Goal: Information Seeking & Learning: Find specific fact

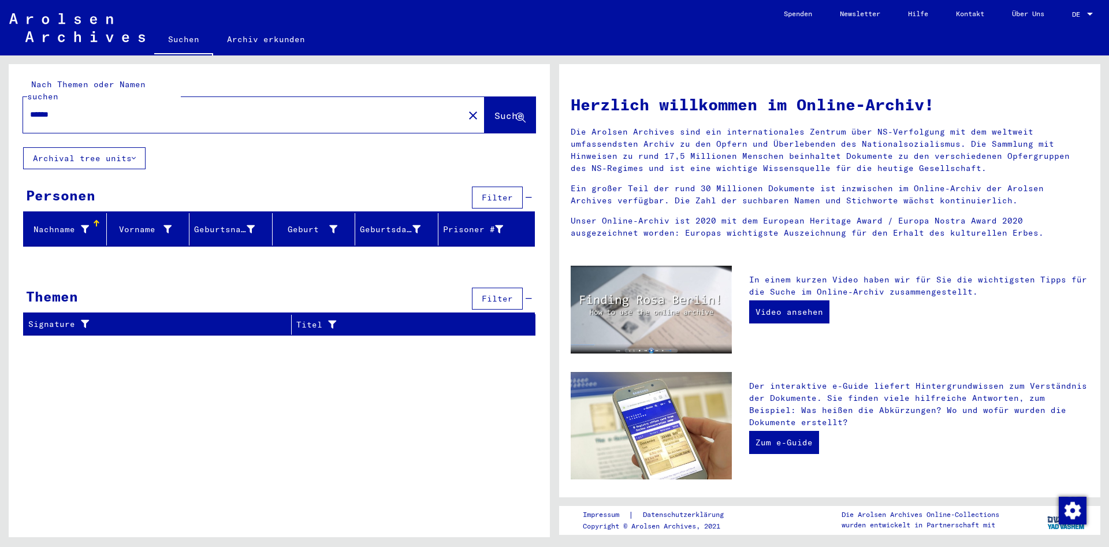
click at [522, 97] on button "Suche" at bounding box center [510, 115] width 51 height 36
click at [510, 110] on span "Suche" at bounding box center [508, 116] width 29 height 12
click at [325, 109] on input "******" at bounding box center [240, 115] width 420 height 12
drag, startPoint x: 96, startPoint y: 104, endPoint x: -21, endPoint y: 86, distance: 118.6
click at [30, 109] on input "******" at bounding box center [240, 115] width 420 height 12
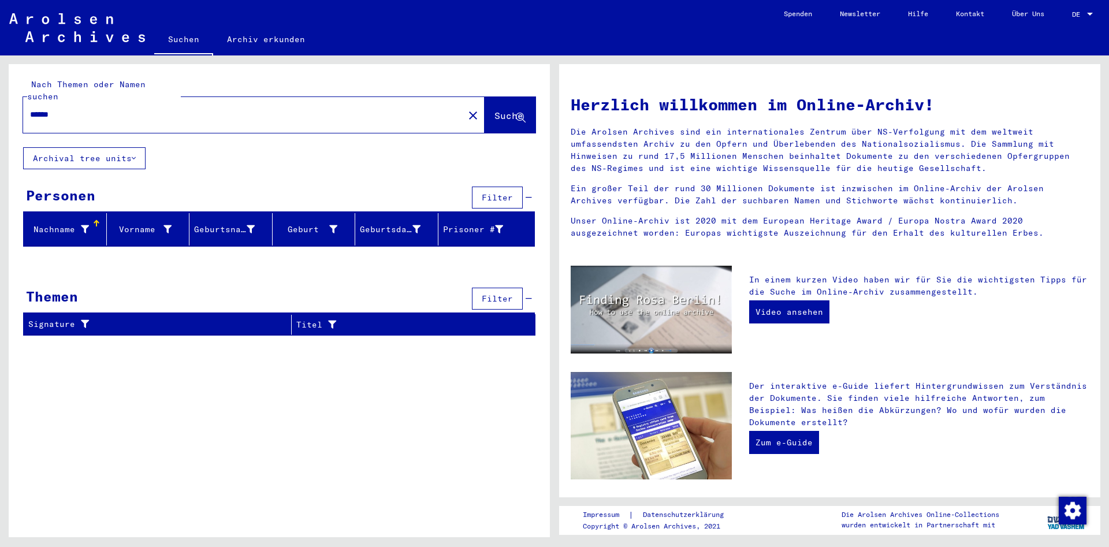
click at [88, 111] on div "******" at bounding box center [236, 115] width 427 height 26
drag, startPoint x: 89, startPoint y: 103, endPoint x: -165, endPoint y: 101, distance: 254.1
click at [30, 109] on input "******" at bounding box center [240, 115] width 420 height 12
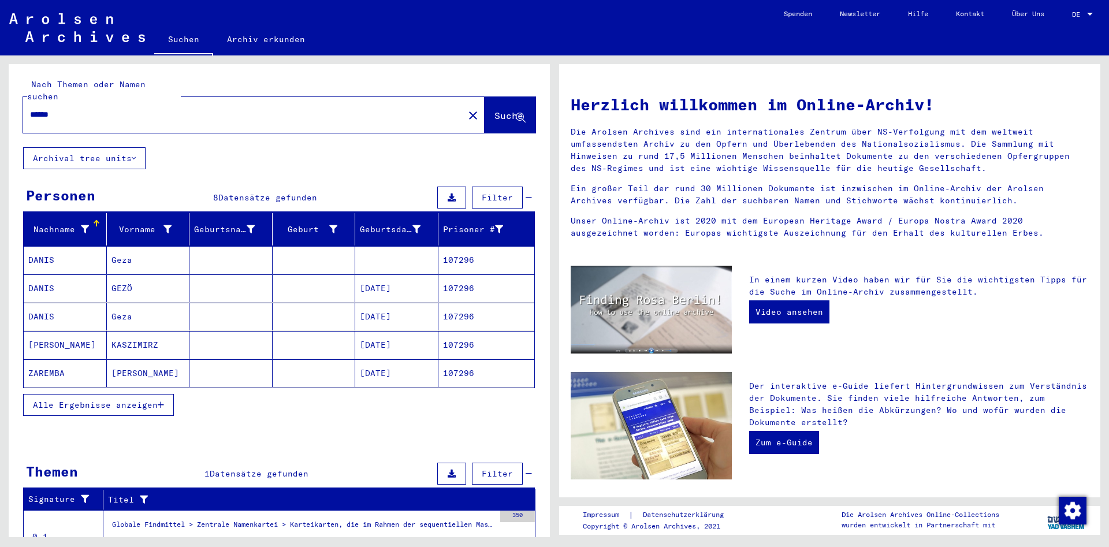
click at [146, 400] on span "Alle Ergebnisse anzeigen" at bounding box center [95, 405] width 125 height 10
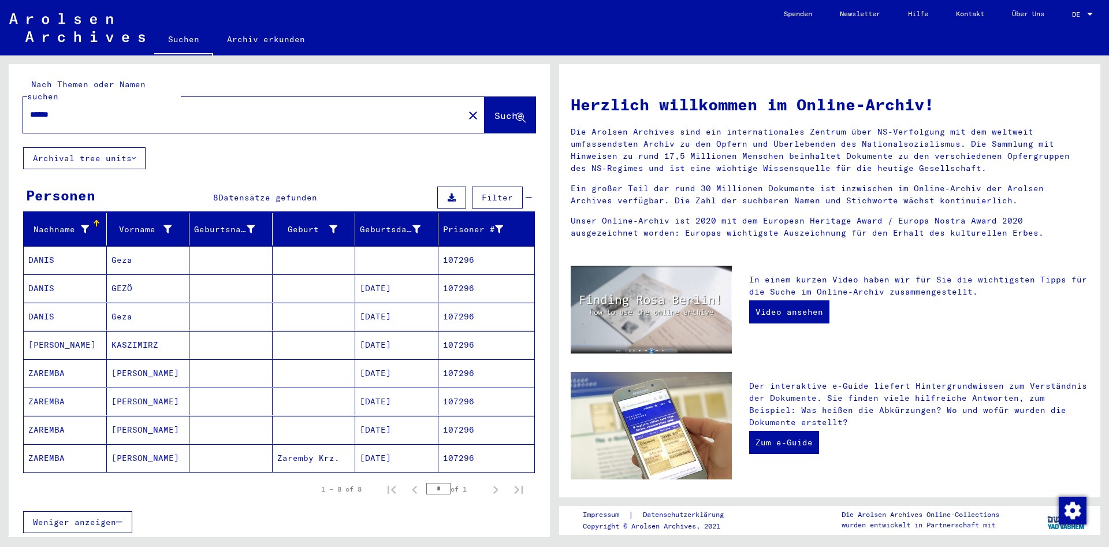
click at [181, 359] on mat-cell "[PERSON_NAME]" at bounding box center [148, 373] width 83 height 28
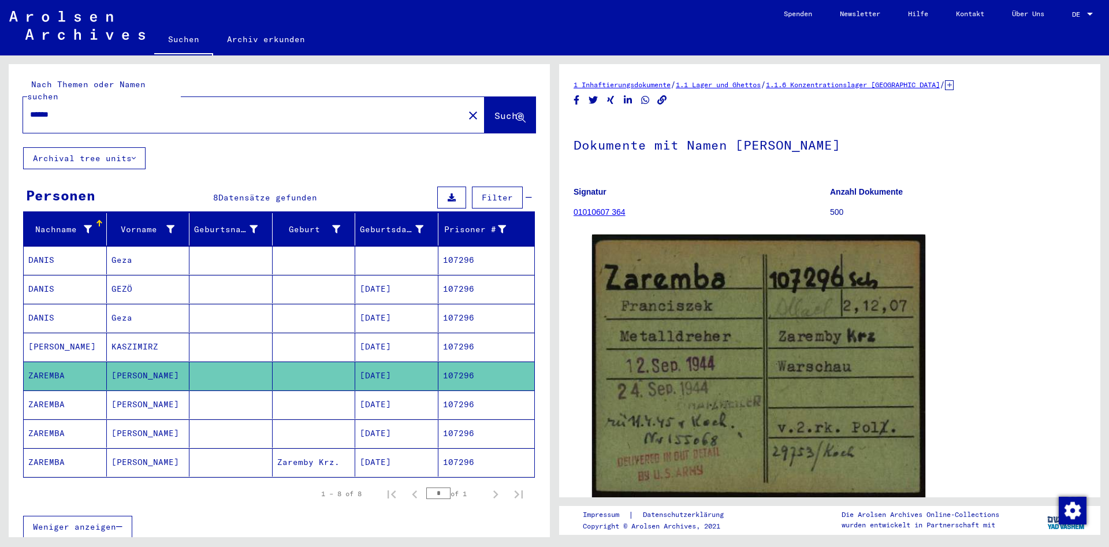
click at [184, 390] on mat-cell "[PERSON_NAME]" at bounding box center [148, 404] width 83 height 28
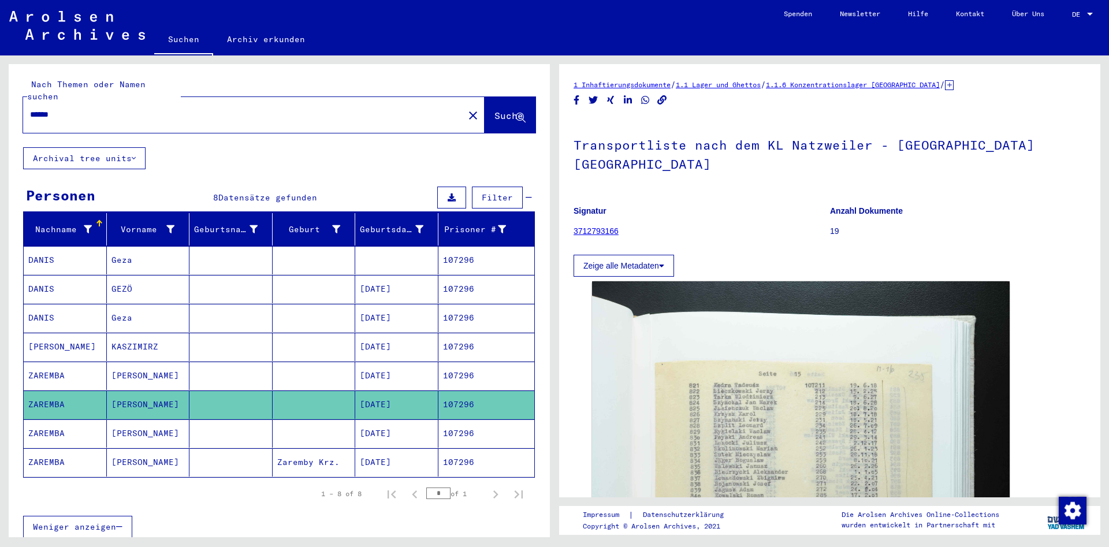
click at [217, 422] on mat-cell at bounding box center [230, 433] width 83 height 28
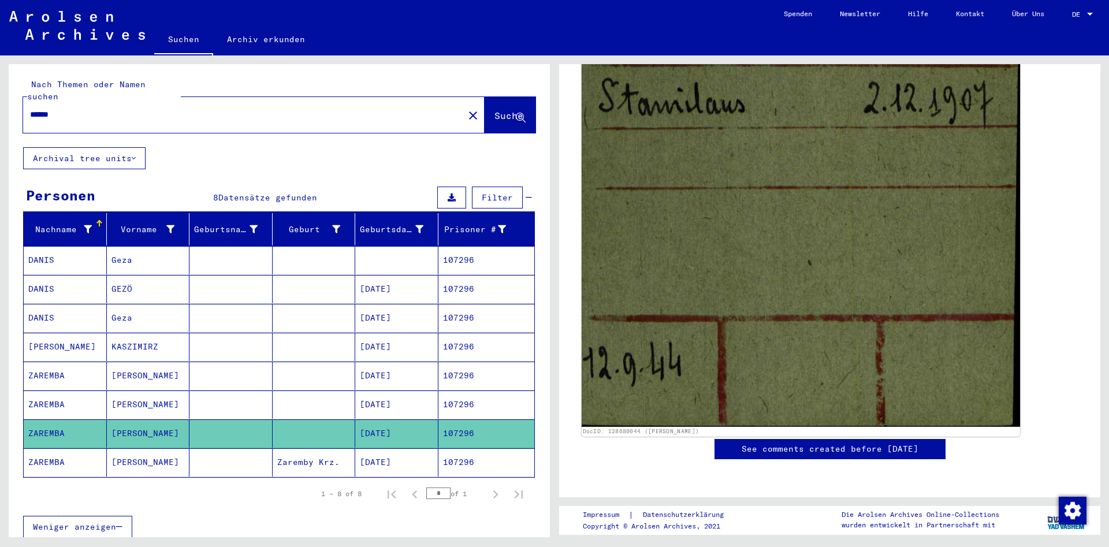
scroll to position [374, 0]
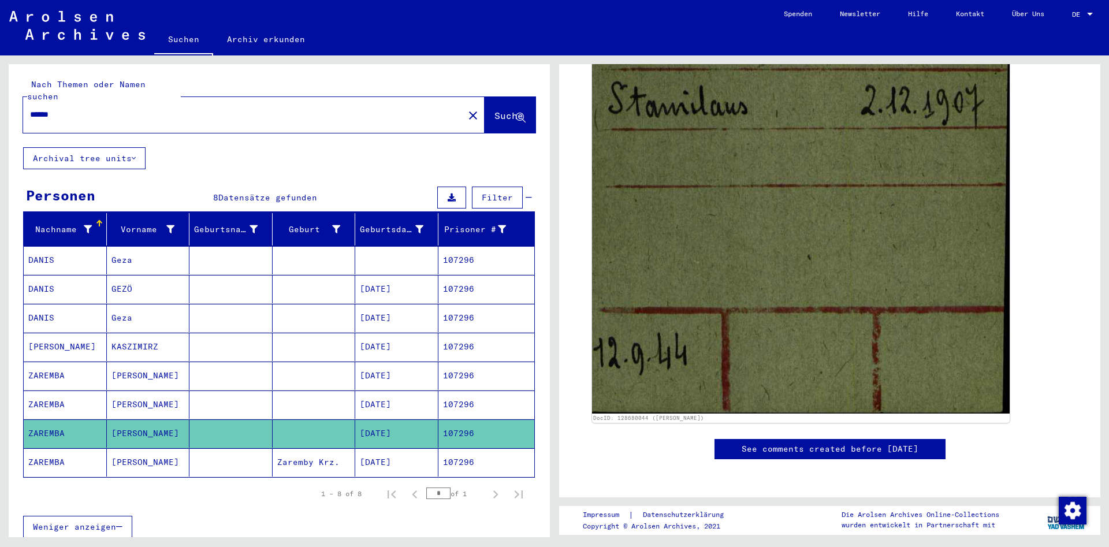
click at [291, 449] on mat-cell "Zaremby Krz." at bounding box center [314, 462] width 83 height 28
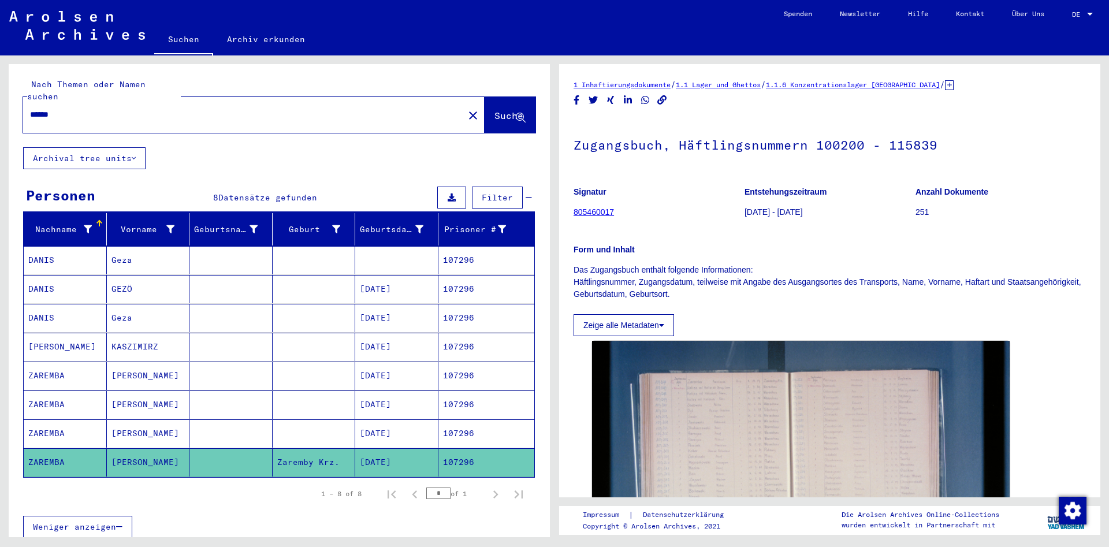
click at [267, 390] on mat-cell at bounding box center [230, 404] width 83 height 28
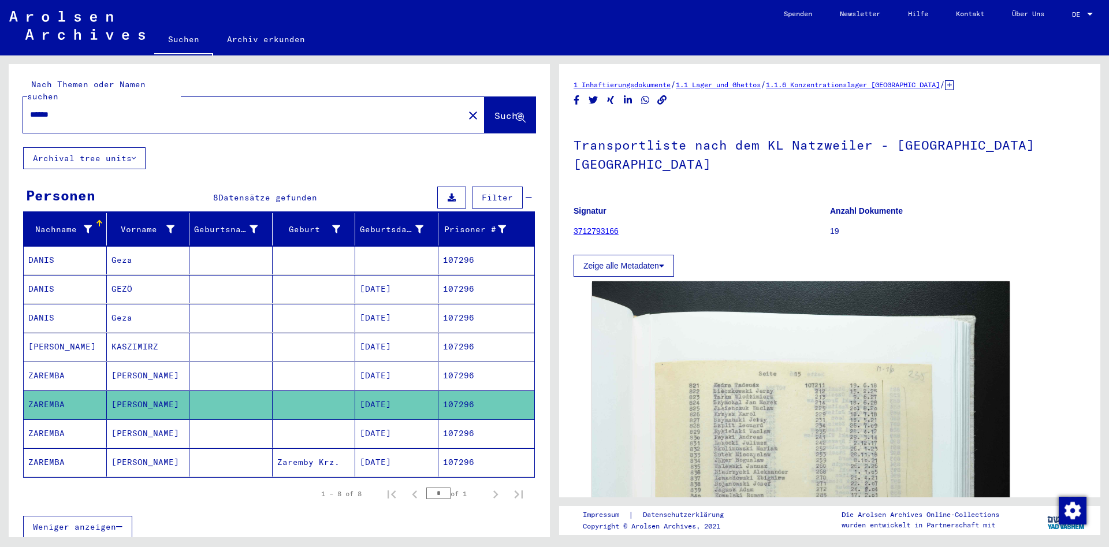
click at [342, 344] on mat-cell at bounding box center [314, 347] width 83 height 28
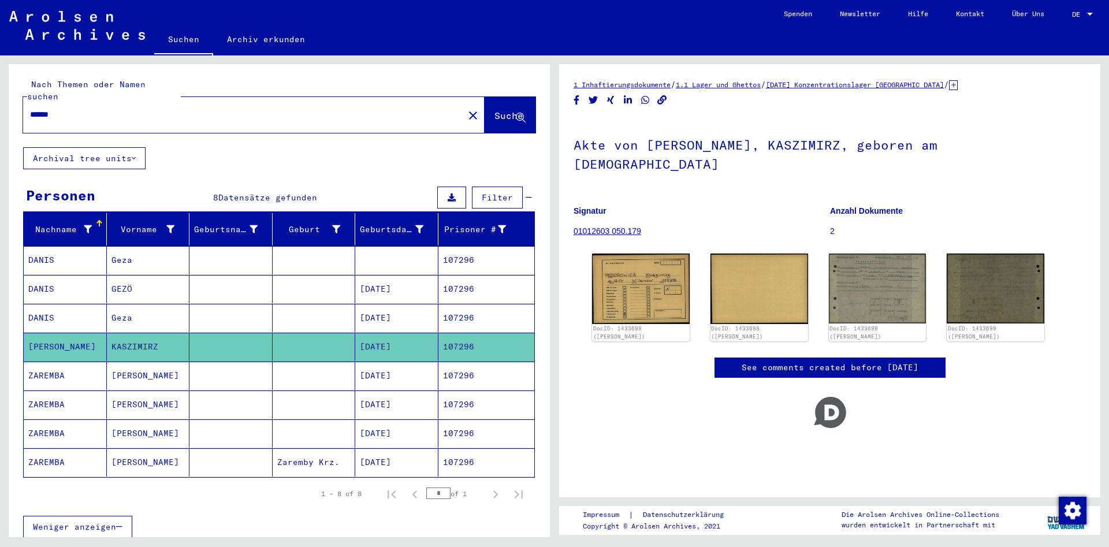
click at [311, 375] on mat-cell at bounding box center [314, 376] width 83 height 28
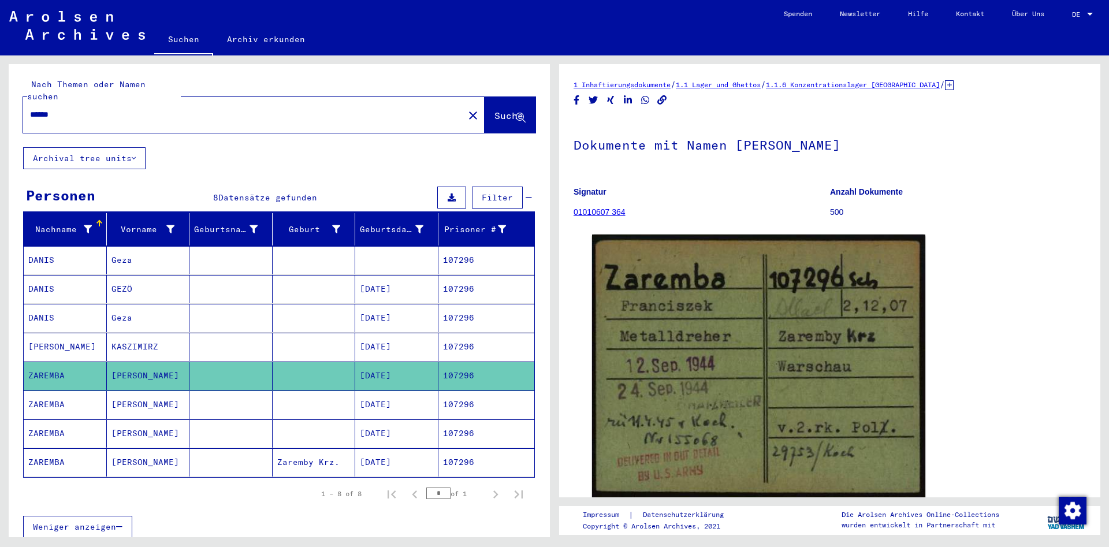
drag, startPoint x: 170, startPoint y: 107, endPoint x: 4, endPoint y: 102, distance: 165.8
click at [30, 109] on input "******" at bounding box center [243, 115] width 427 height 12
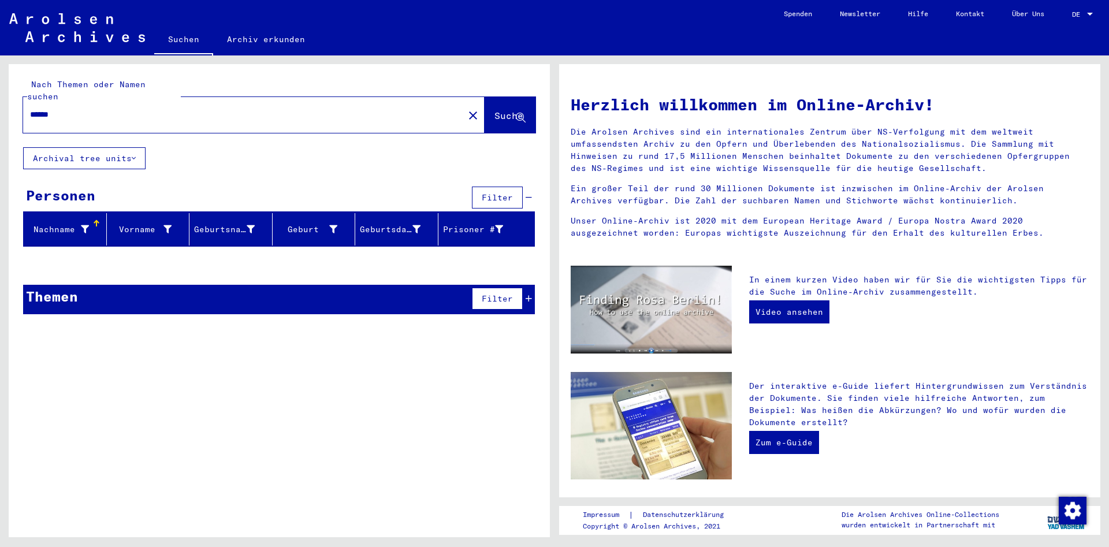
drag, startPoint x: 87, startPoint y: 103, endPoint x: 29, endPoint y: 97, distance: 58.0
click at [30, 109] on input "******" at bounding box center [240, 115] width 420 height 12
type input "**********"
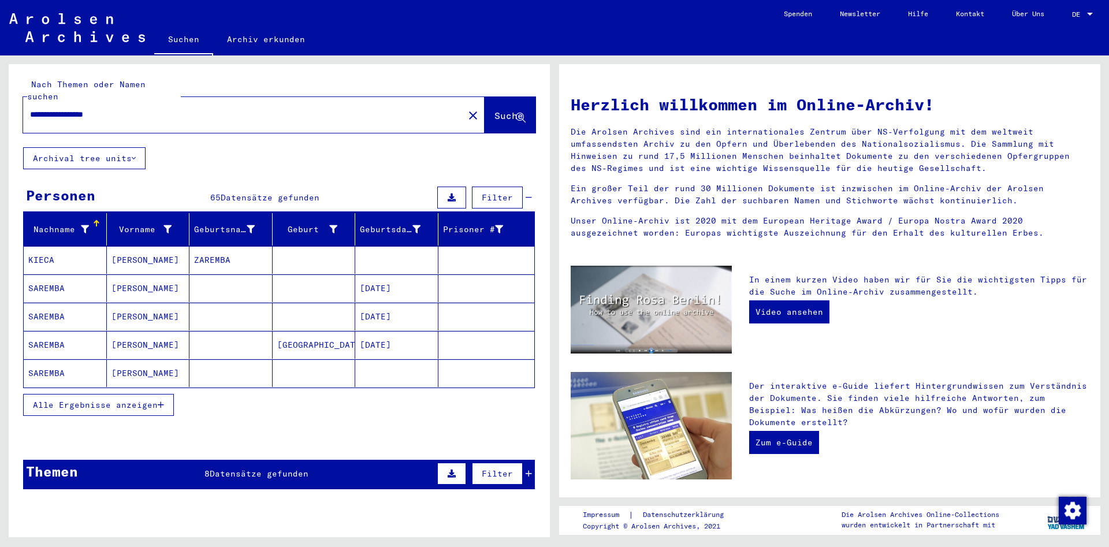
click at [172, 397] on button "Alle Ergebnisse anzeigen" at bounding box center [98, 405] width 151 height 22
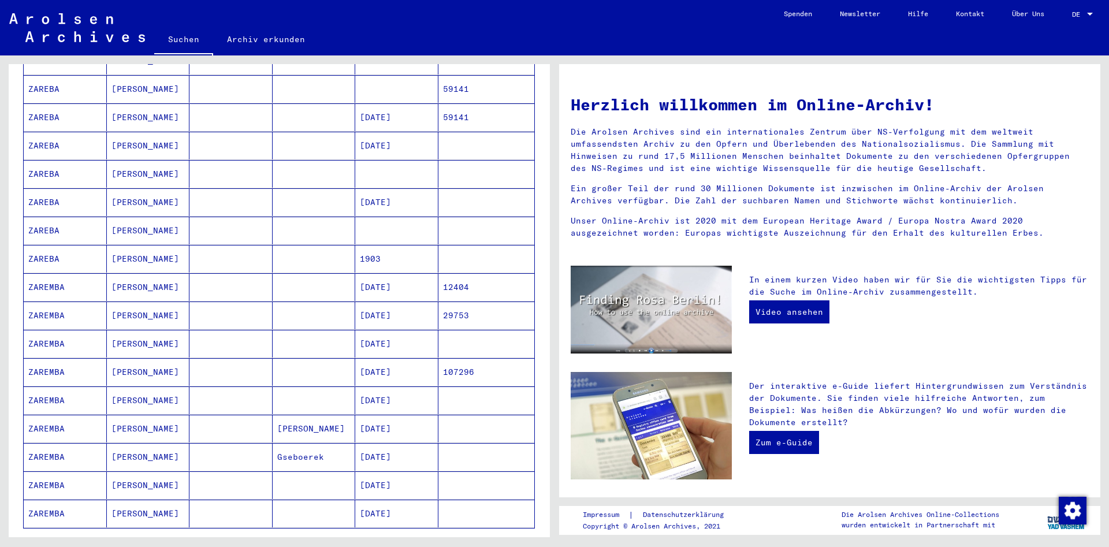
scroll to position [437, 0]
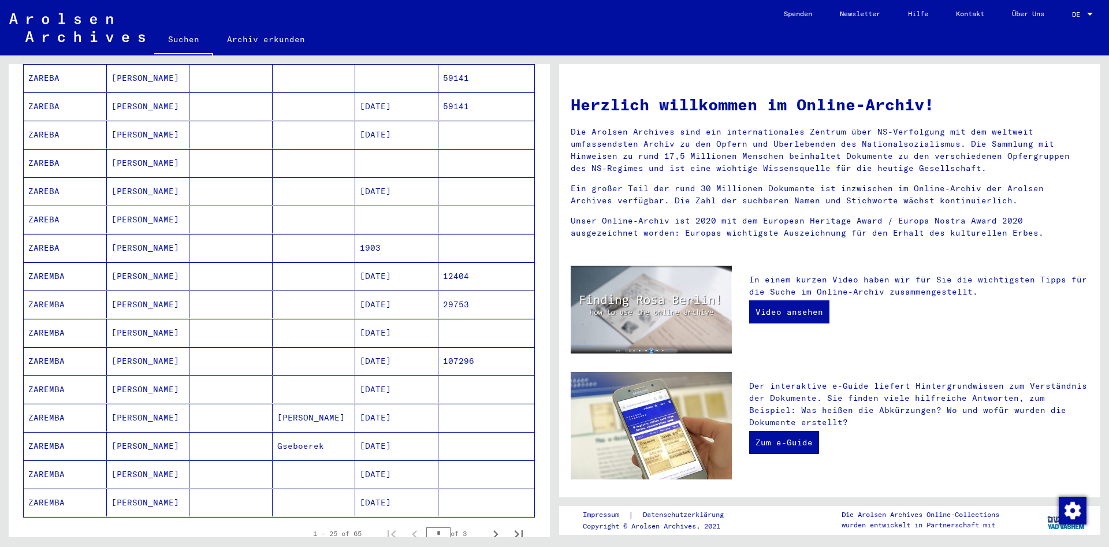
click at [398, 355] on mat-cell "[DATE]" at bounding box center [396, 361] width 83 height 28
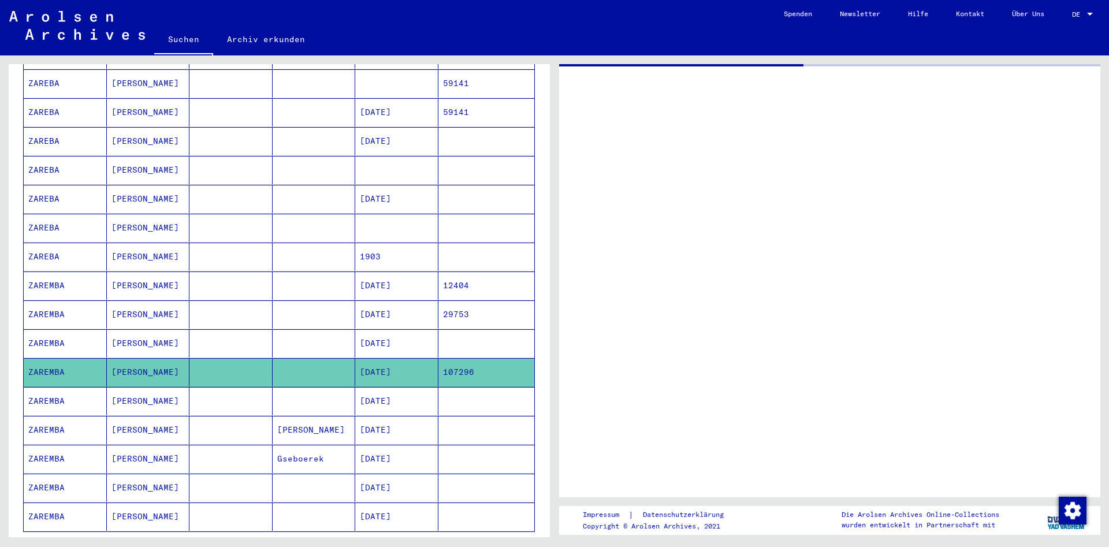
scroll to position [442, 0]
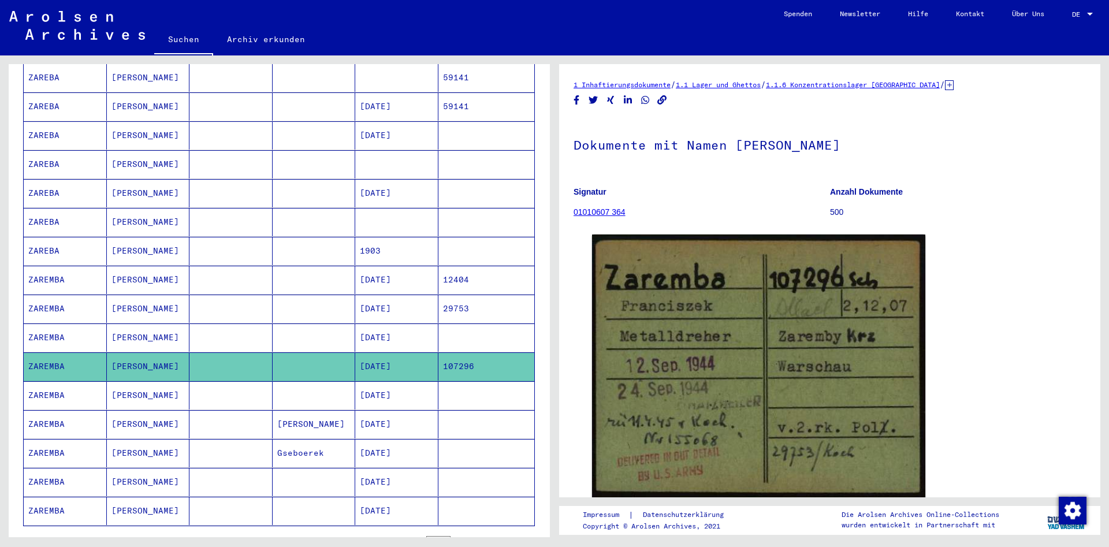
click at [397, 332] on mat-cell "[DATE]" at bounding box center [396, 337] width 83 height 28
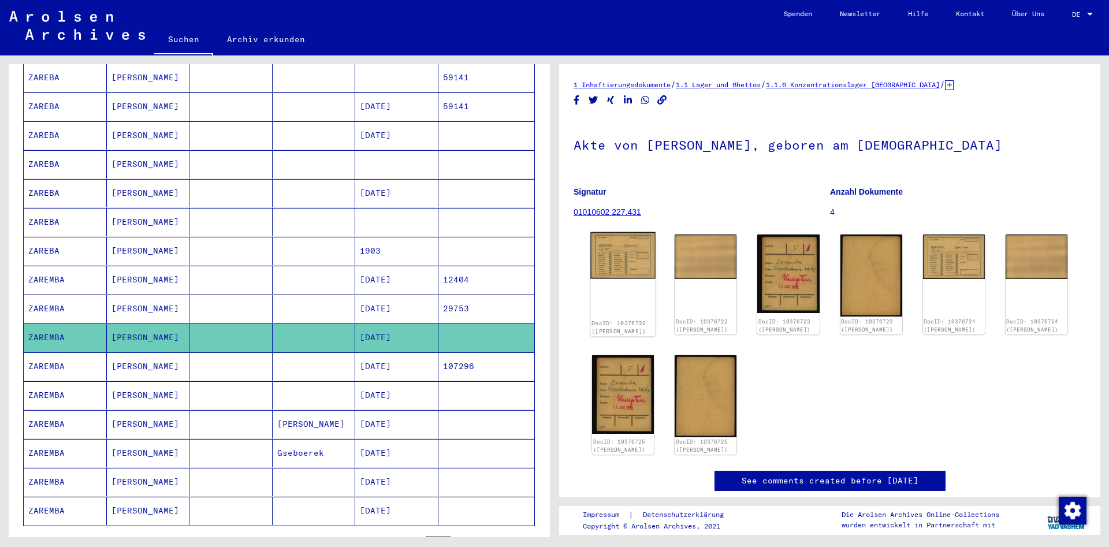
click at [633, 264] on img at bounding box center [622, 255] width 65 height 46
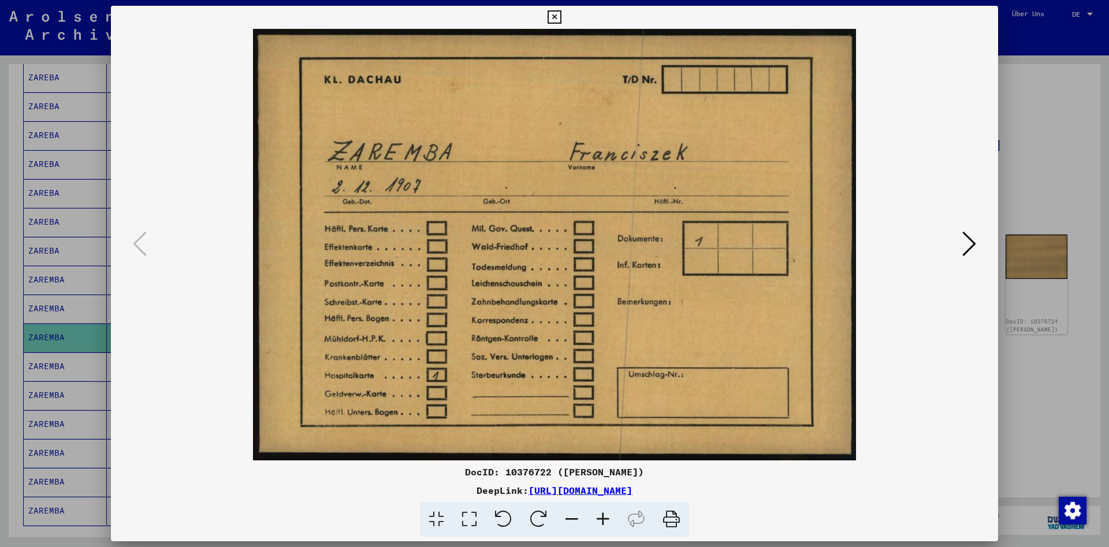
click at [973, 248] on icon at bounding box center [969, 244] width 14 height 28
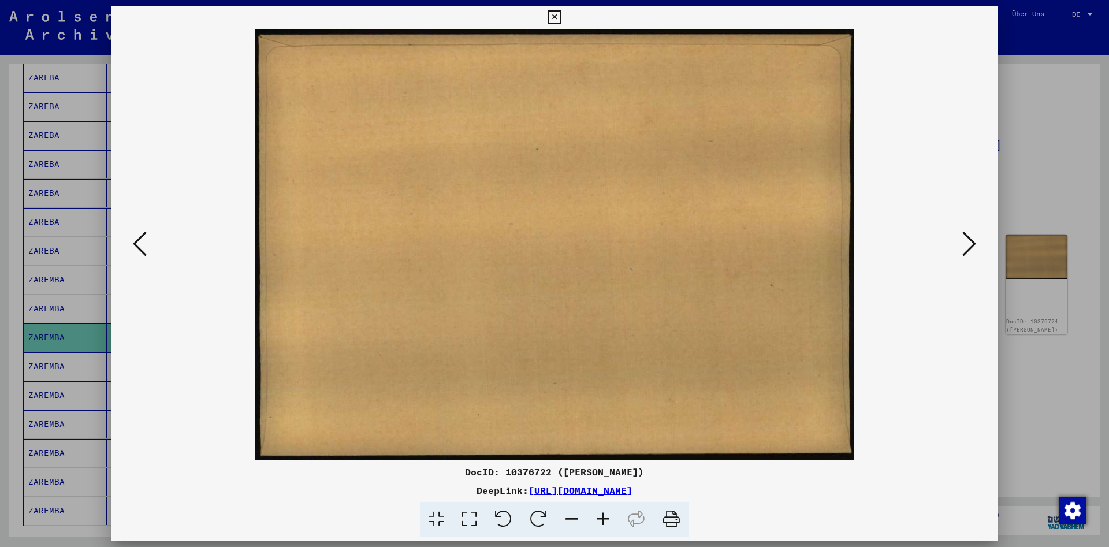
click at [976, 249] on icon at bounding box center [969, 244] width 14 height 28
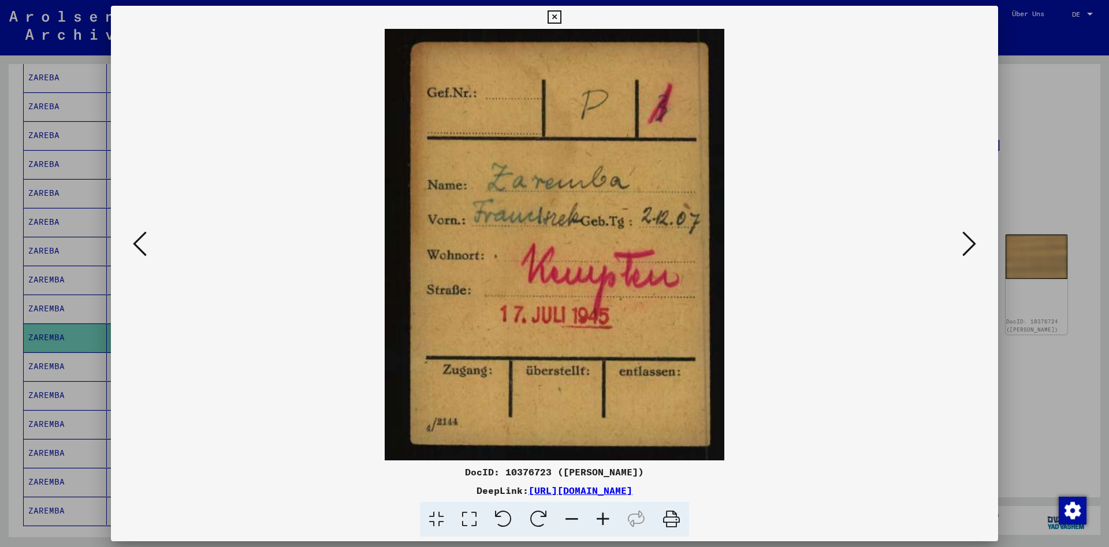
click at [976, 249] on icon at bounding box center [969, 244] width 14 height 28
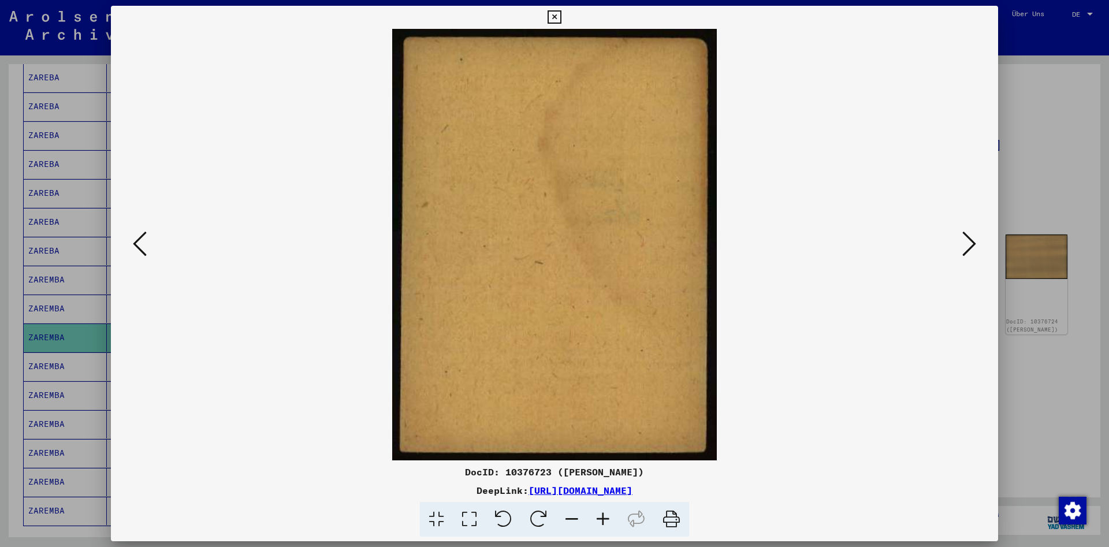
click at [976, 249] on icon at bounding box center [969, 244] width 14 height 28
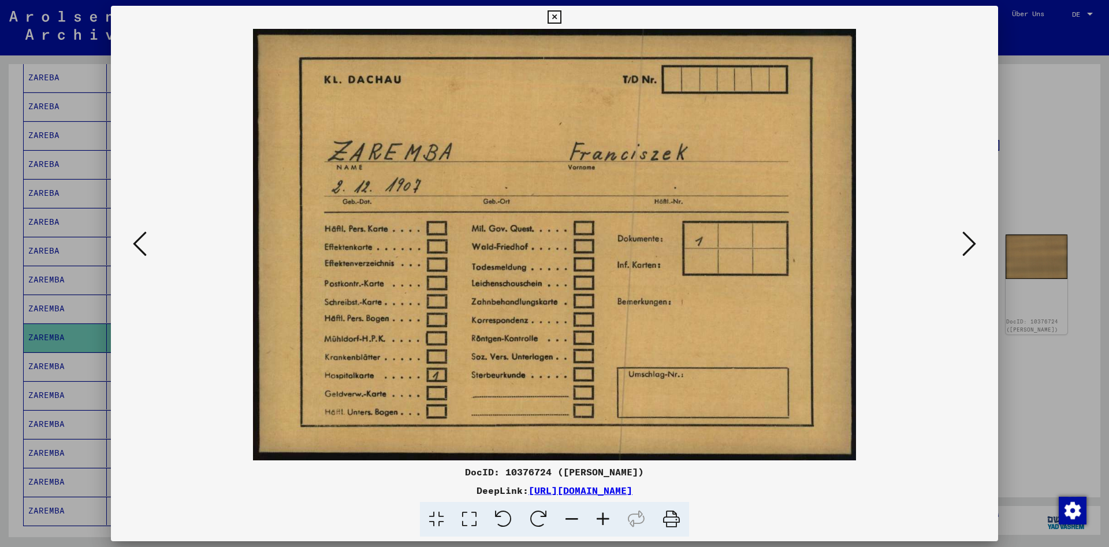
click at [976, 249] on icon at bounding box center [969, 244] width 14 height 28
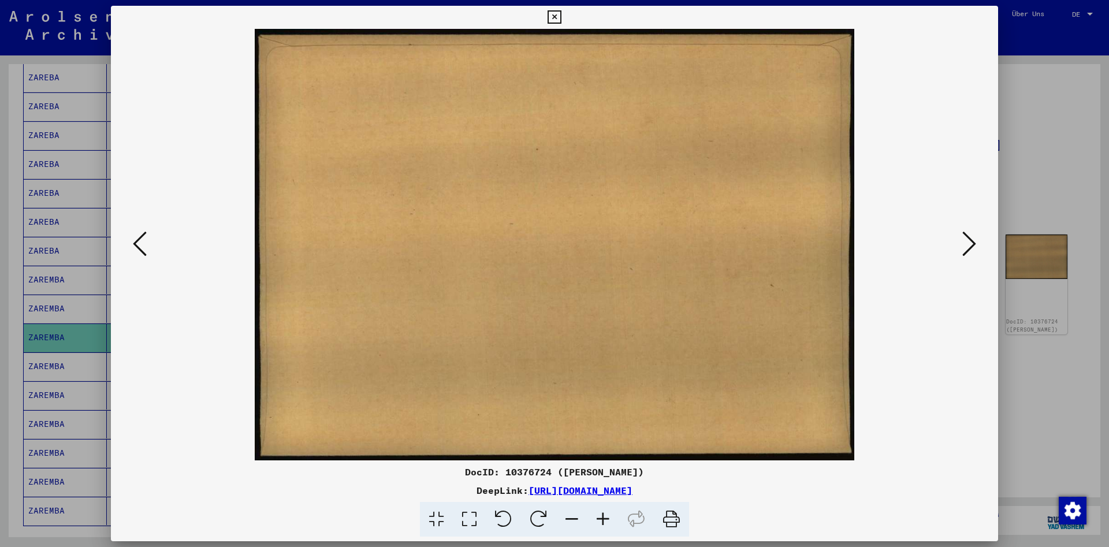
click at [976, 249] on icon at bounding box center [969, 244] width 14 height 28
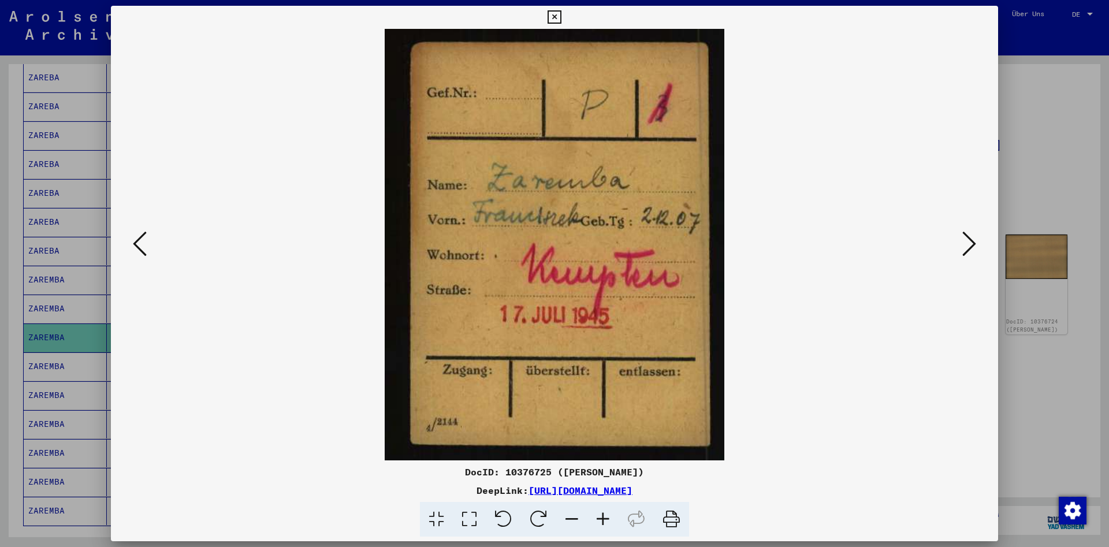
click at [564, 24] on button at bounding box center [554, 17] width 20 height 23
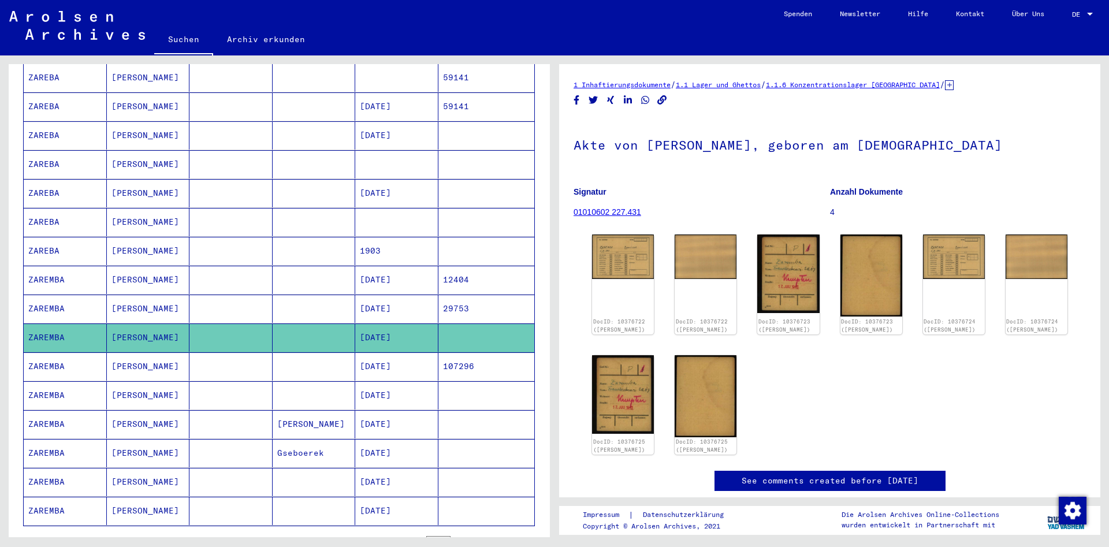
click at [270, 303] on mat-cell at bounding box center [230, 309] width 83 height 28
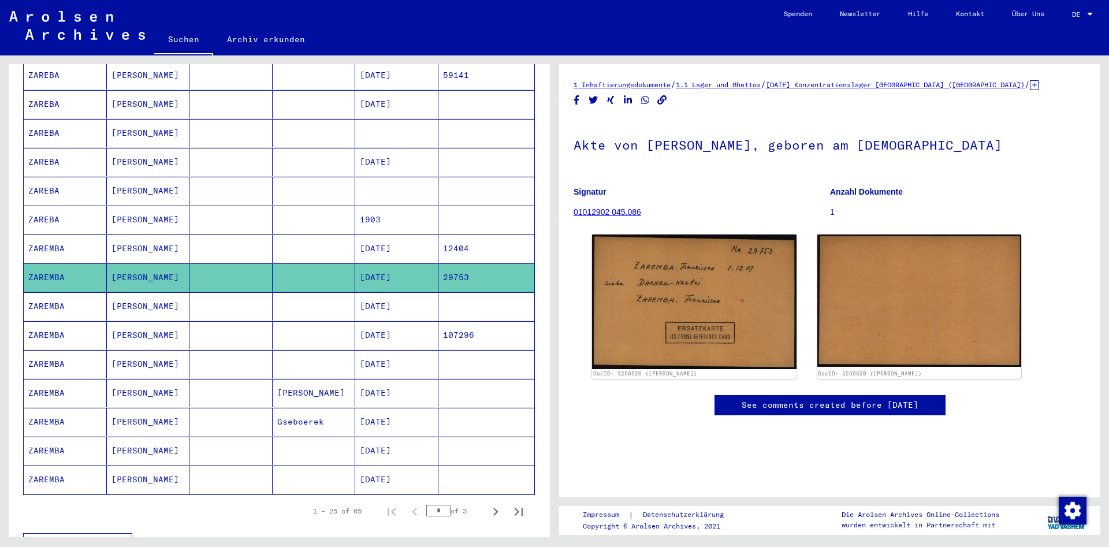
scroll to position [567, 0]
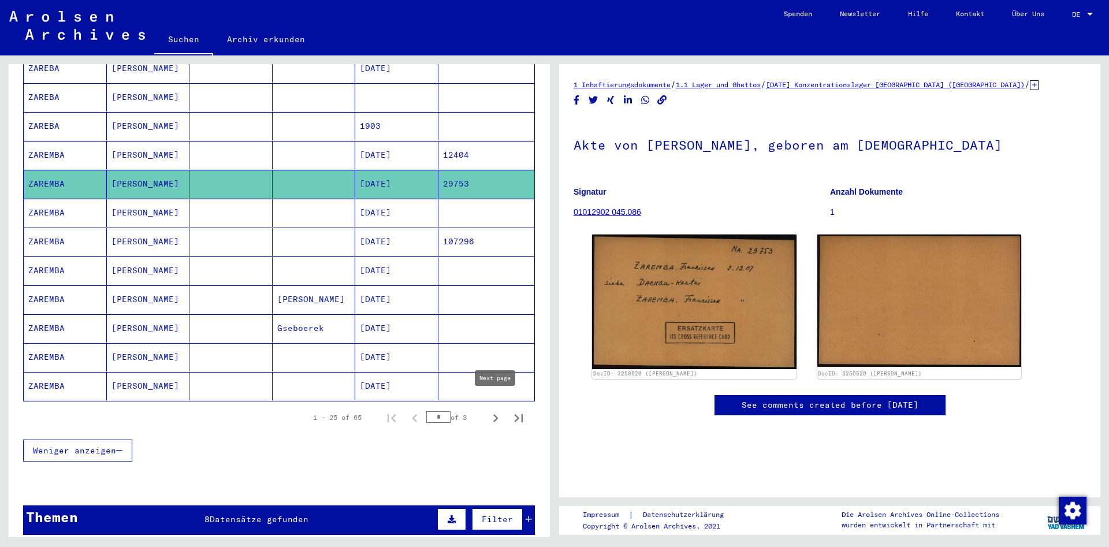
click at [486, 407] on button "Next page" at bounding box center [495, 417] width 23 height 23
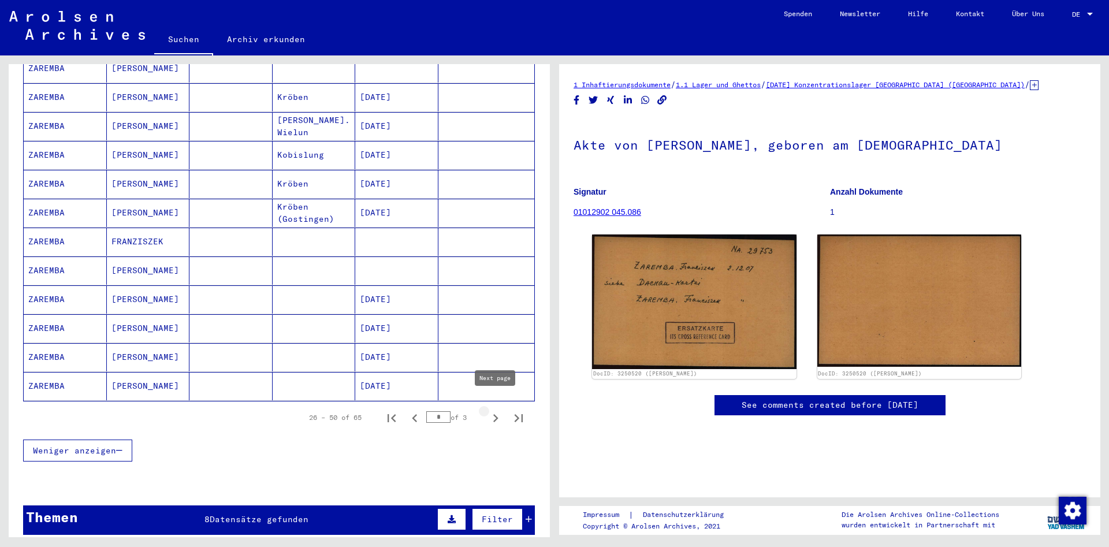
click at [490, 410] on icon "Next page" at bounding box center [495, 418] width 16 height 16
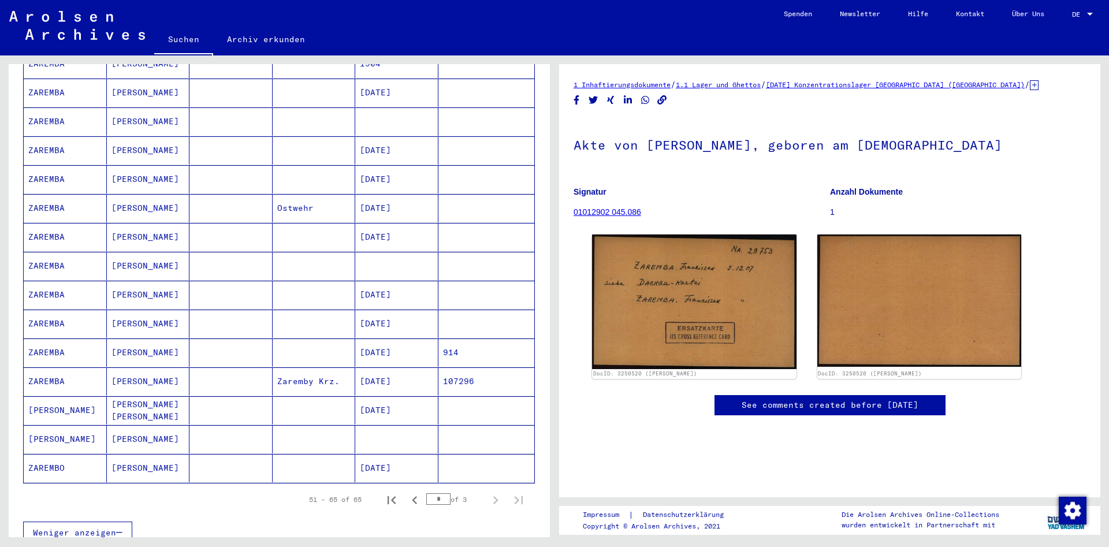
scroll to position [193, 0]
click at [416, 385] on mat-cell "[DATE]" at bounding box center [396, 385] width 83 height 28
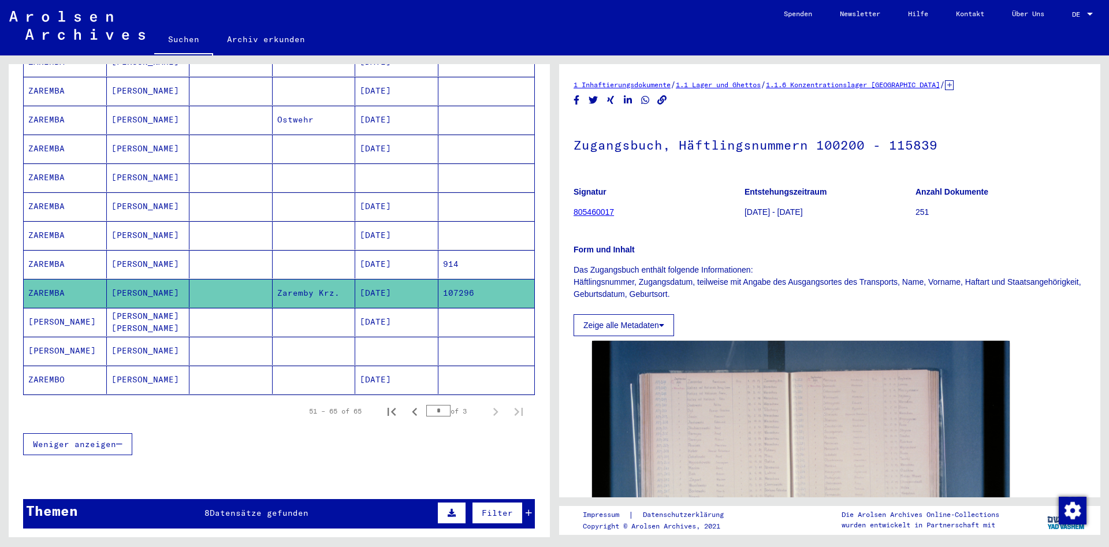
scroll to position [442, 0]
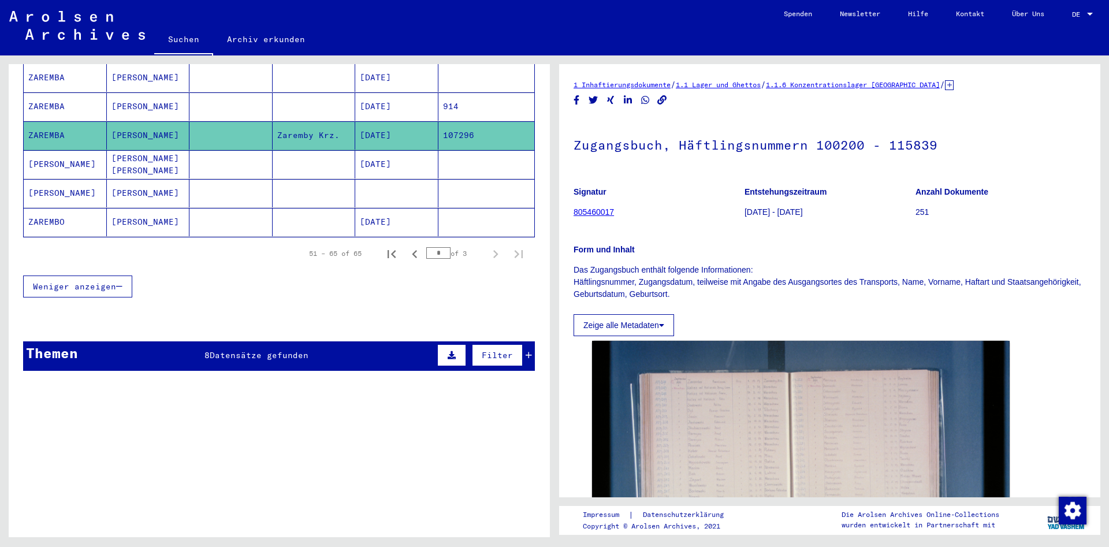
click at [463, 319] on div "**********" at bounding box center [279, 1] width 541 height 758
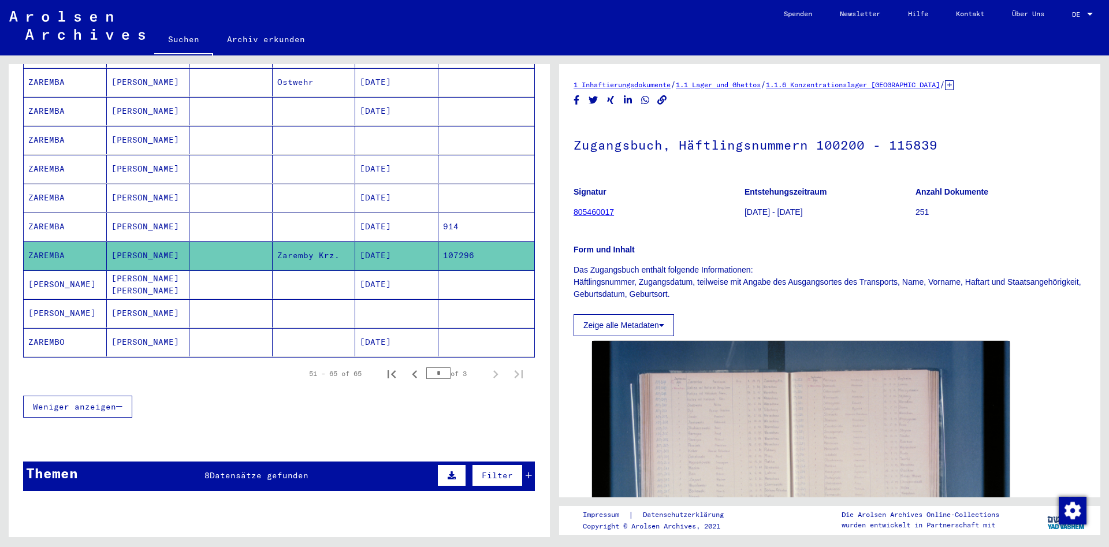
scroll to position [318, 0]
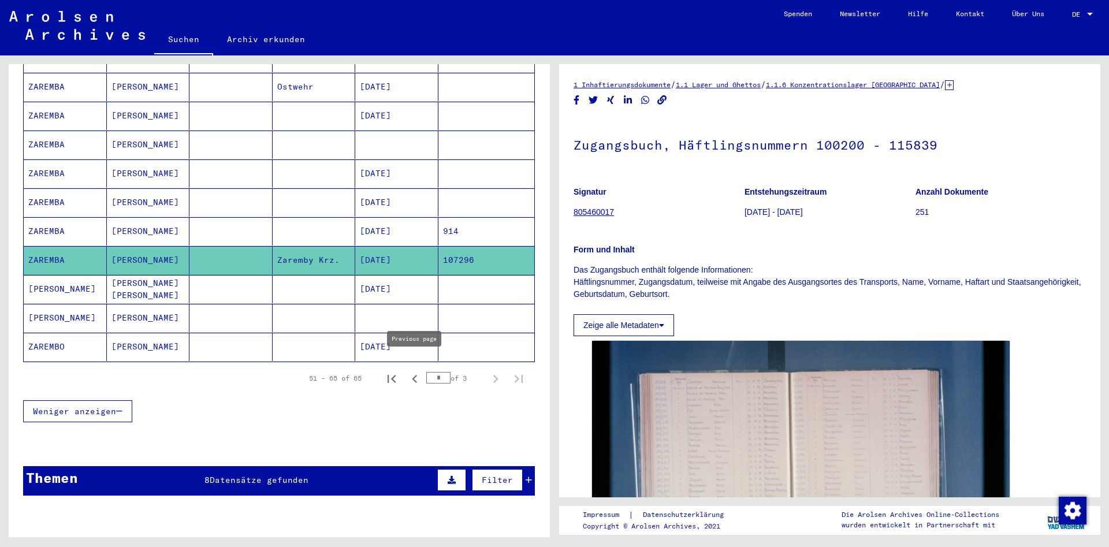
click at [419, 372] on icon "Previous page" at bounding box center [415, 379] width 16 height 16
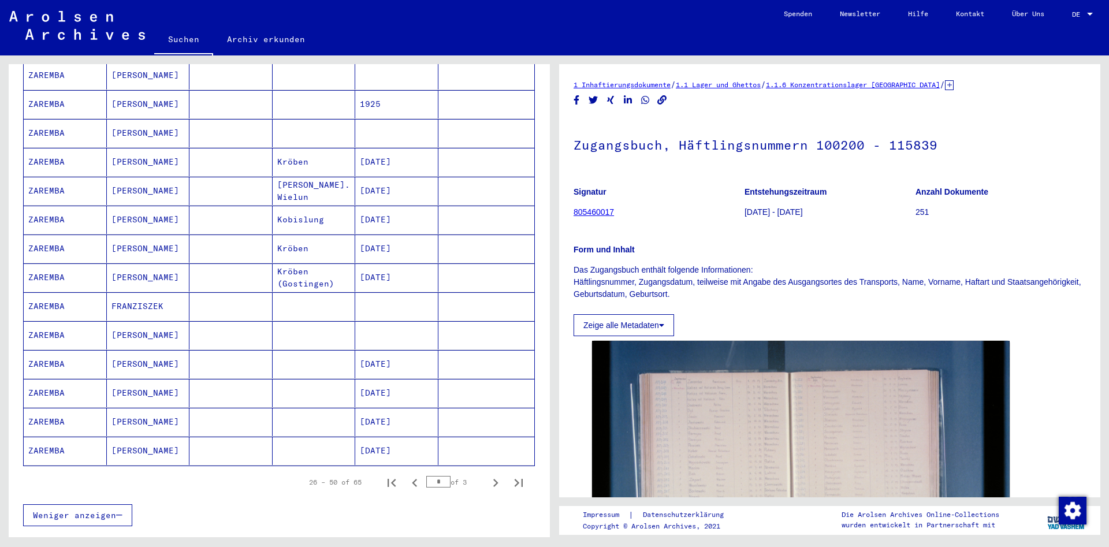
scroll to position [505, 0]
click at [260, 319] on mat-cell at bounding box center [230, 333] width 83 height 28
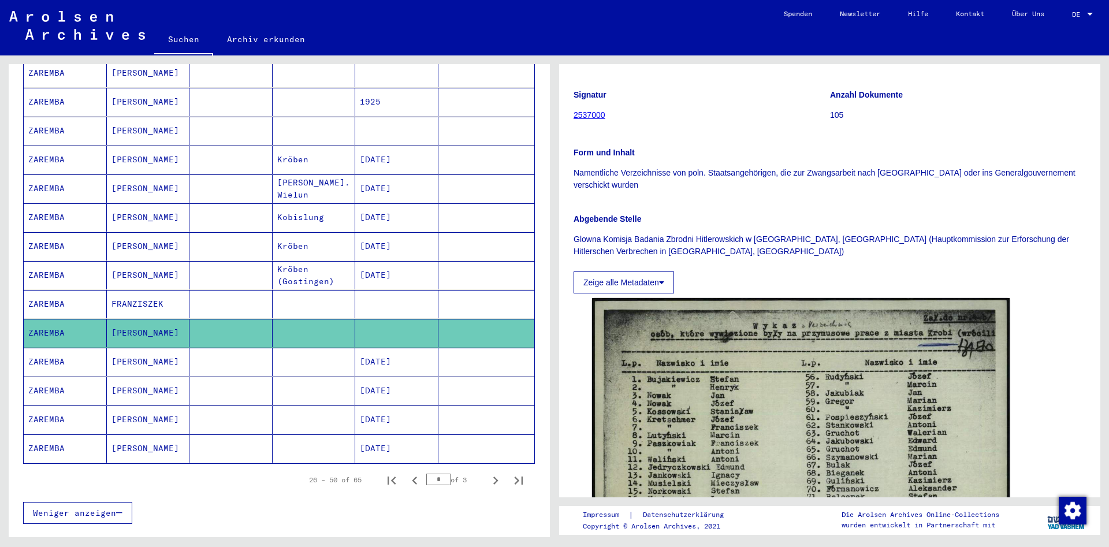
scroll to position [187, 0]
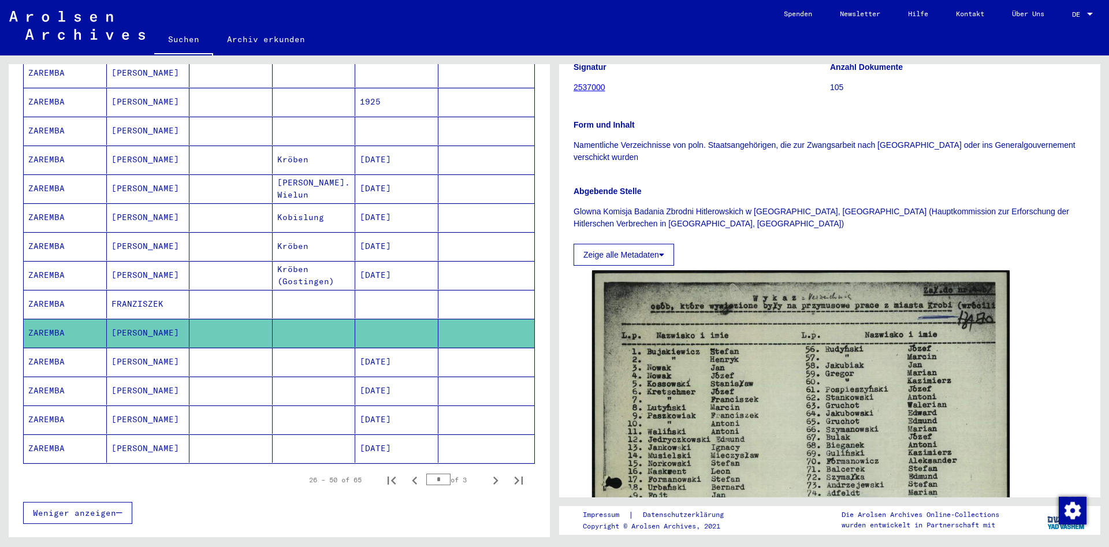
click at [288, 301] on mat-cell at bounding box center [314, 304] width 83 height 28
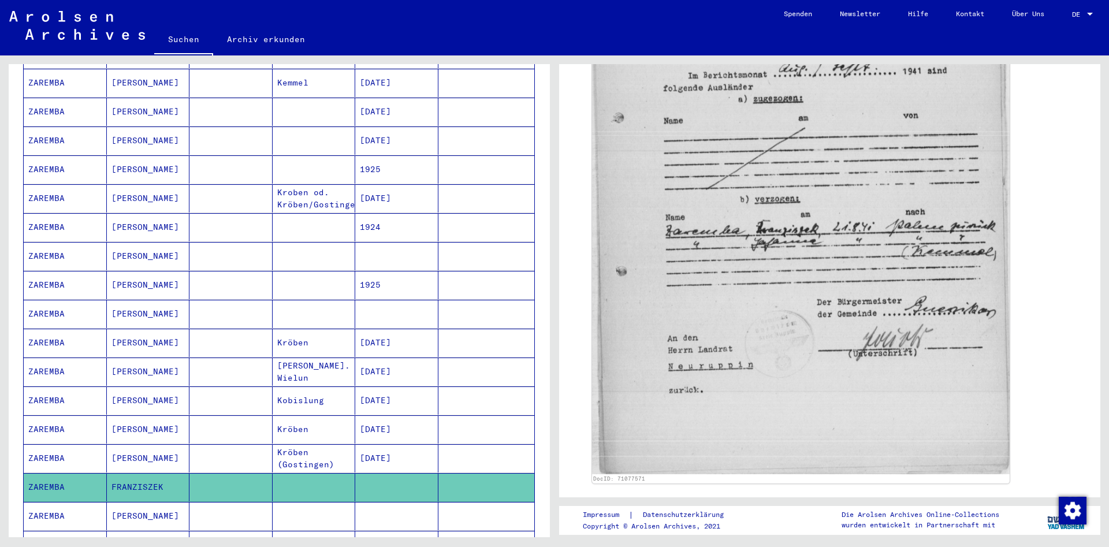
scroll to position [442, 0]
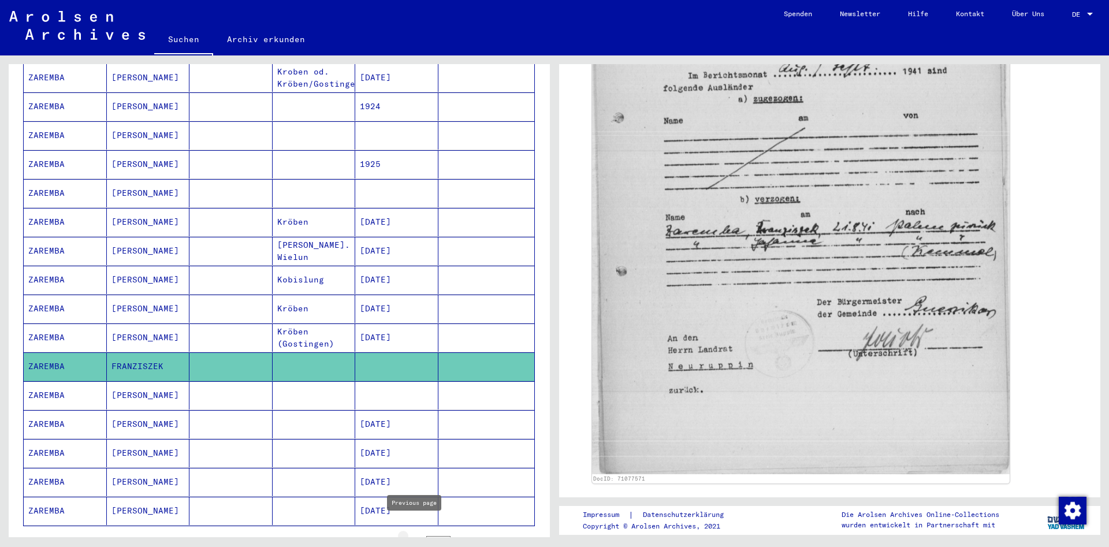
click at [421, 535] on icon "Previous page" at bounding box center [415, 543] width 16 height 16
type input "*"
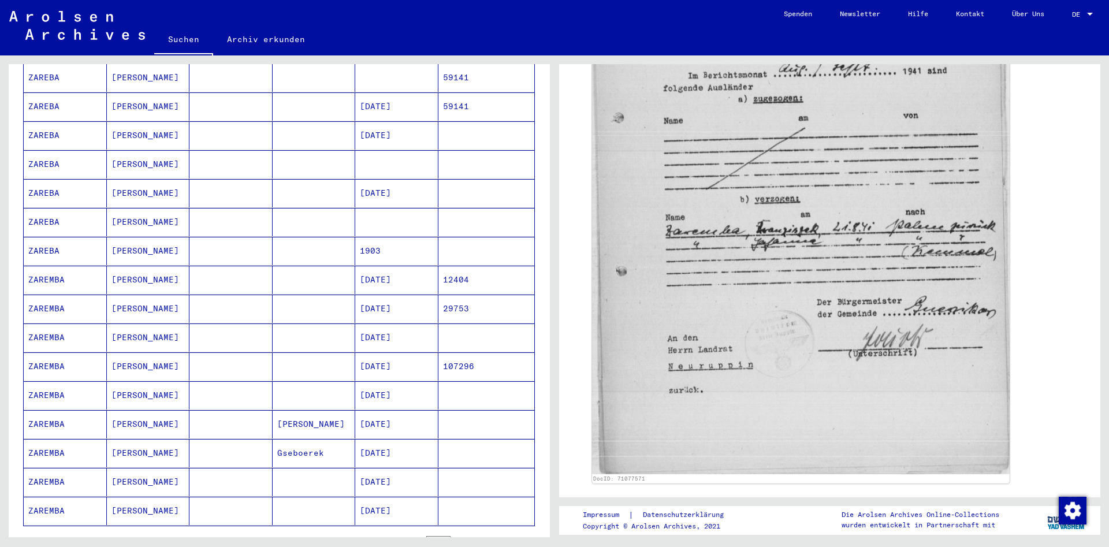
click at [398, 359] on mat-cell "[DATE]" at bounding box center [396, 366] width 83 height 28
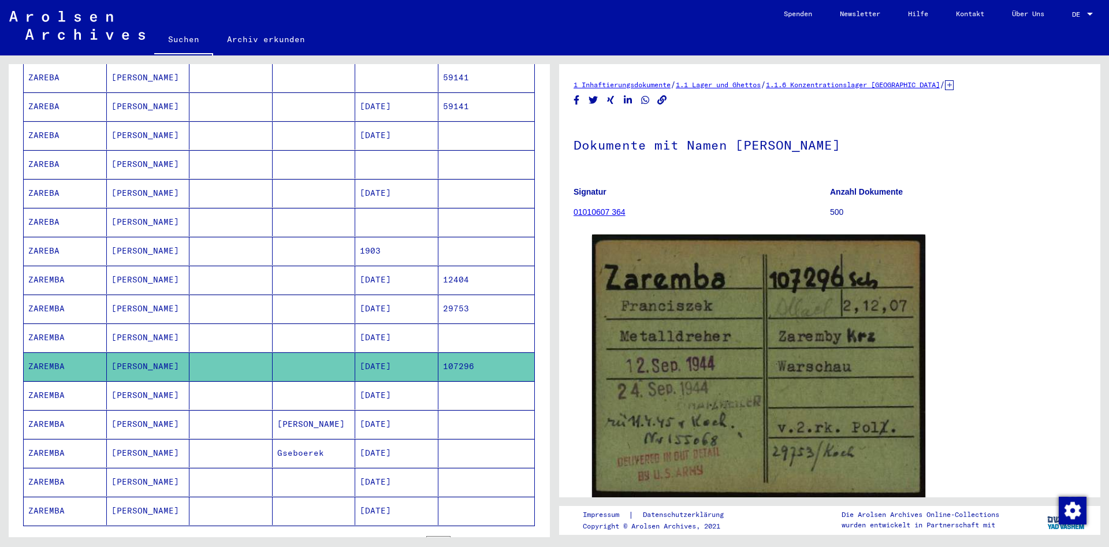
click at [334, 323] on mat-cell at bounding box center [314, 337] width 83 height 28
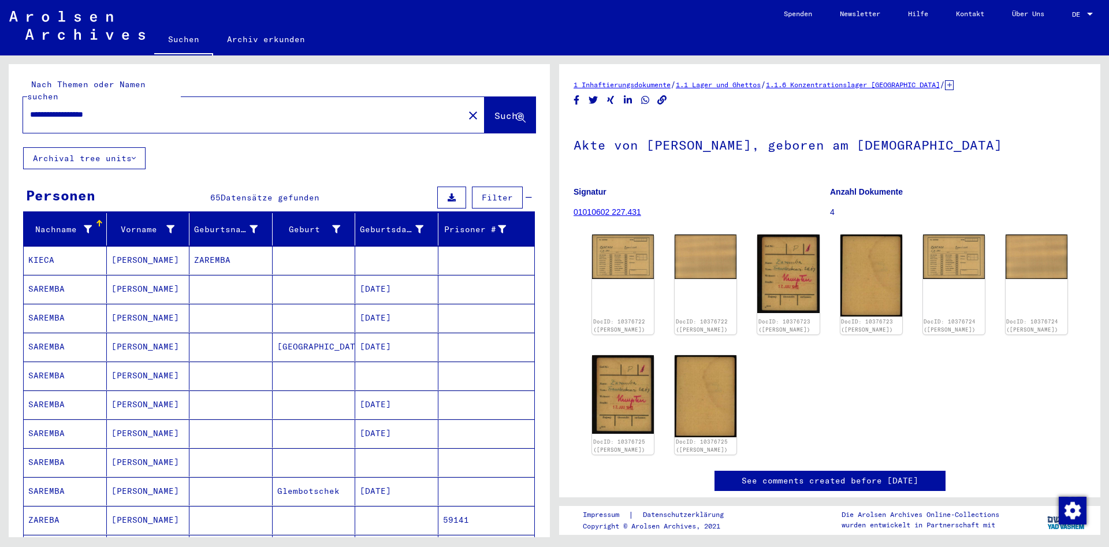
click at [152, 110] on div "**********" at bounding box center [240, 115] width 434 height 26
click at [154, 109] on input "**********" at bounding box center [243, 115] width 427 height 12
paste input "text"
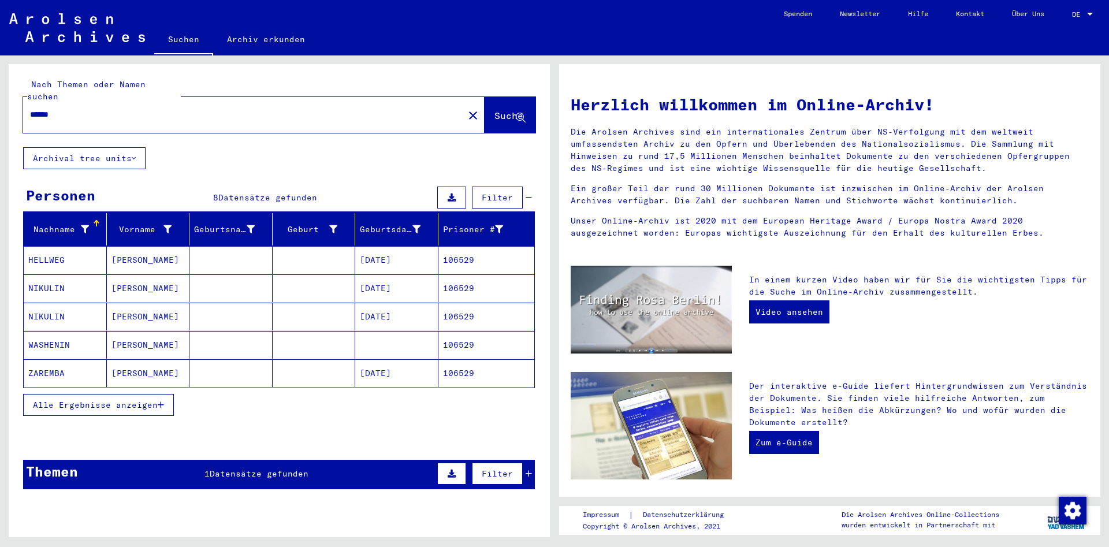
click at [79, 400] on span "Alle Ergebnisse anzeigen" at bounding box center [95, 405] width 125 height 10
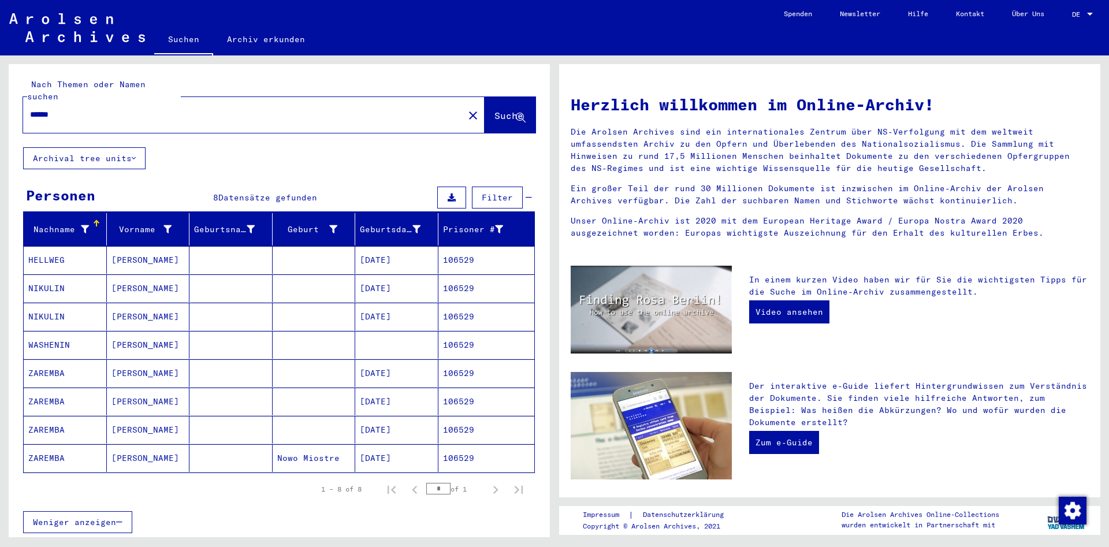
click at [176, 450] on mat-cell "[PERSON_NAME]" at bounding box center [148, 458] width 83 height 28
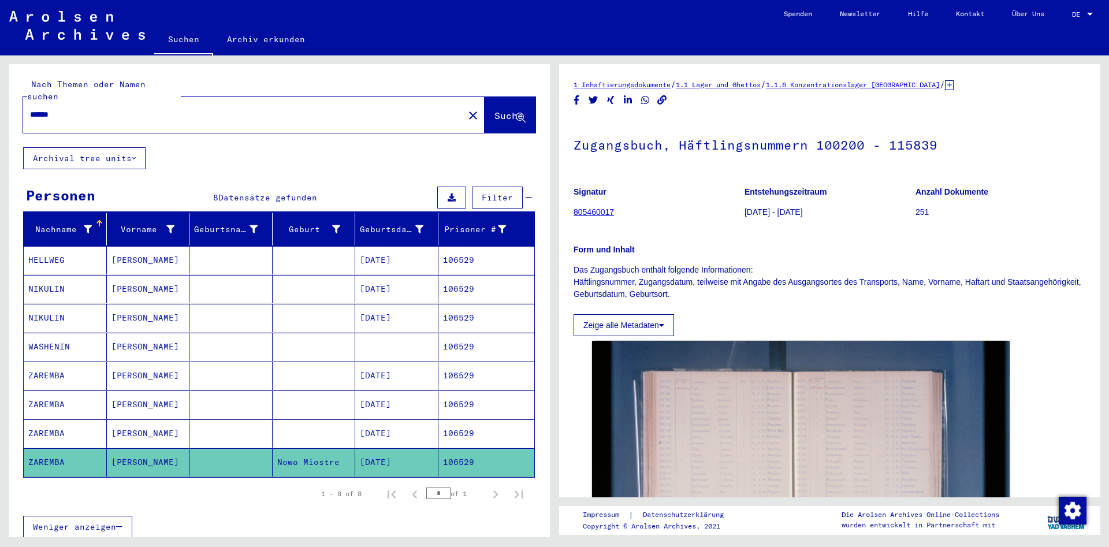
click at [180, 423] on mat-cell "[PERSON_NAME]" at bounding box center [148, 433] width 83 height 28
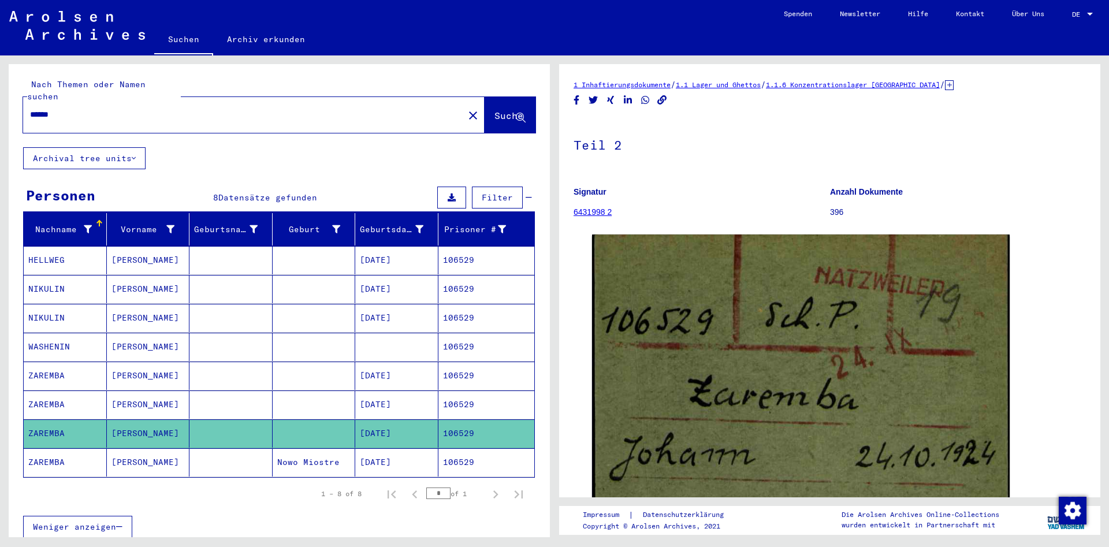
click at [202, 396] on mat-cell at bounding box center [230, 404] width 83 height 28
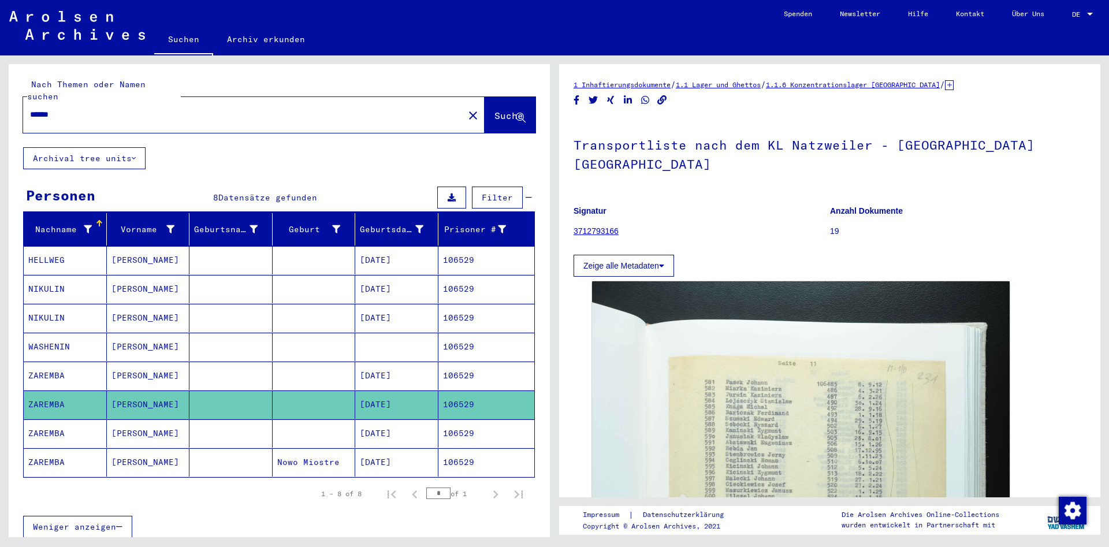
click at [274, 362] on mat-cell at bounding box center [314, 376] width 83 height 28
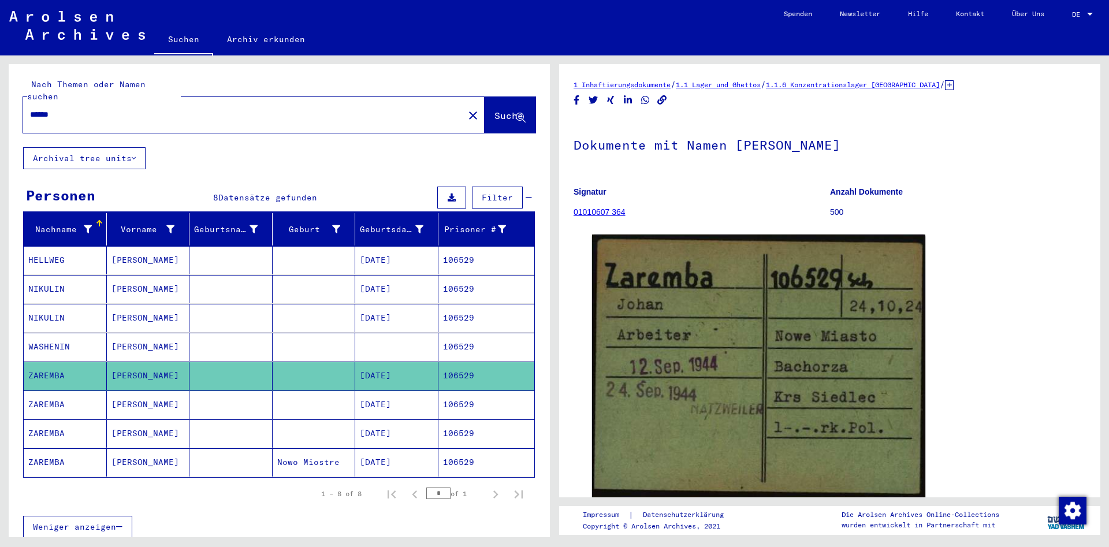
click at [234, 396] on mat-cell at bounding box center [230, 404] width 83 height 28
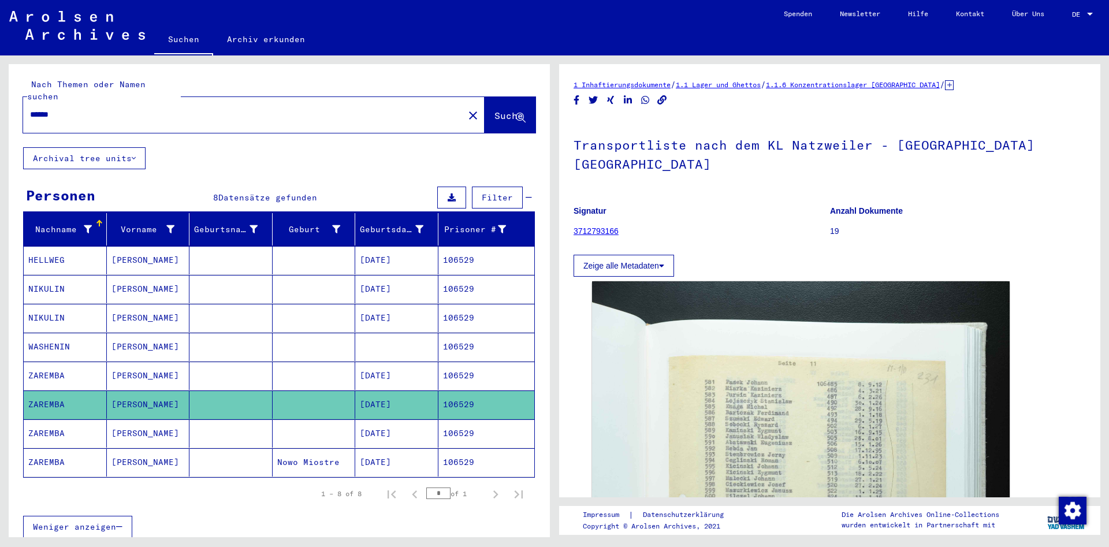
click at [221, 448] on mat-cell at bounding box center [230, 462] width 83 height 28
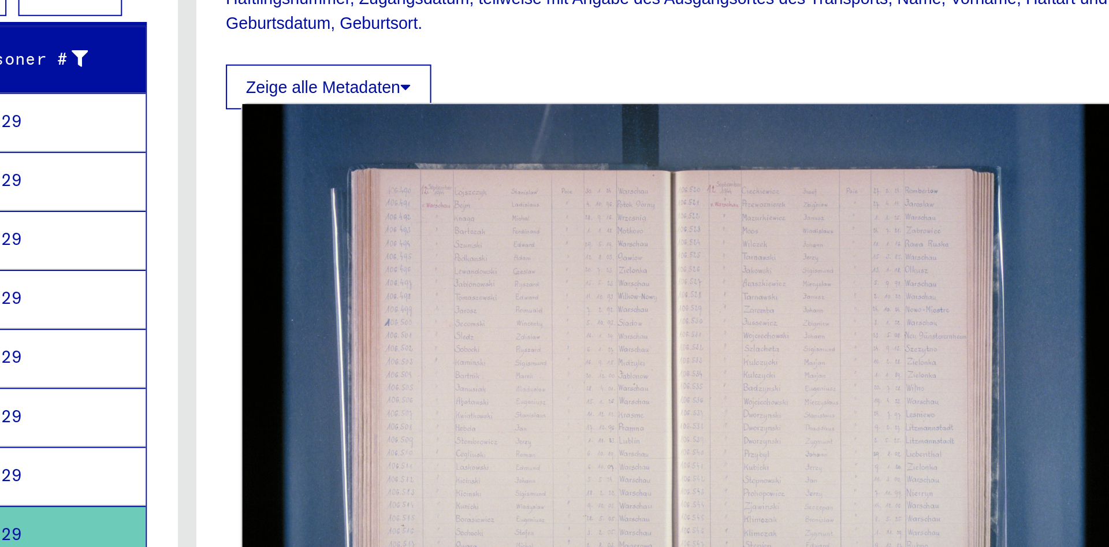
scroll to position [62, 0]
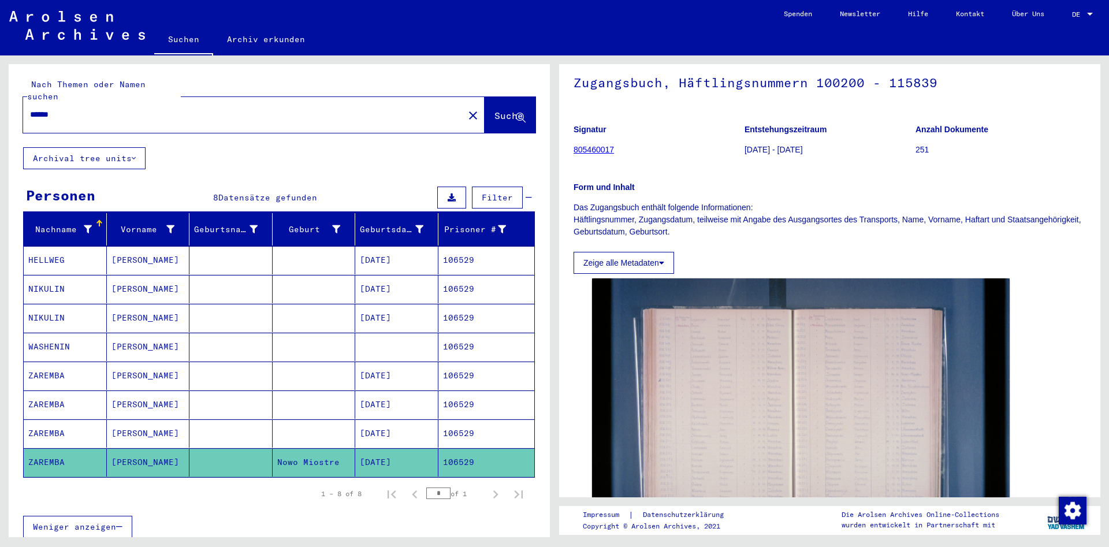
drag, startPoint x: 73, startPoint y: 105, endPoint x: -40, endPoint y: 104, distance: 113.2
click at [30, 109] on input "******" at bounding box center [243, 115] width 427 height 12
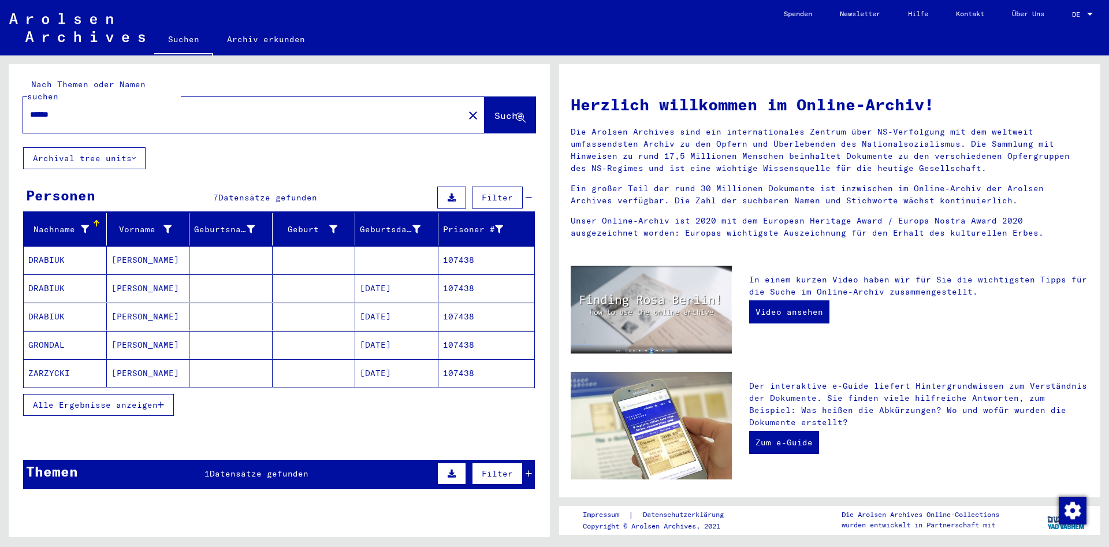
click at [142, 359] on mat-cell "[PERSON_NAME]" at bounding box center [148, 373] width 83 height 28
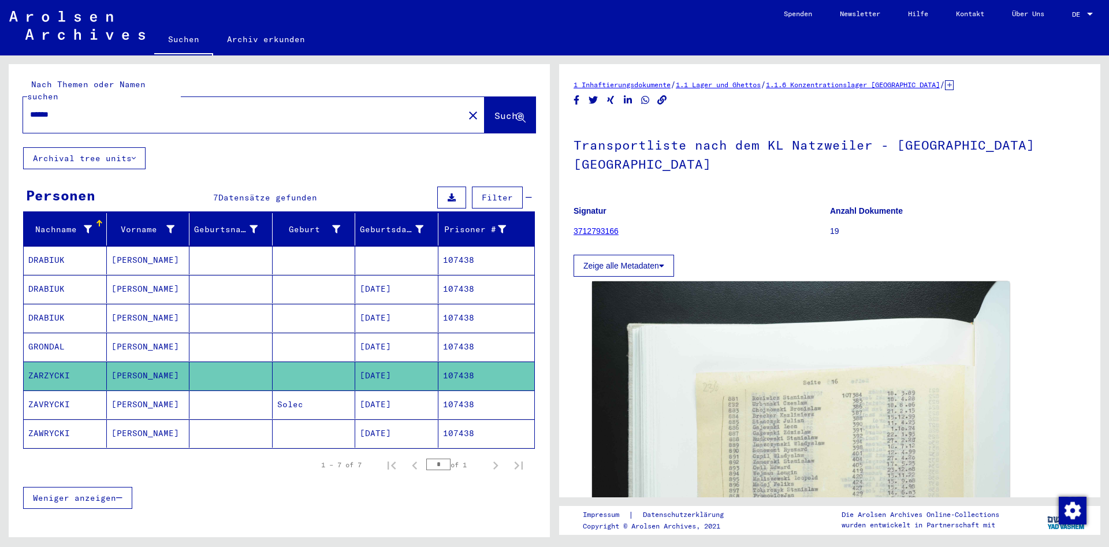
click at [214, 390] on mat-cell at bounding box center [230, 404] width 83 height 28
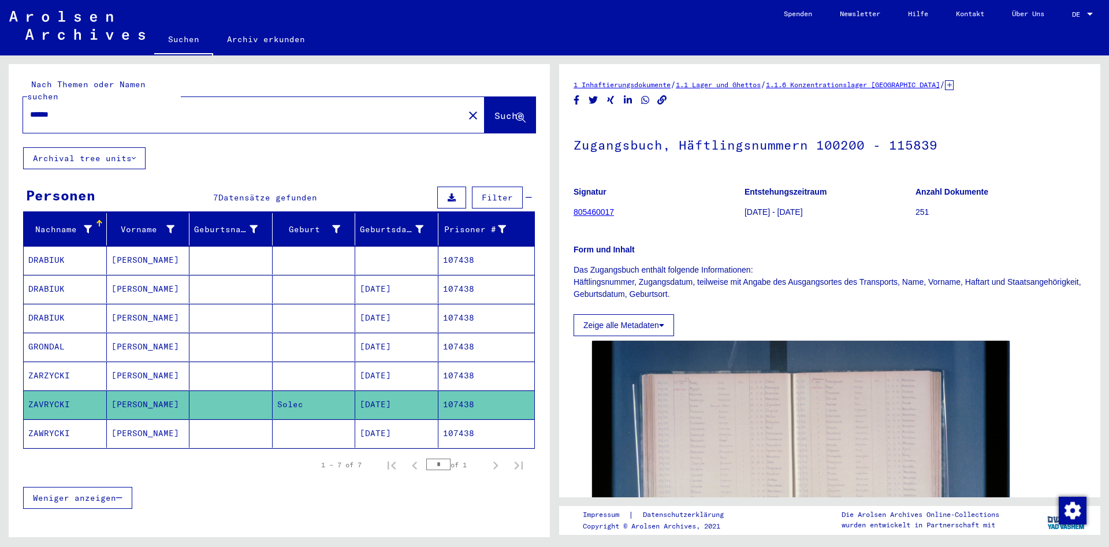
click at [218, 419] on mat-cell at bounding box center [230, 433] width 83 height 28
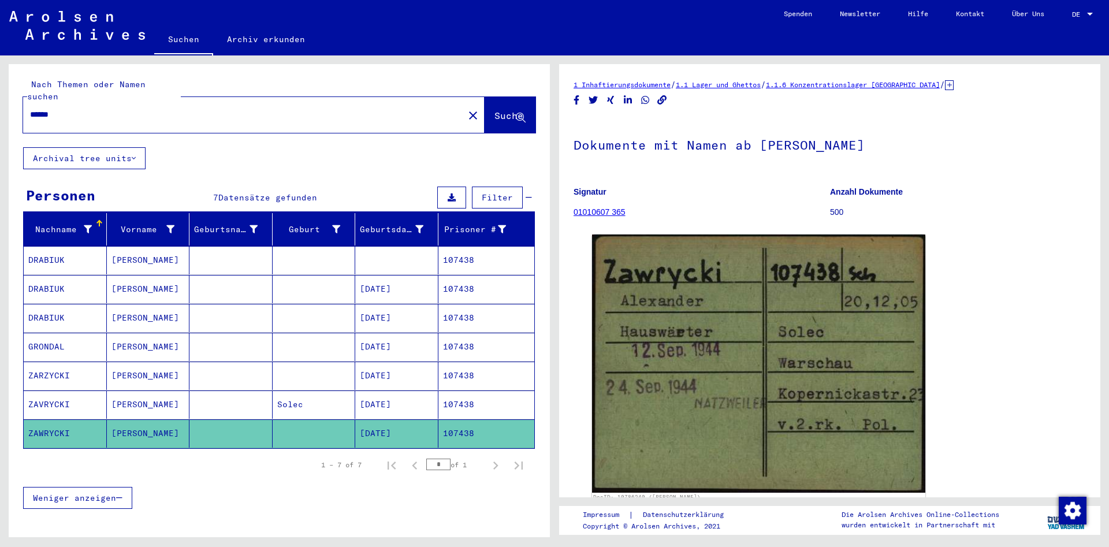
click at [110, 109] on input "******" at bounding box center [243, 115] width 427 height 12
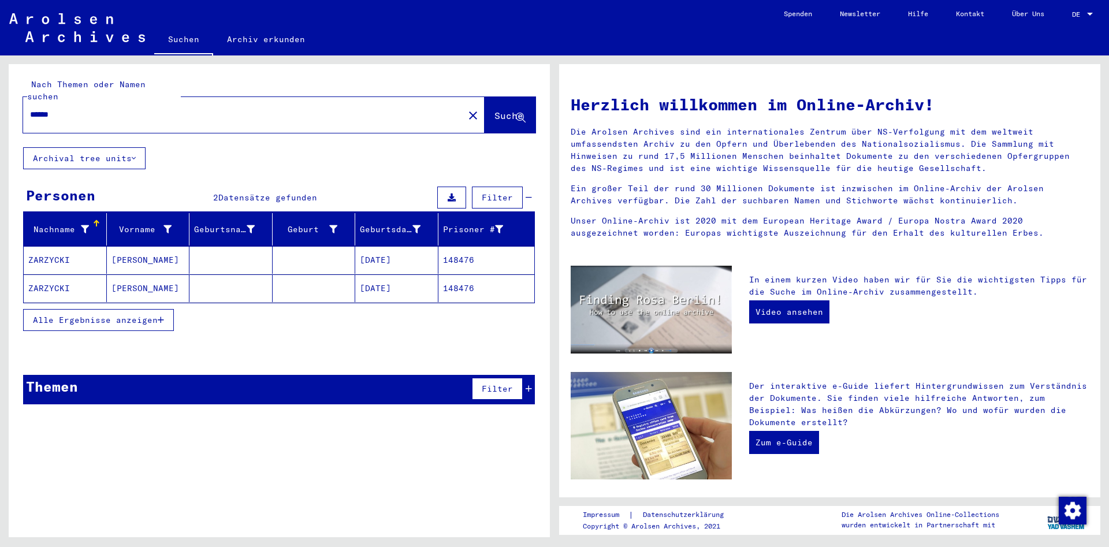
click at [186, 280] on mat-cell "[PERSON_NAME]" at bounding box center [148, 288] width 83 height 28
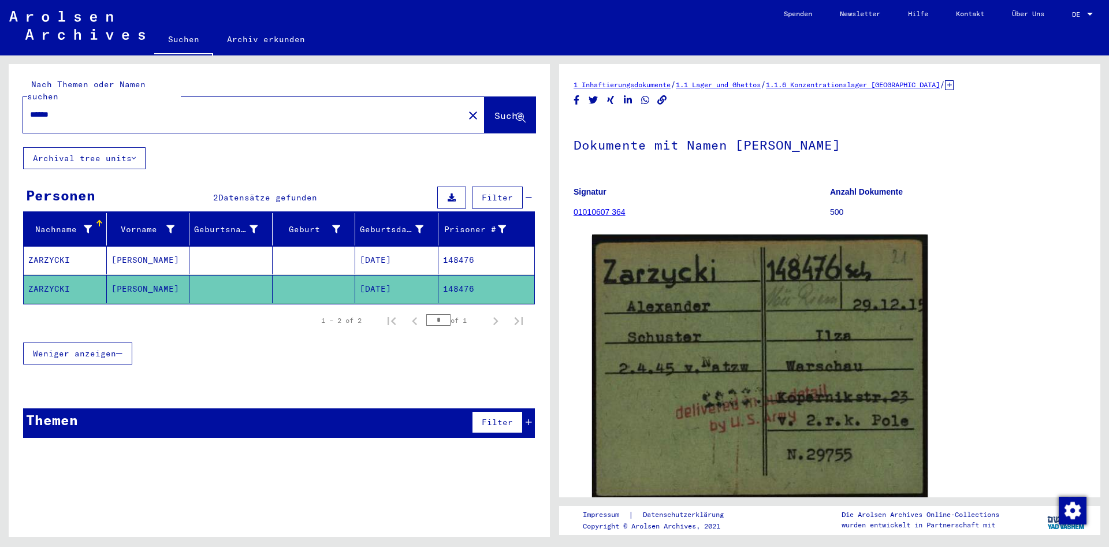
click at [206, 246] on mat-cell at bounding box center [230, 260] width 83 height 28
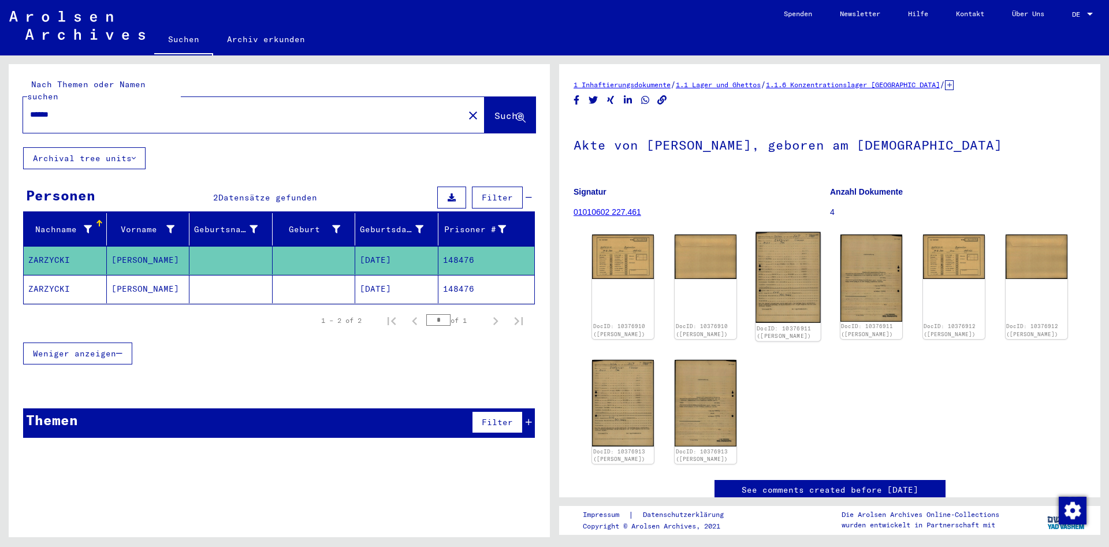
click at [815, 266] on img at bounding box center [788, 277] width 65 height 91
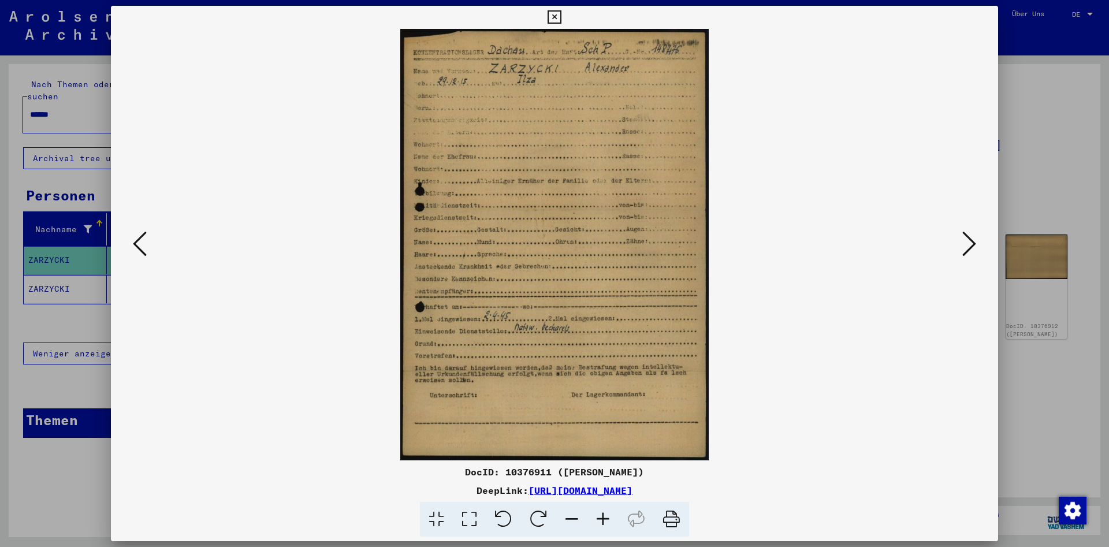
click at [564, 9] on button at bounding box center [554, 17] width 20 height 23
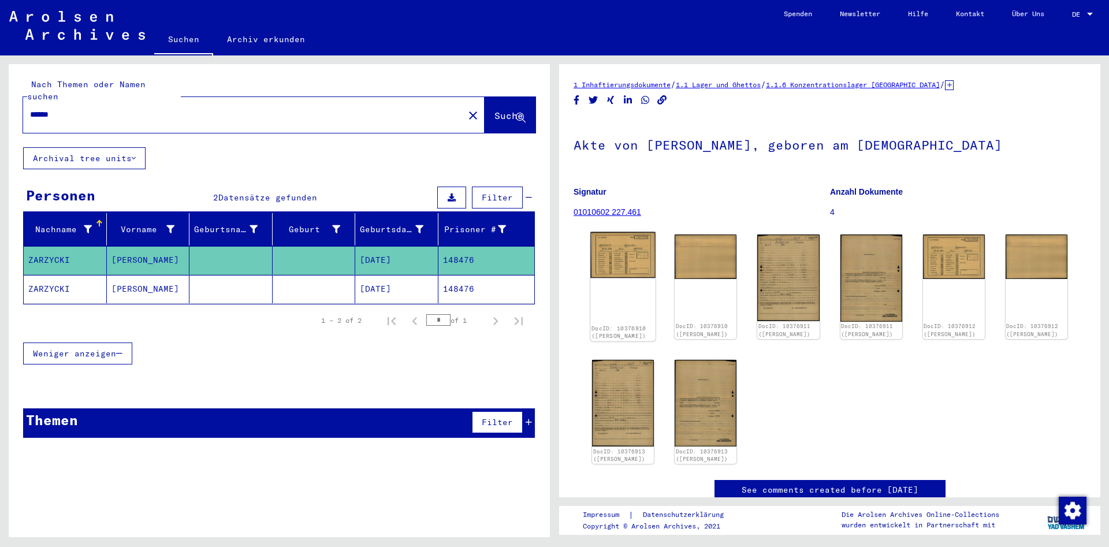
click at [610, 280] on div "DocID: 10376910 ([PERSON_NAME])" at bounding box center [622, 286] width 65 height 109
click at [586, 256] on div "DocID: 10376910 ([PERSON_NAME]) DocID: 10376910 ([PERSON_NAME]) DocID: 10376911…" at bounding box center [829, 349] width 512 height 239
click at [628, 252] on img at bounding box center [622, 255] width 65 height 46
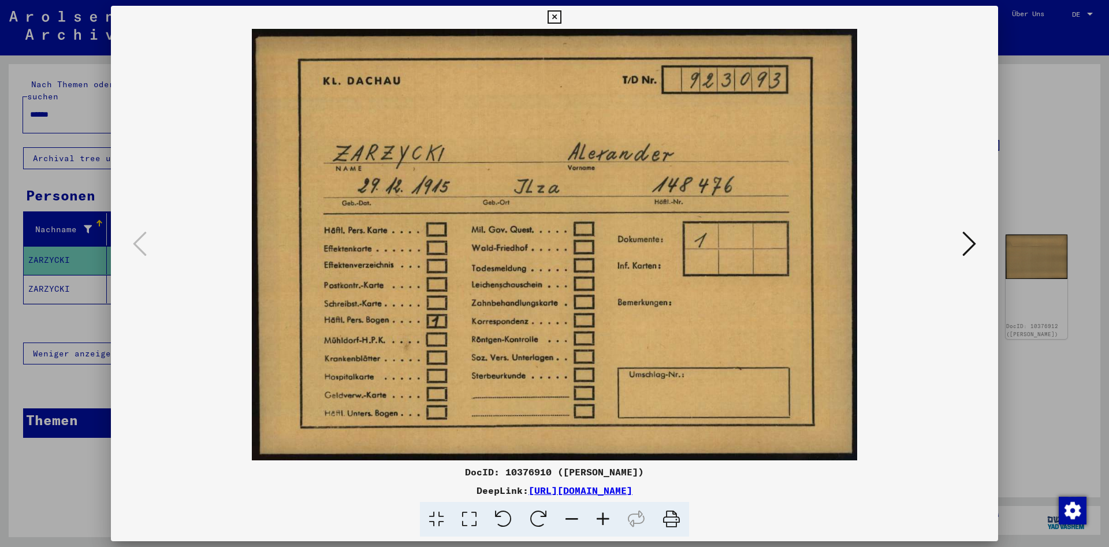
click at [964, 246] on icon at bounding box center [969, 244] width 14 height 28
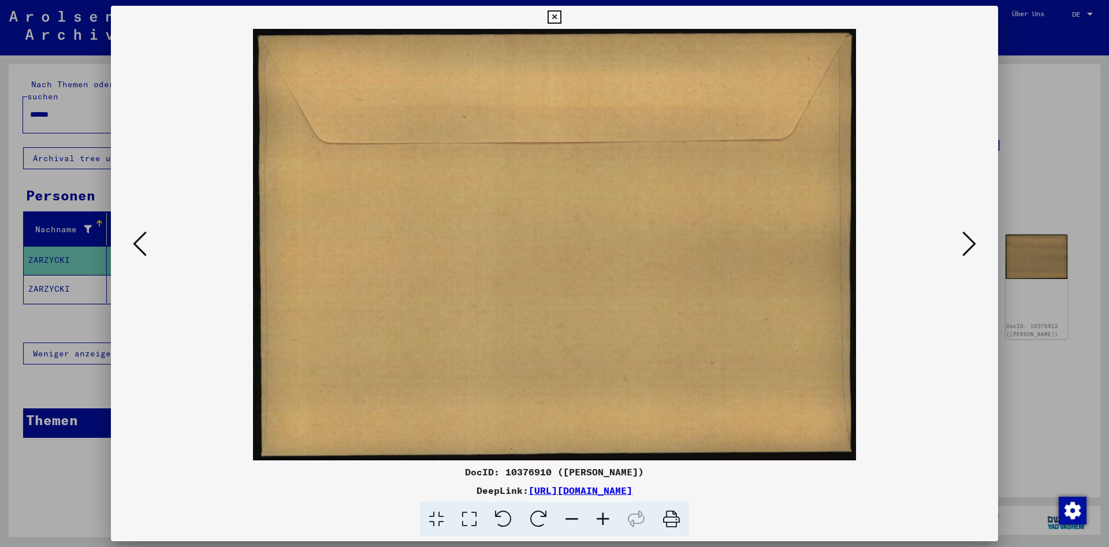
click at [964, 246] on icon at bounding box center [969, 244] width 14 height 28
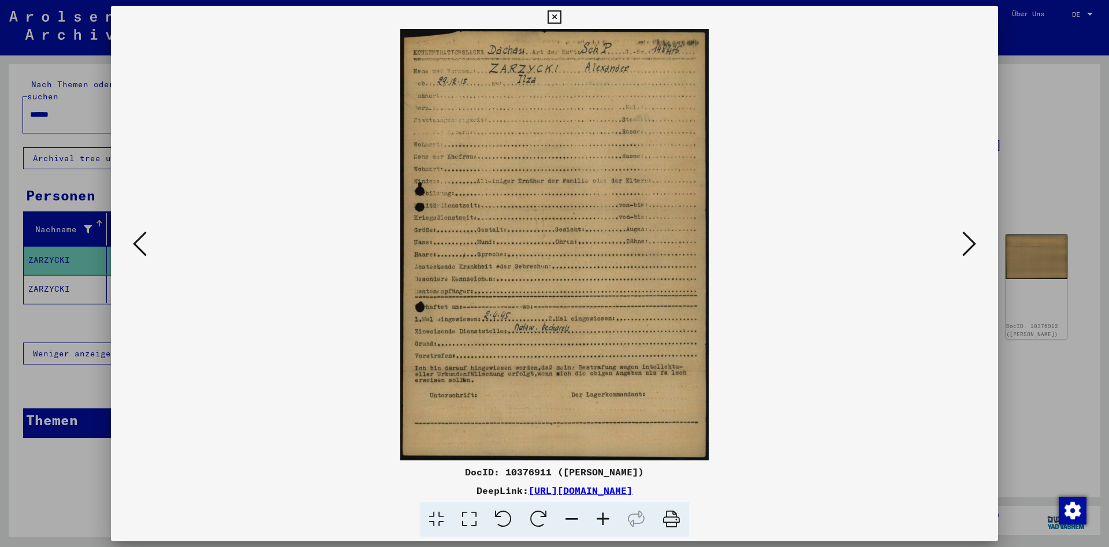
click at [964, 246] on icon at bounding box center [969, 244] width 14 height 28
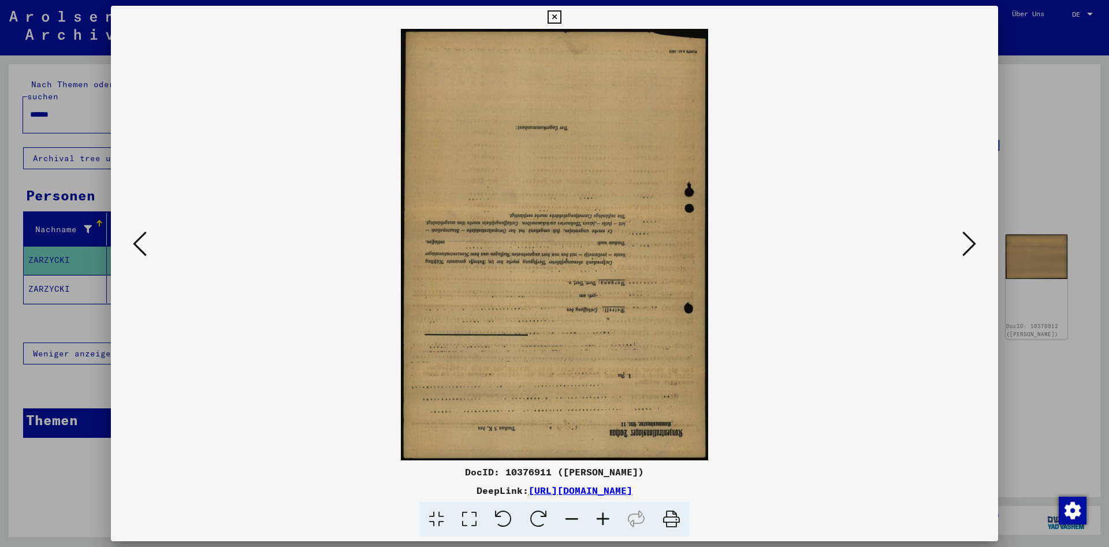
click at [964, 246] on icon at bounding box center [969, 244] width 14 height 28
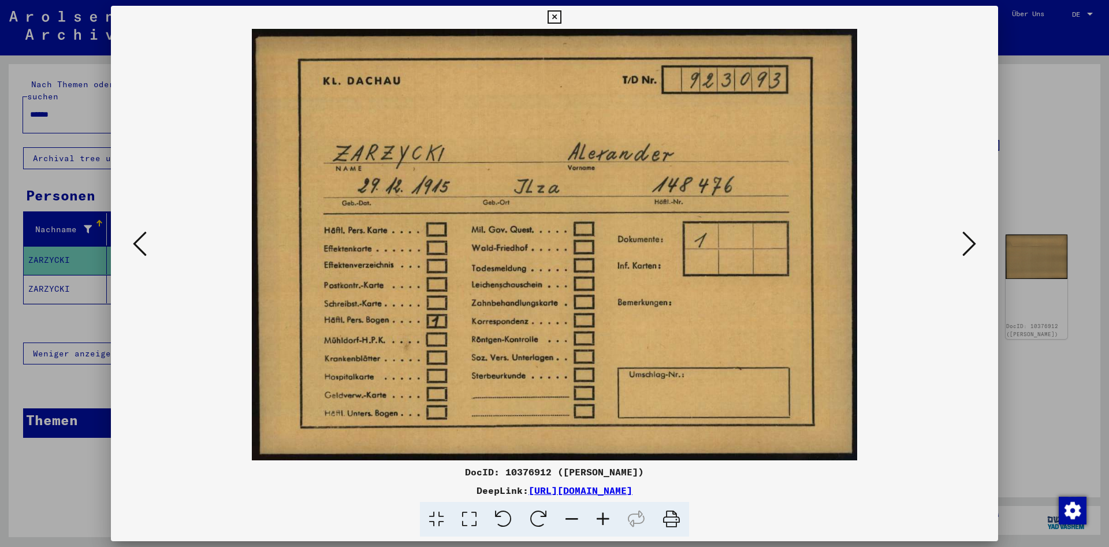
click at [564, 16] on button at bounding box center [554, 17] width 20 height 23
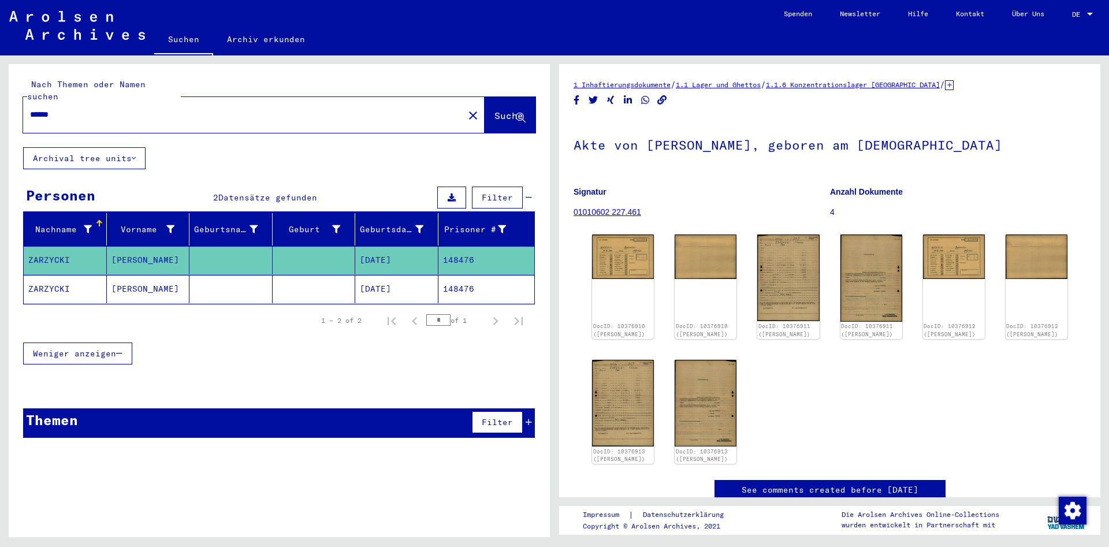
click at [200, 109] on input "******" at bounding box center [243, 115] width 427 height 12
paste input "text"
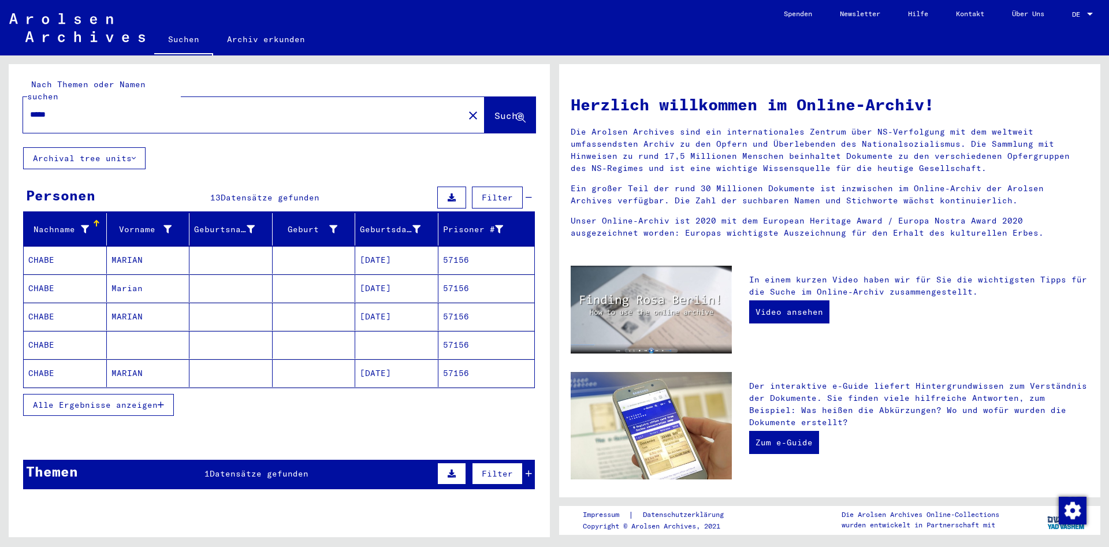
click at [94, 400] on span "Alle Ergebnisse anzeigen" at bounding box center [95, 405] width 125 height 10
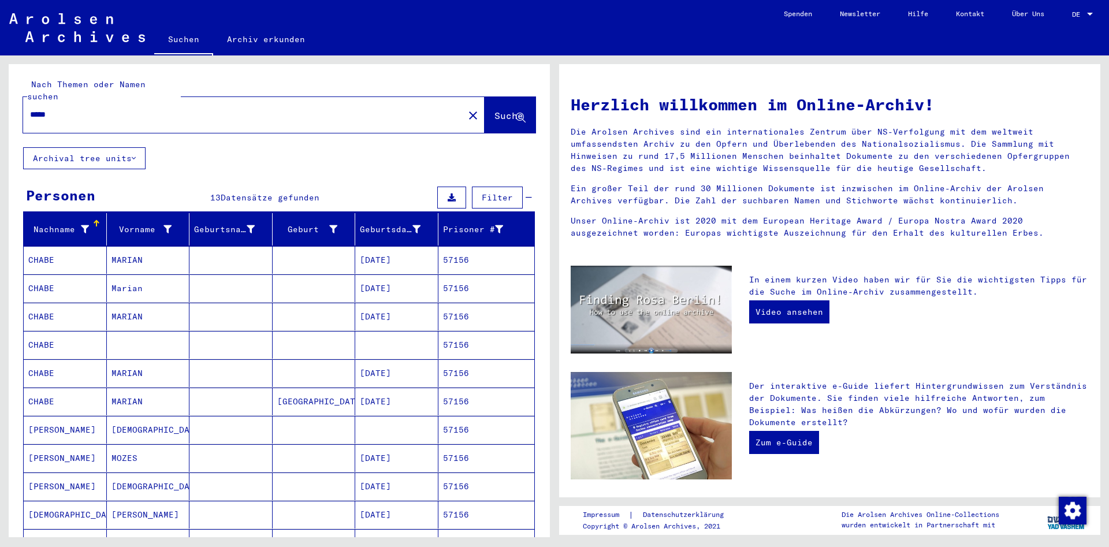
scroll to position [298, 0]
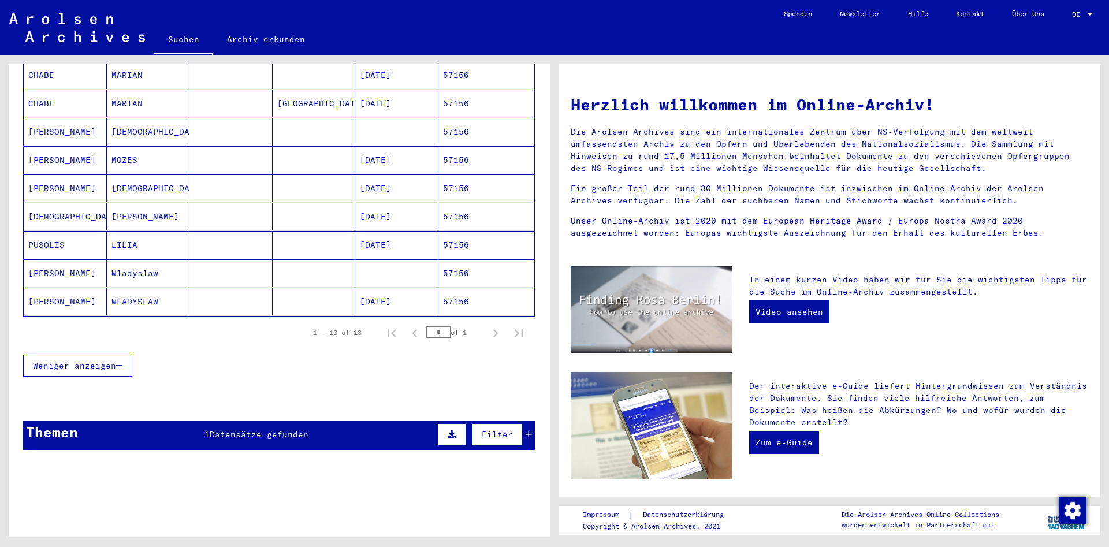
click at [108, 288] on mat-cell "WLADYSLAW" at bounding box center [148, 302] width 83 height 28
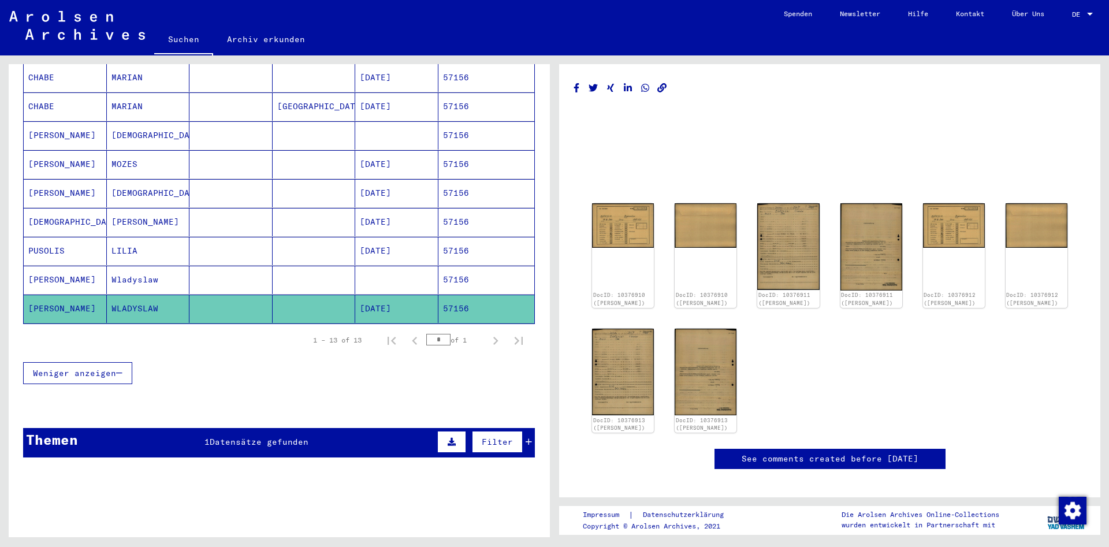
scroll to position [301, 0]
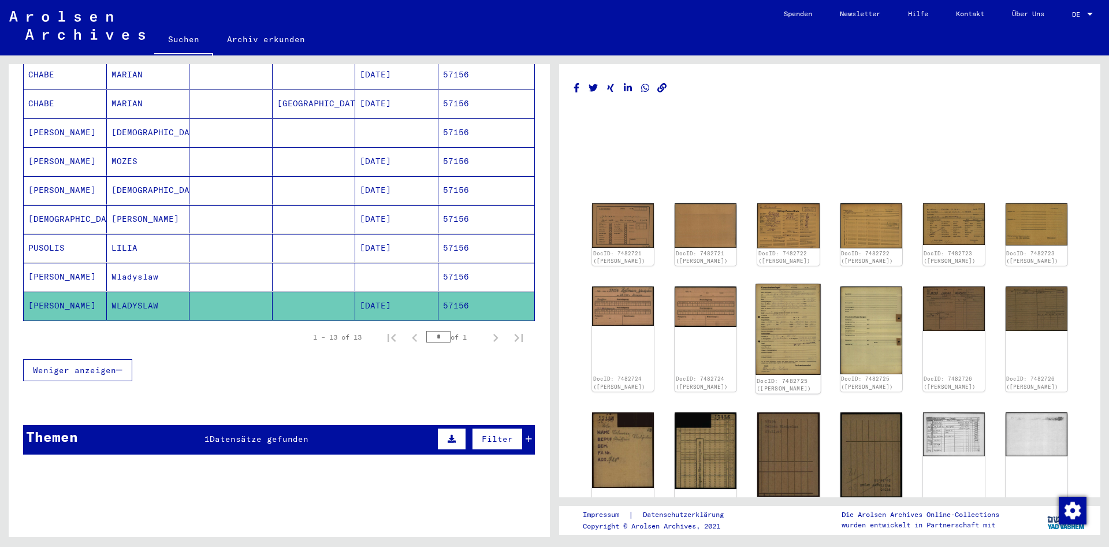
click at [798, 319] on img at bounding box center [788, 329] width 65 height 91
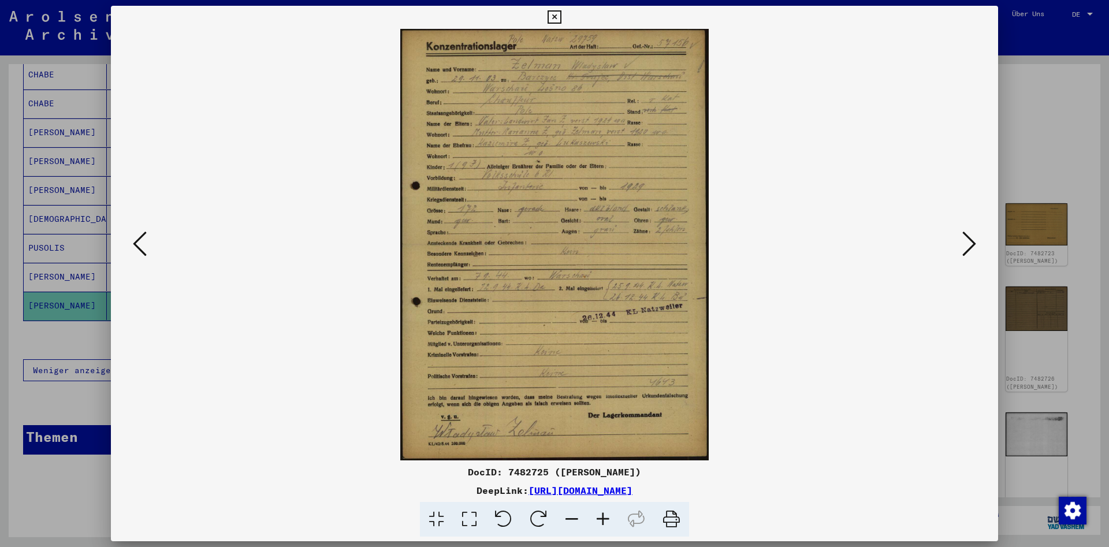
click at [145, 246] on icon at bounding box center [140, 244] width 14 height 28
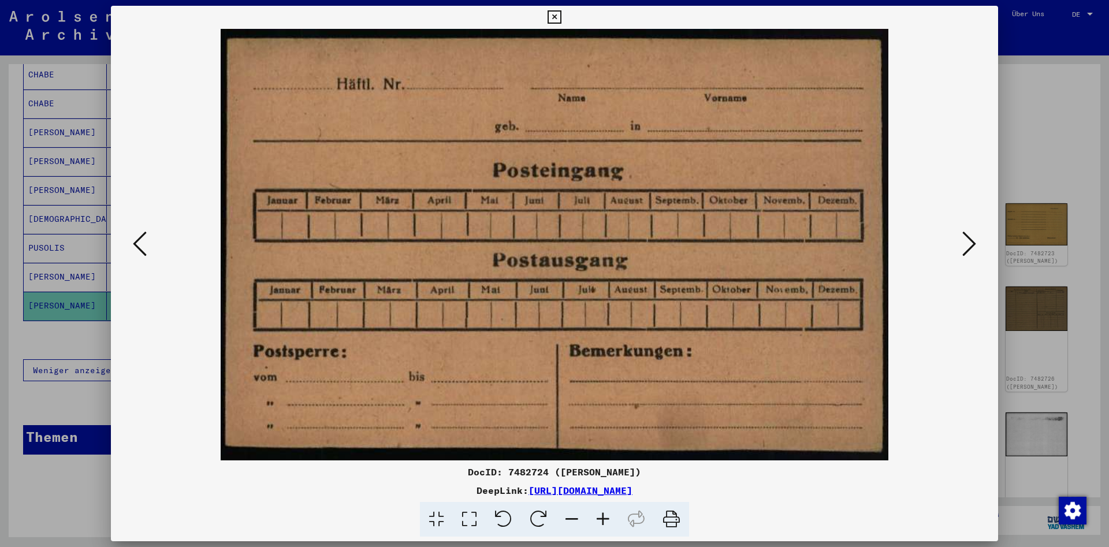
click at [145, 246] on icon at bounding box center [140, 244] width 14 height 28
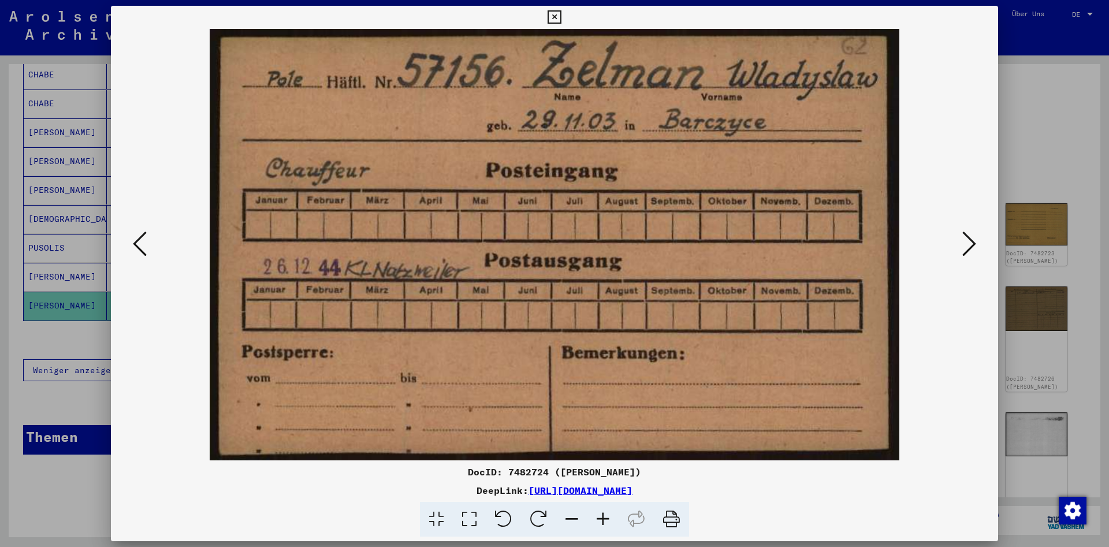
click at [965, 241] on icon at bounding box center [969, 244] width 14 height 28
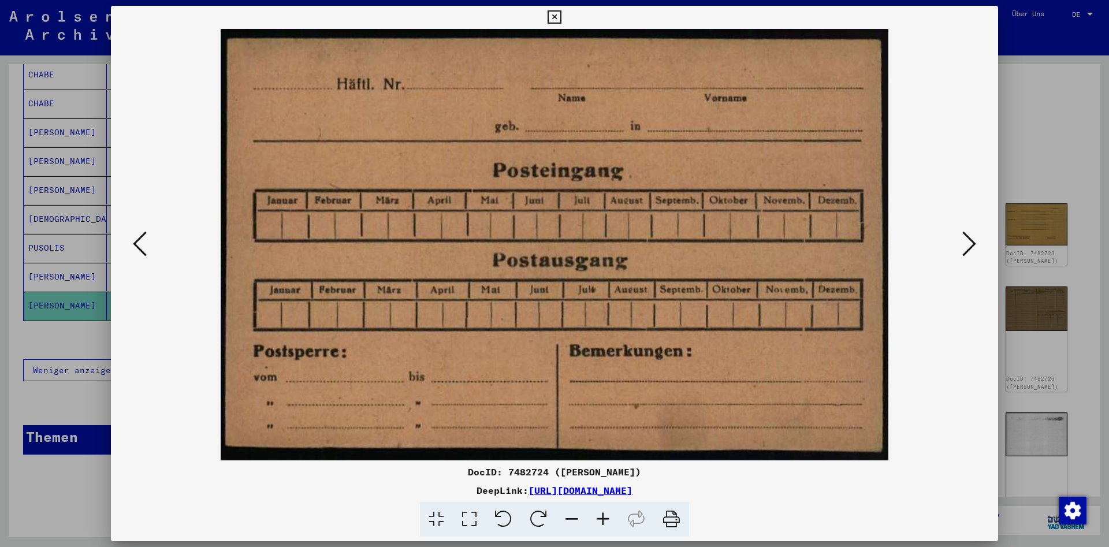
click at [959, 237] on img at bounding box center [554, 244] width 809 height 431
click at [963, 244] on button at bounding box center [969, 244] width 21 height 33
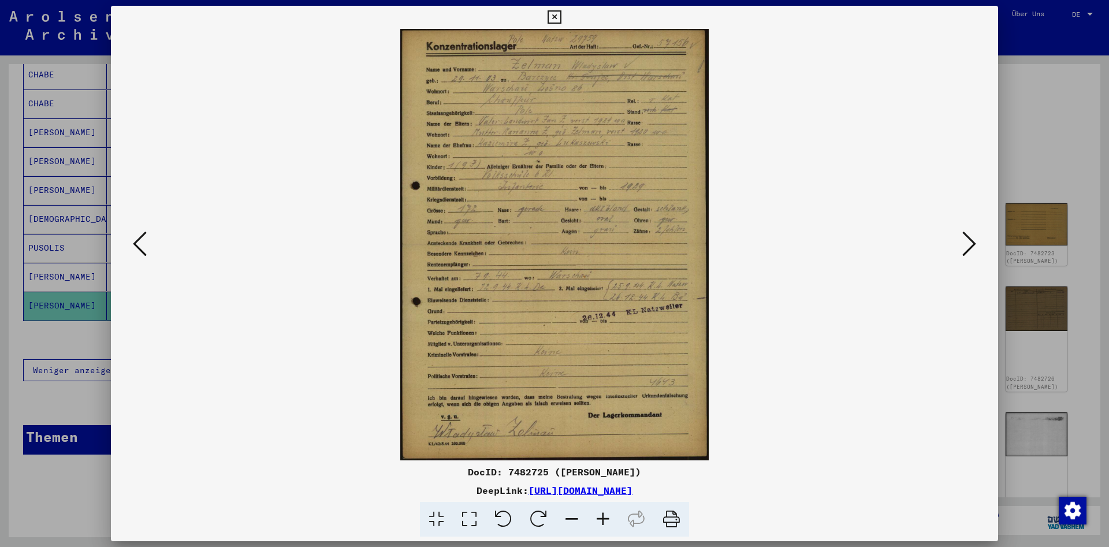
click at [601, 517] on icon at bounding box center [602, 519] width 31 height 35
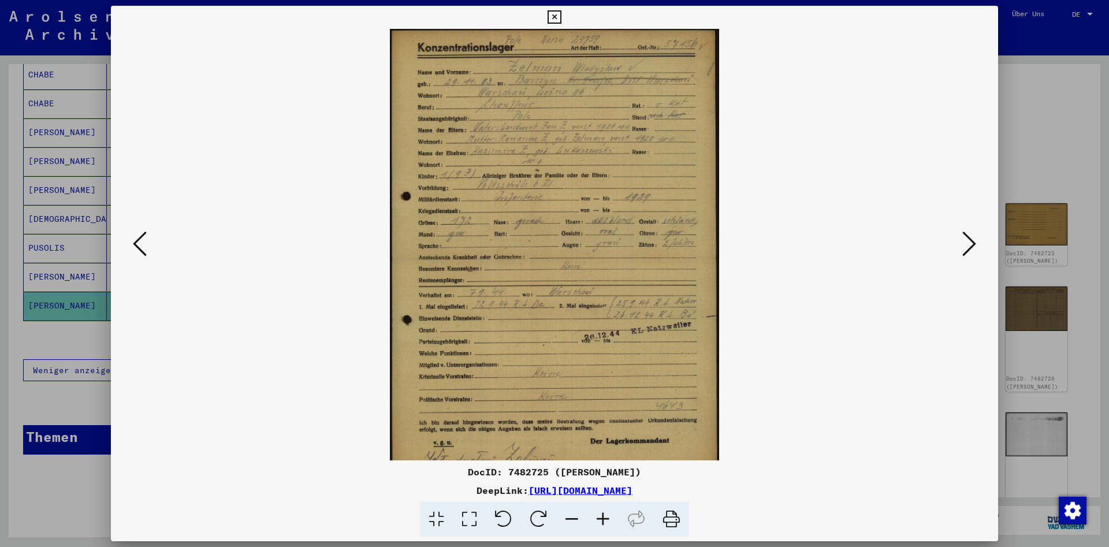
click at [601, 517] on icon at bounding box center [602, 519] width 31 height 35
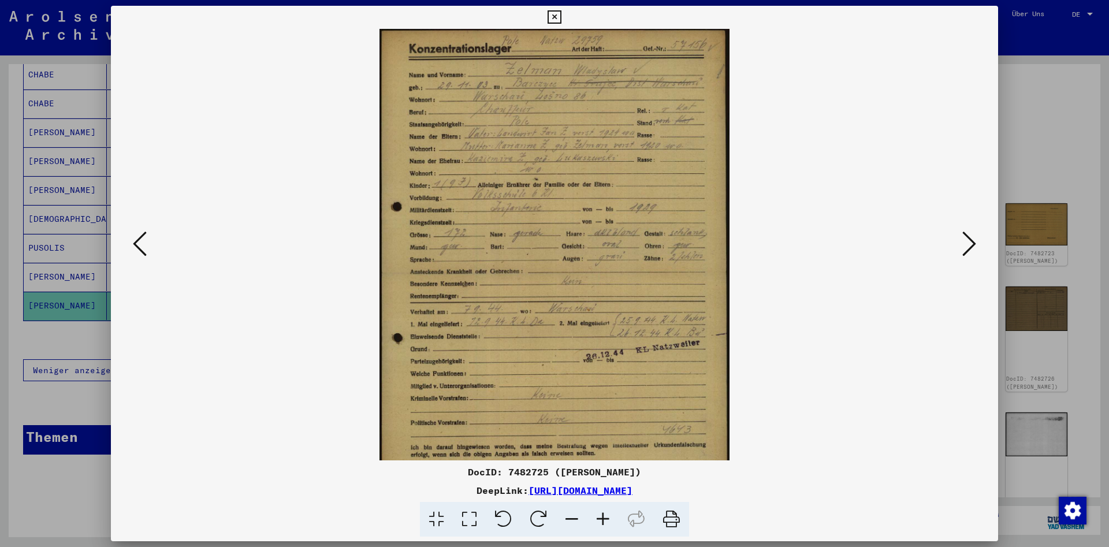
click at [601, 517] on icon at bounding box center [602, 519] width 31 height 35
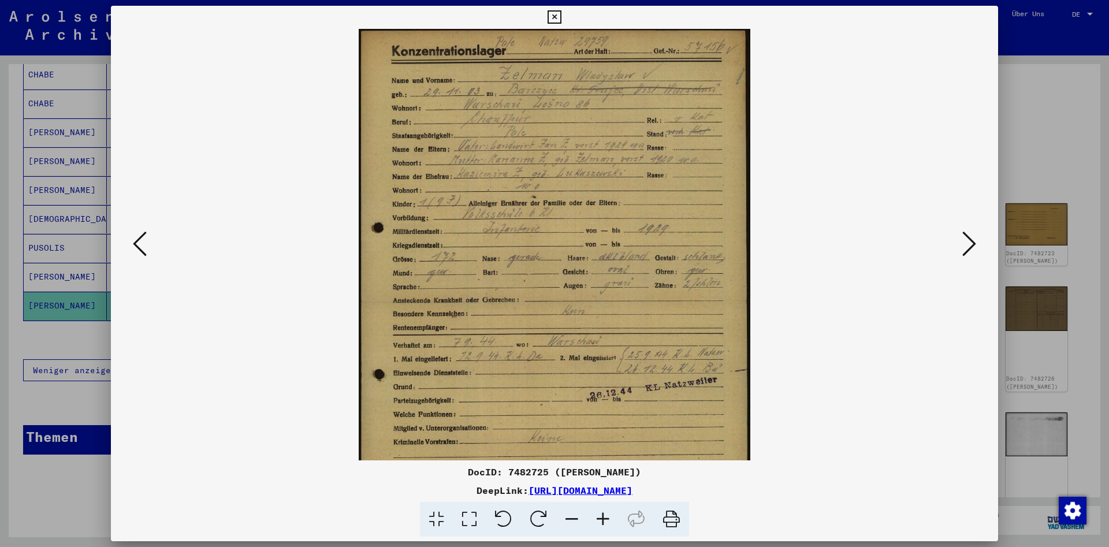
click at [601, 517] on icon at bounding box center [602, 519] width 31 height 35
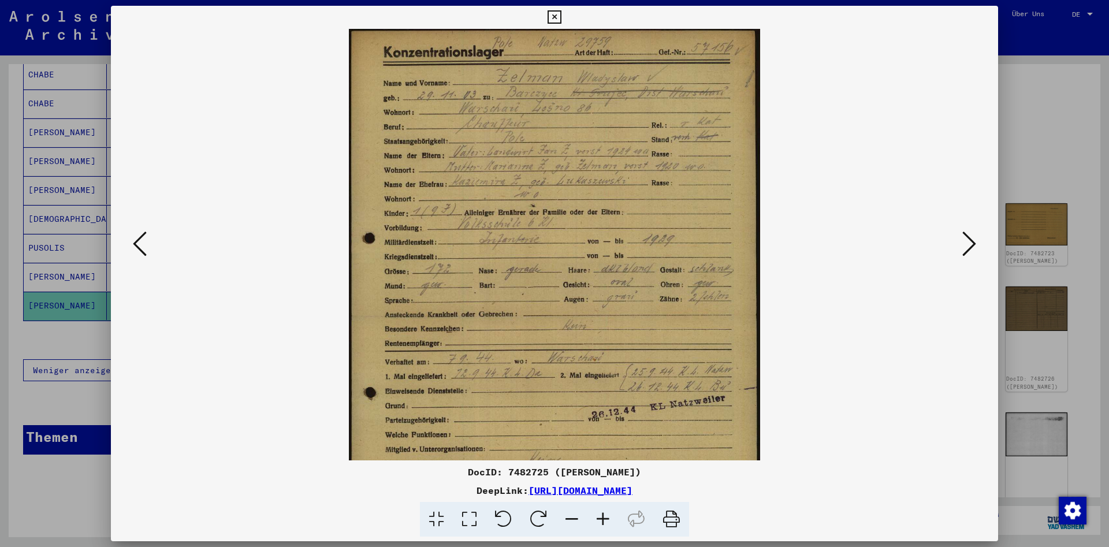
click at [601, 517] on icon at bounding box center [602, 519] width 31 height 35
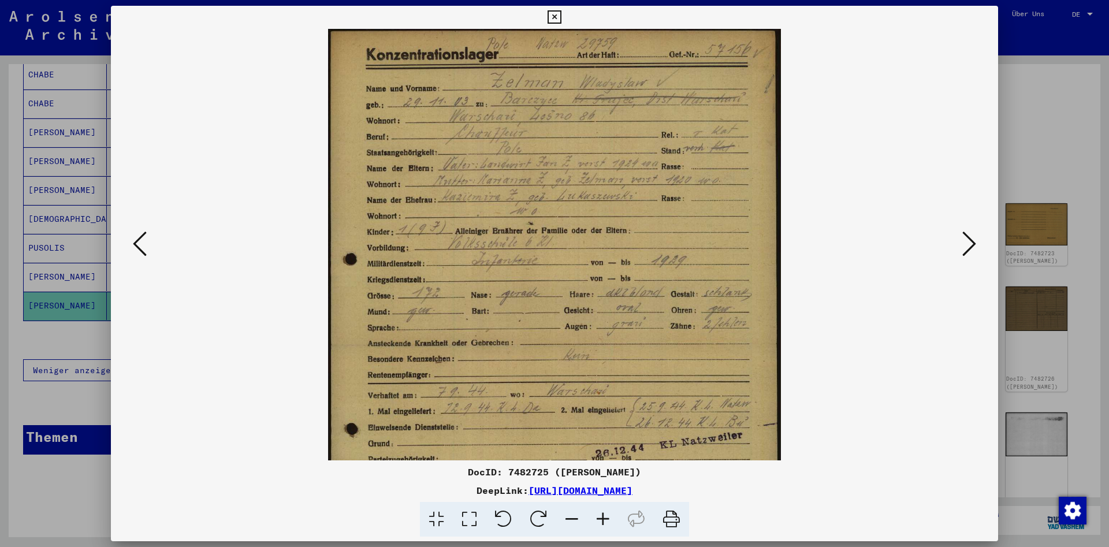
click at [601, 517] on icon at bounding box center [602, 519] width 31 height 35
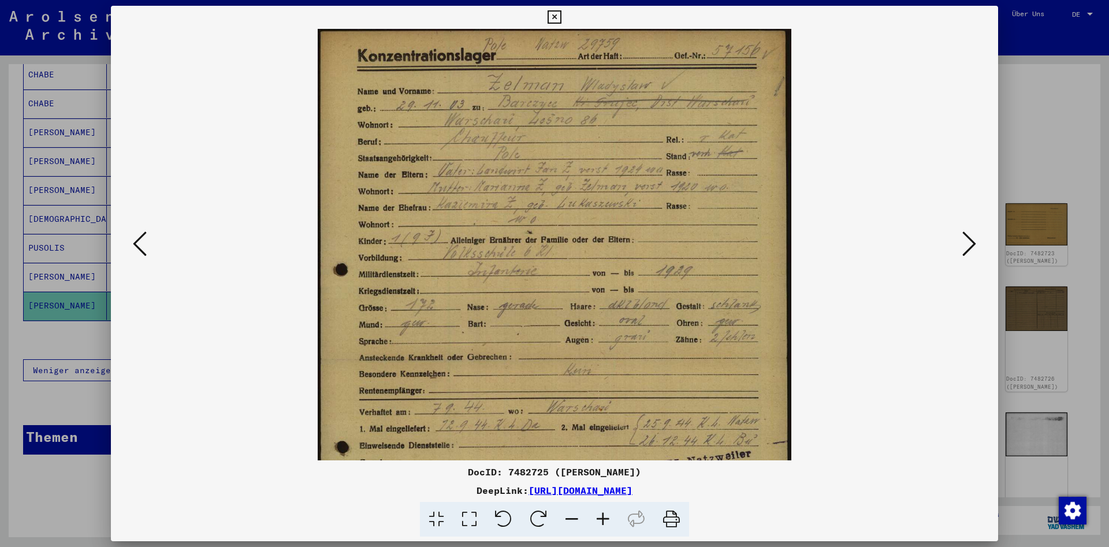
click at [601, 517] on icon at bounding box center [602, 519] width 31 height 35
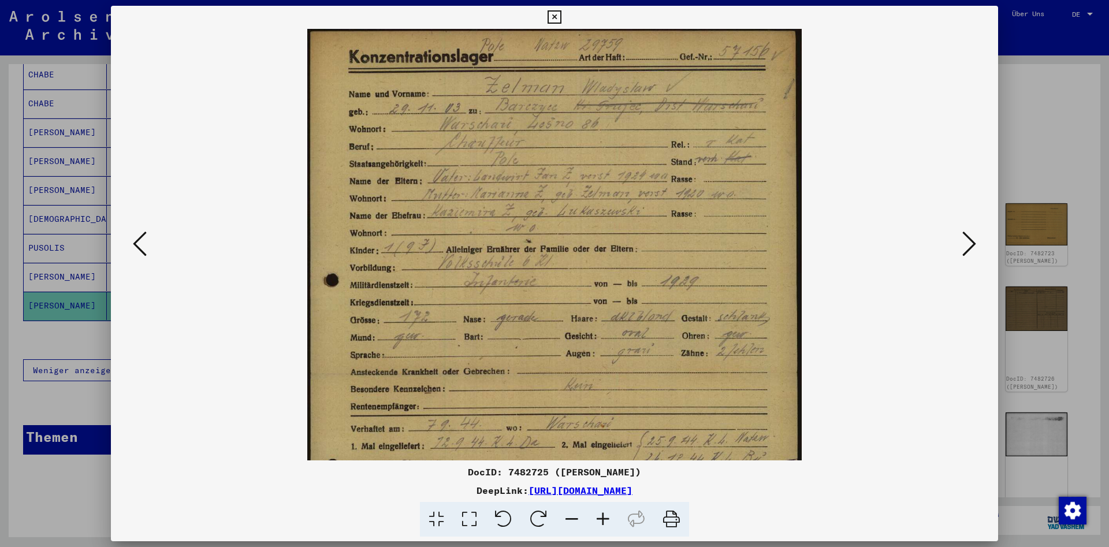
click at [601, 517] on icon at bounding box center [602, 519] width 31 height 35
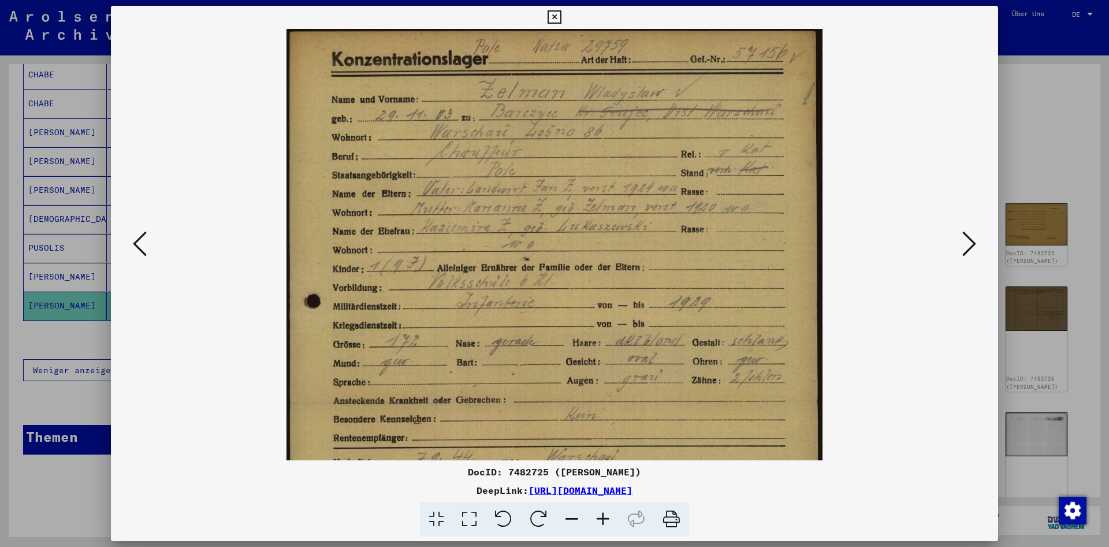
click at [601, 517] on icon at bounding box center [602, 519] width 31 height 35
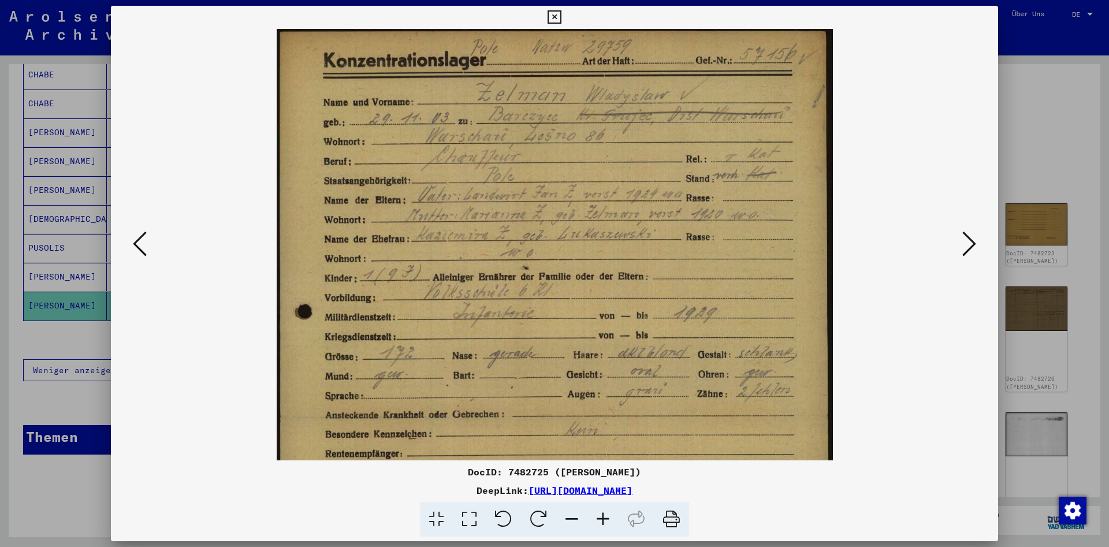
click at [601, 517] on icon at bounding box center [602, 519] width 31 height 35
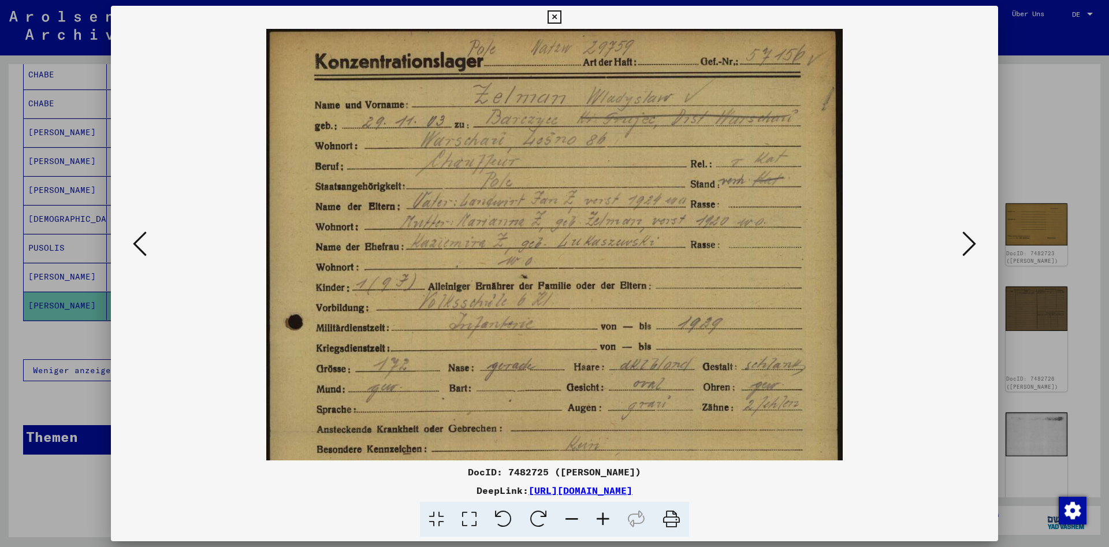
click at [601, 517] on icon at bounding box center [602, 519] width 31 height 35
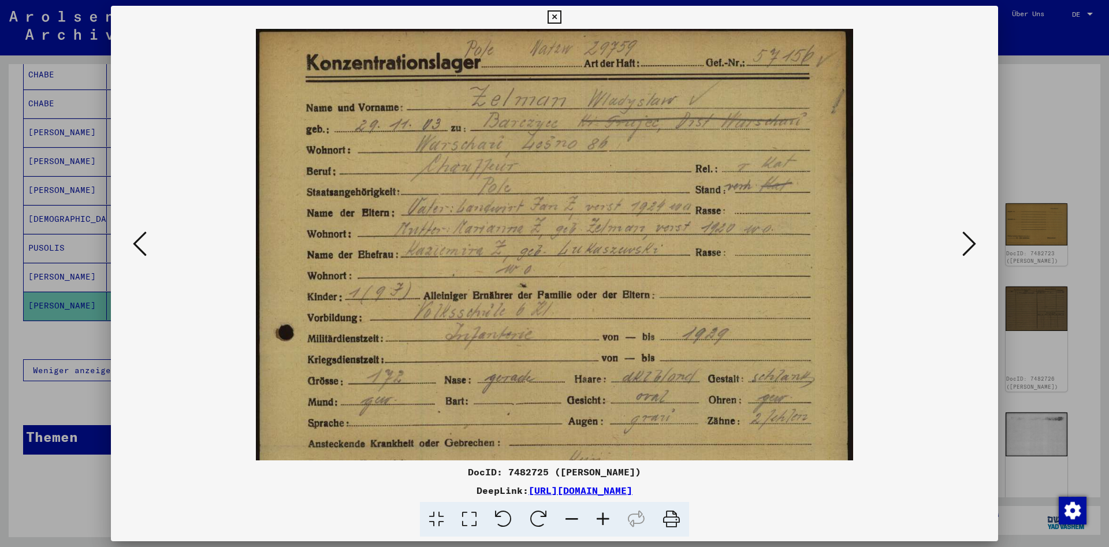
click at [601, 517] on icon at bounding box center [602, 519] width 31 height 35
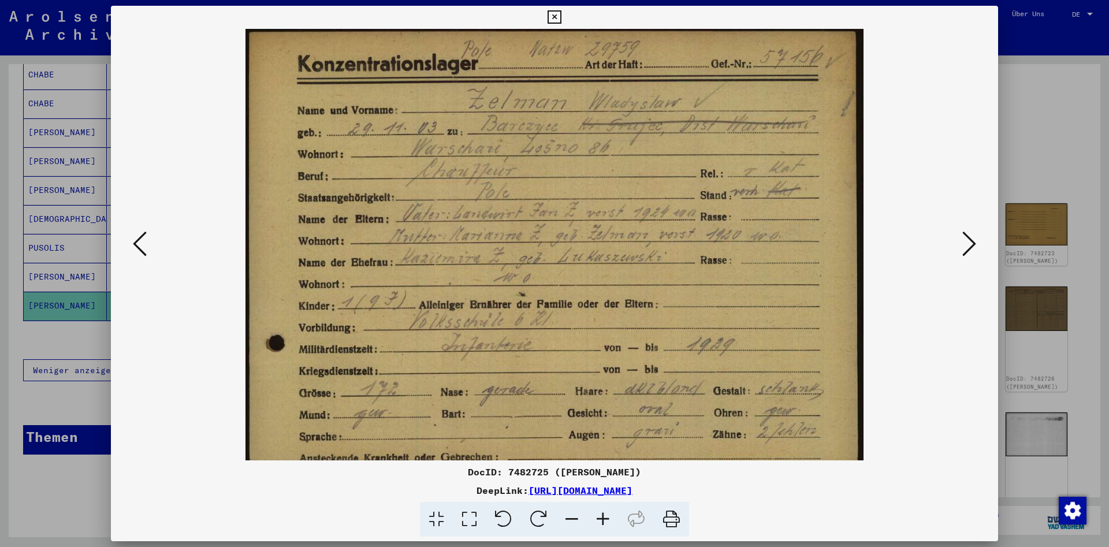
click at [601, 517] on icon at bounding box center [602, 519] width 31 height 35
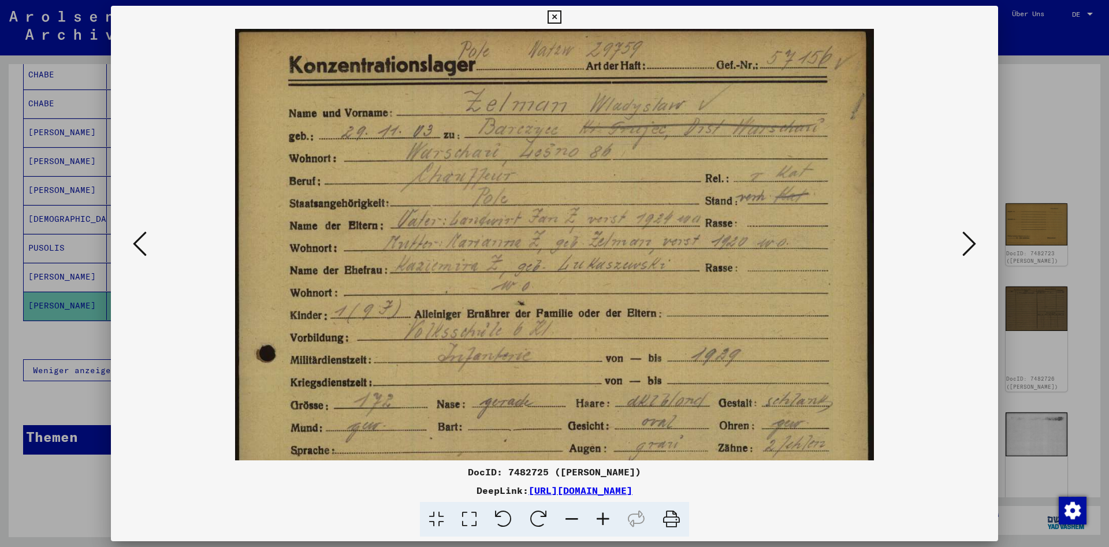
click at [601, 517] on icon at bounding box center [602, 519] width 31 height 35
click at [561, 15] on icon at bounding box center [553, 17] width 13 height 14
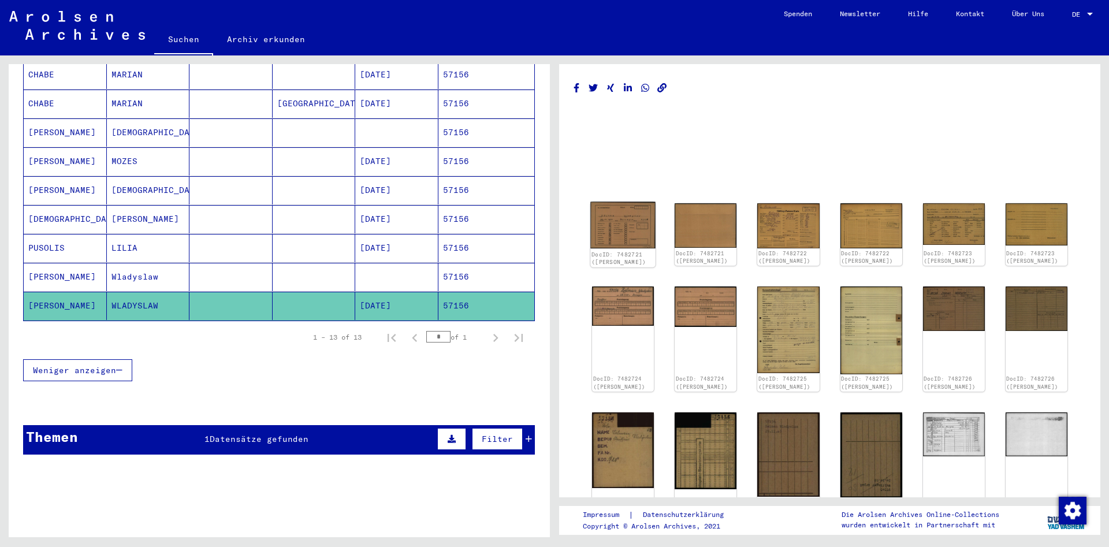
click at [620, 233] on img at bounding box center [622, 225] width 65 height 47
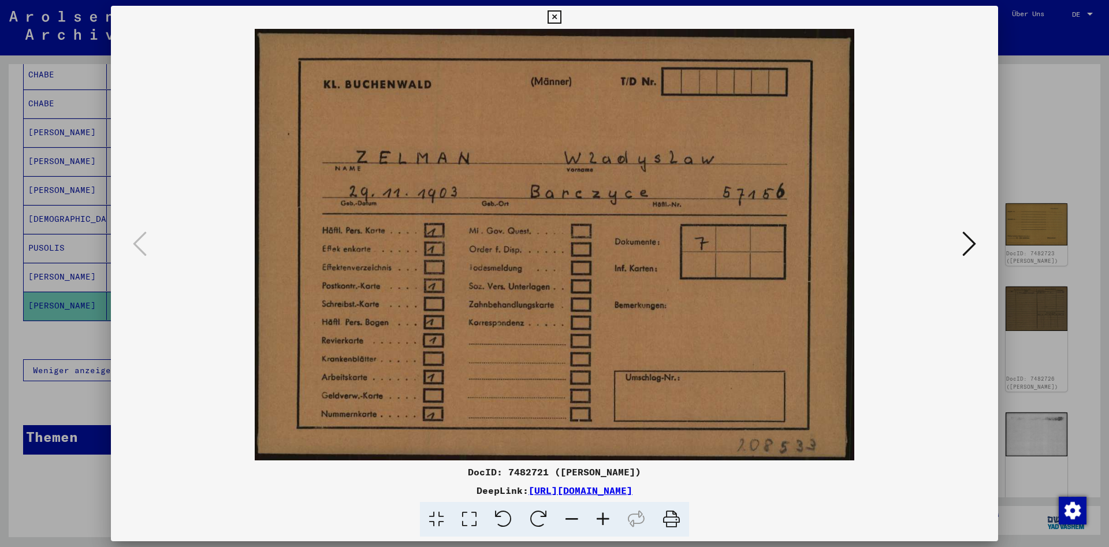
click at [561, 16] on icon at bounding box center [553, 17] width 13 height 14
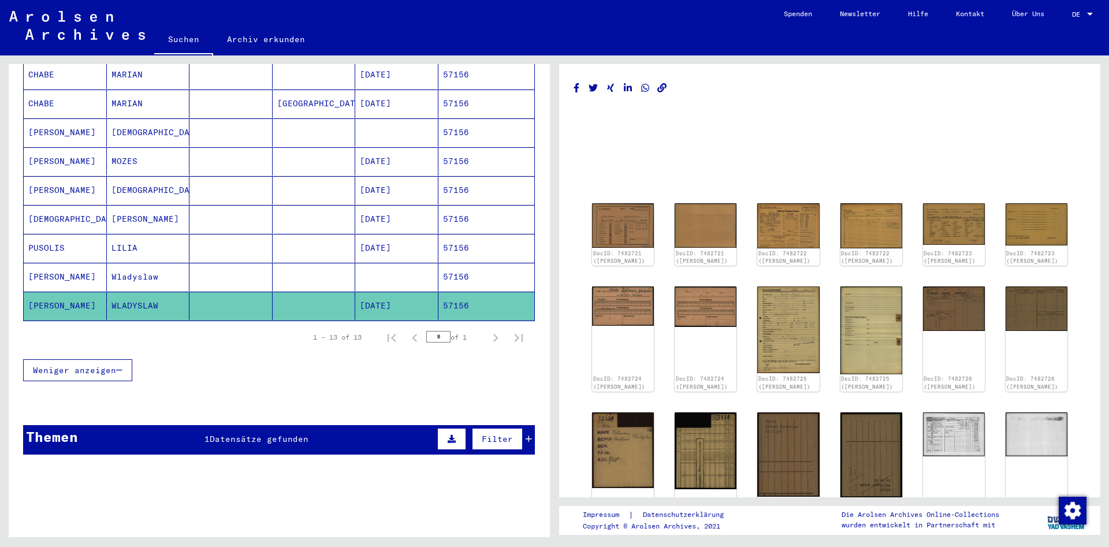
click at [184, 269] on mat-cell "Wladyslaw" at bounding box center [148, 277] width 83 height 28
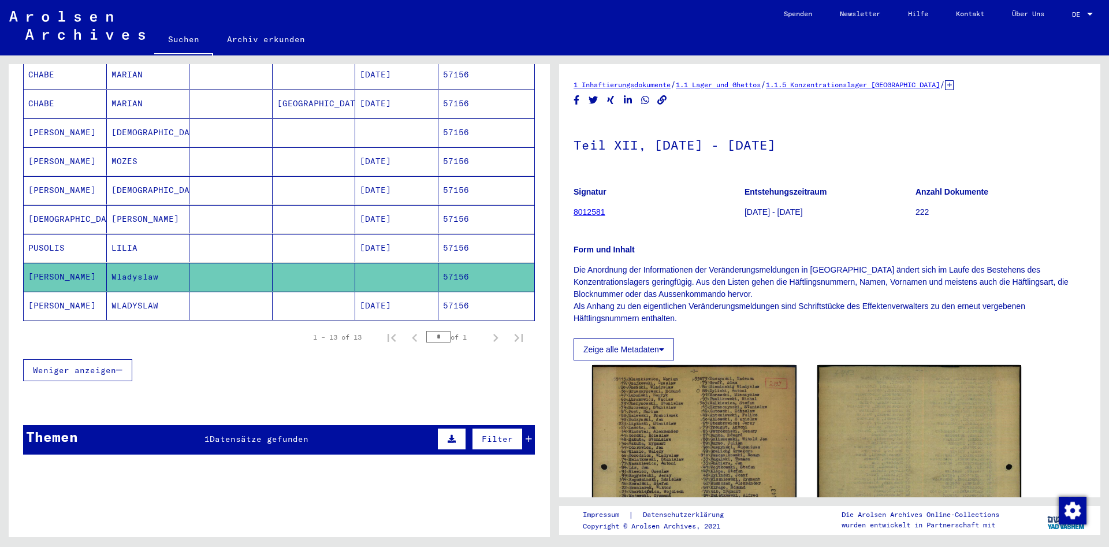
click at [196, 292] on mat-cell at bounding box center [230, 306] width 83 height 28
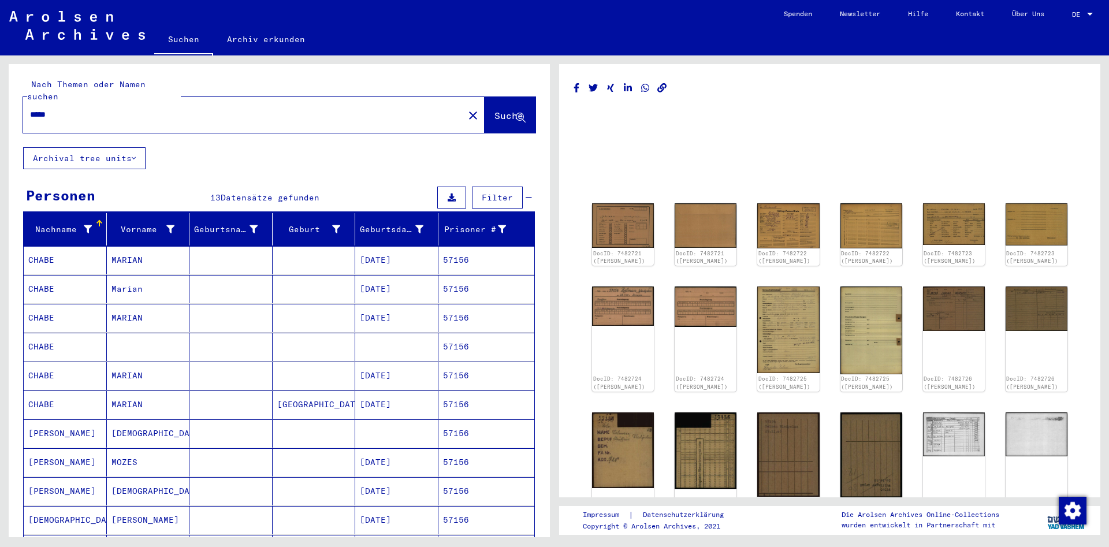
drag, startPoint x: 121, startPoint y: 118, endPoint x: -113, endPoint y: 100, distance: 235.2
click at [9, 100] on div "Nach Themen oder Namen suchen ***** close Suche Archival tree units Personen 13…" at bounding box center [279, 305] width 541 height 482
click at [77, 109] on input "*****" at bounding box center [243, 115] width 427 height 12
drag, startPoint x: 82, startPoint y: 103, endPoint x: -69, endPoint y: 88, distance: 152.1
click at [30, 109] on input "*****" at bounding box center [243, 115] width 427 height 12
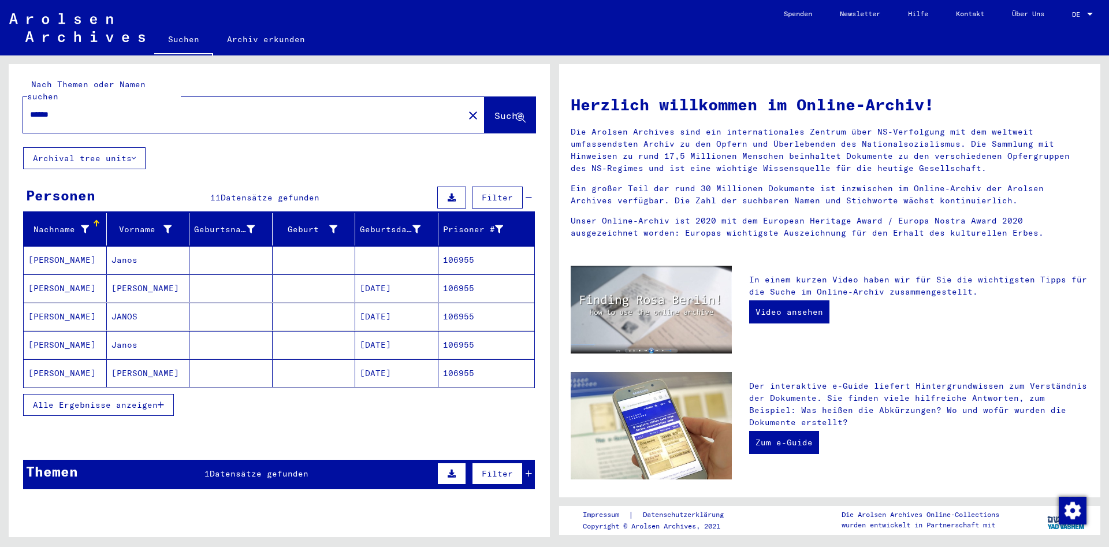
click at [94, 400] on span "Alle Ergebnisse anzeigen" at bounding box center [95, 405] width 125 height 10
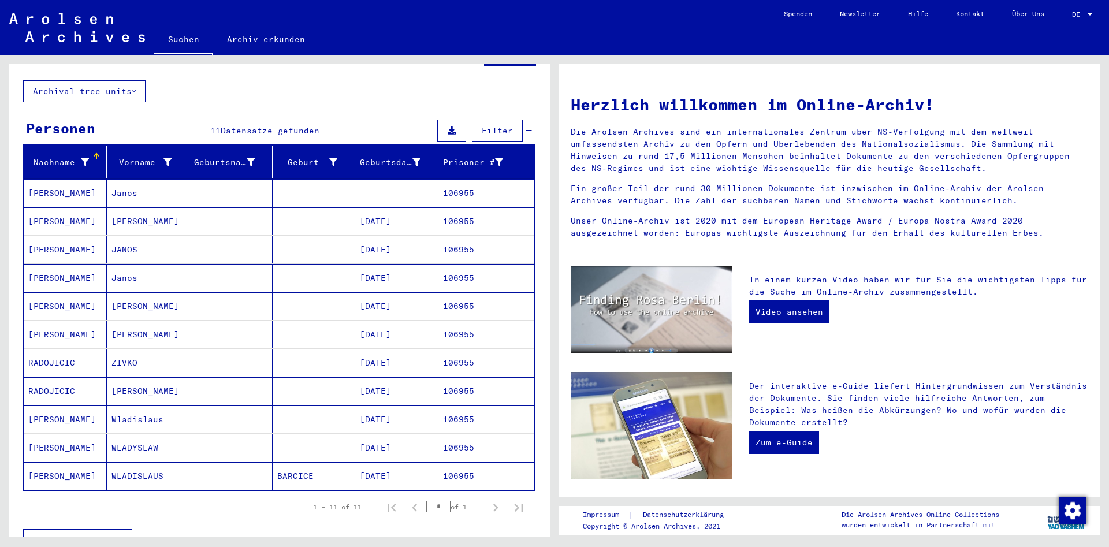
scroll to position [241, 0]
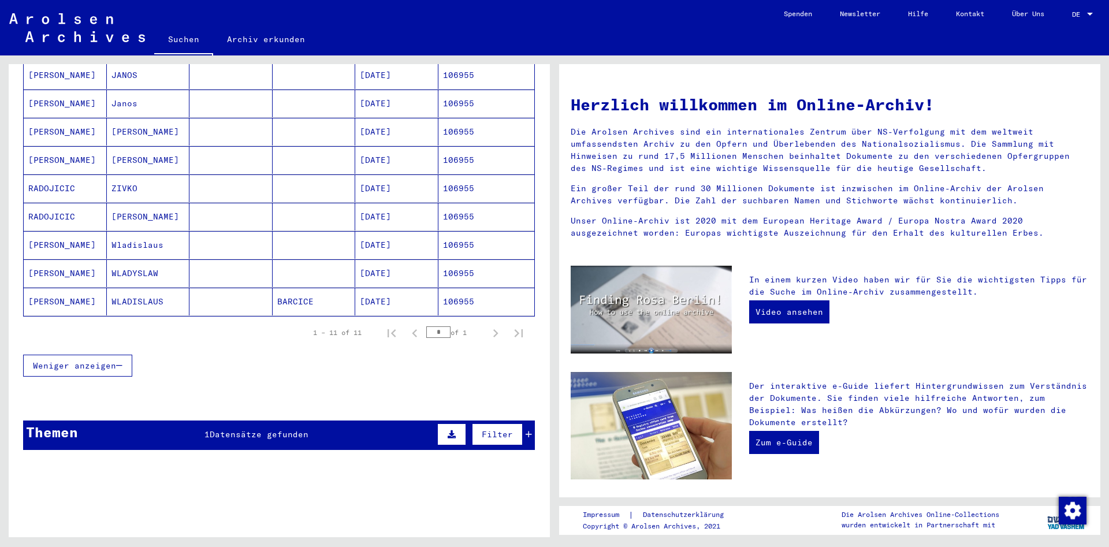
click at [181, 300] on mat-cell "WLADISLAUS" at bounding box center [148, 302] width 83 height 28
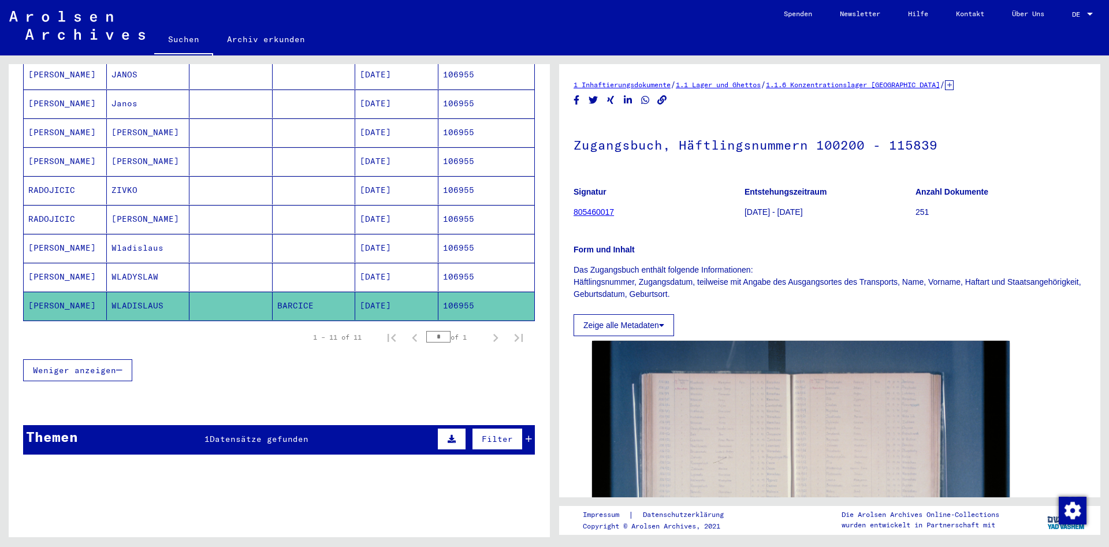
click at [213, 264] on mat-cell at bounding box center [230, 277] width 83 height 28
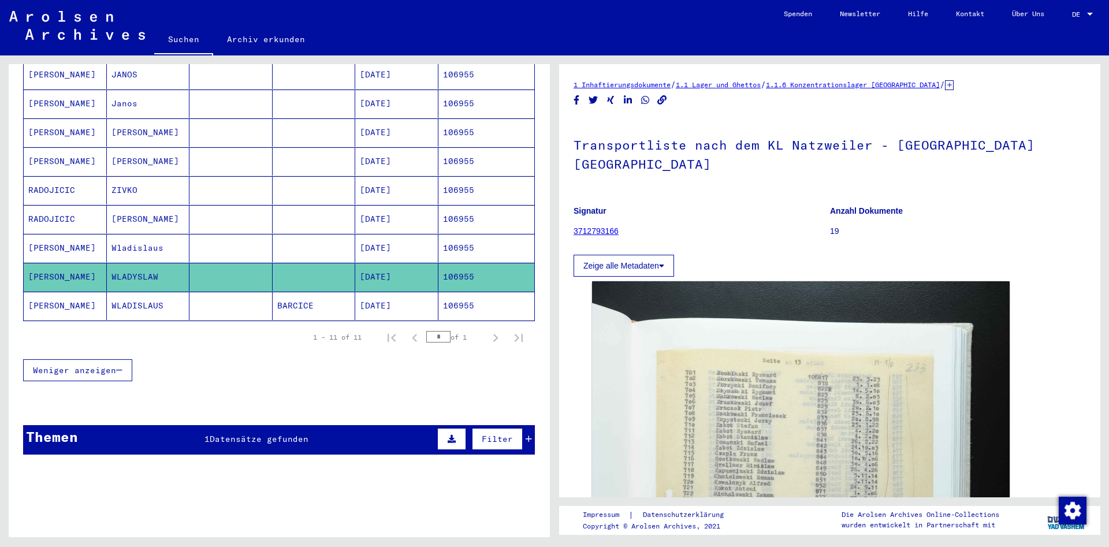
click at [225, 234] on mat-cell at bounding box center [230, 248] width 83 height 28
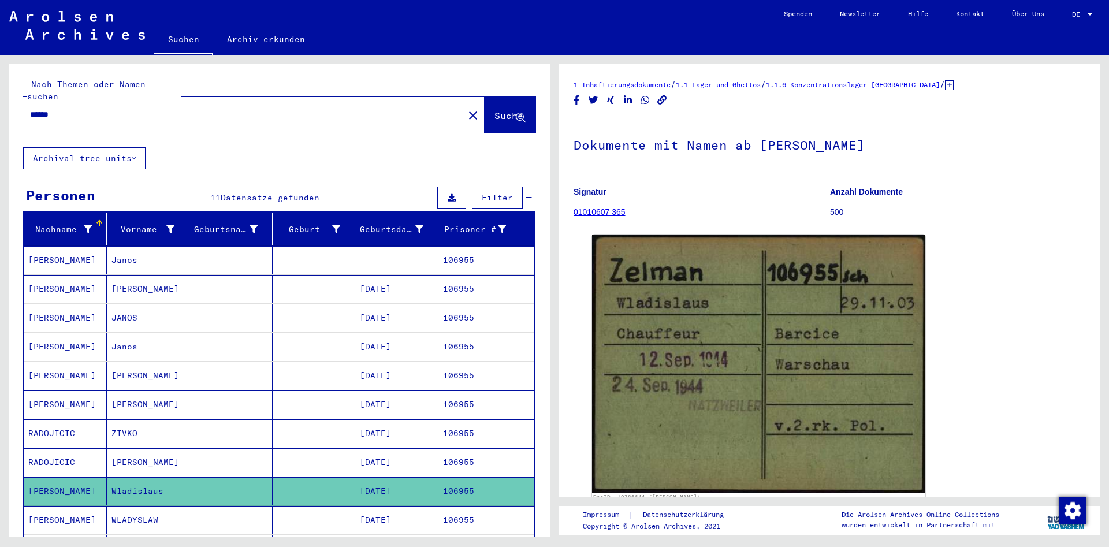
click at [150, 109] on input "******" at bounding box center [243, 115] width 427 height 12
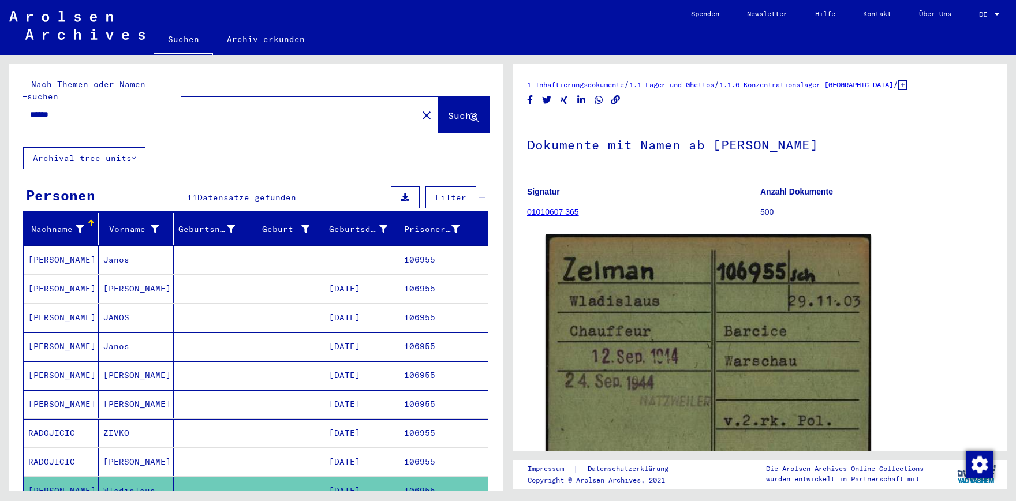
paste input "text"
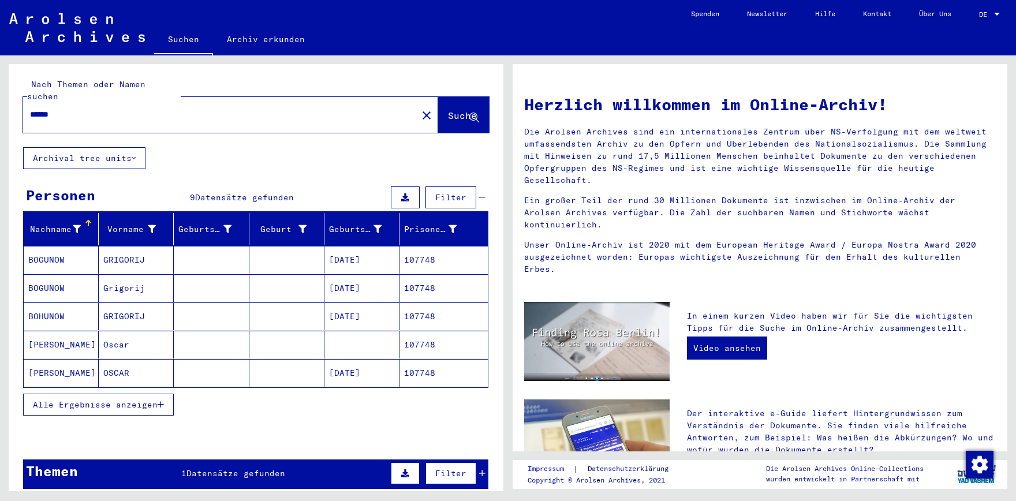
click at [96, 400] on span "Alle Ergebnisse anzeigen" at bounding box center [95, 405] width 125 height 10
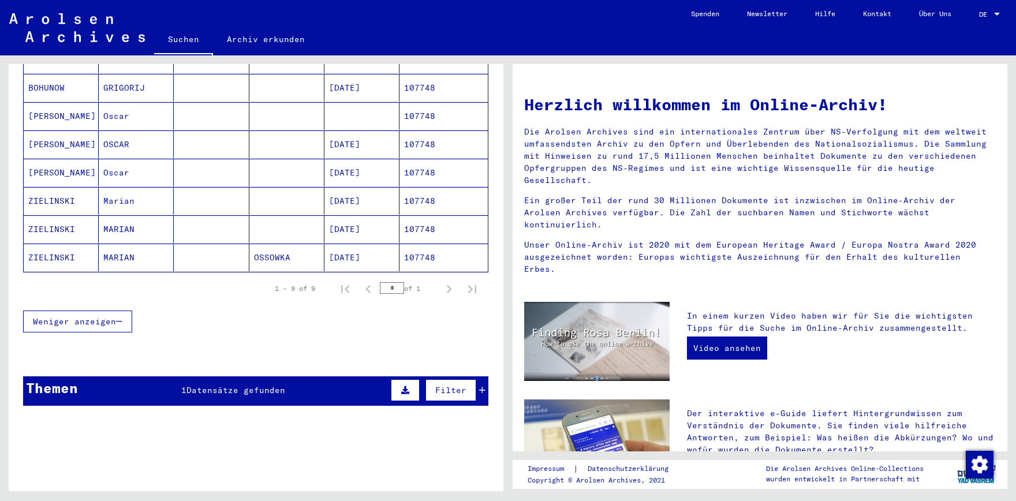
click at [168, 244] on mat-cell "MARIAN" at bounding box center [136, 258] width 75 height 28
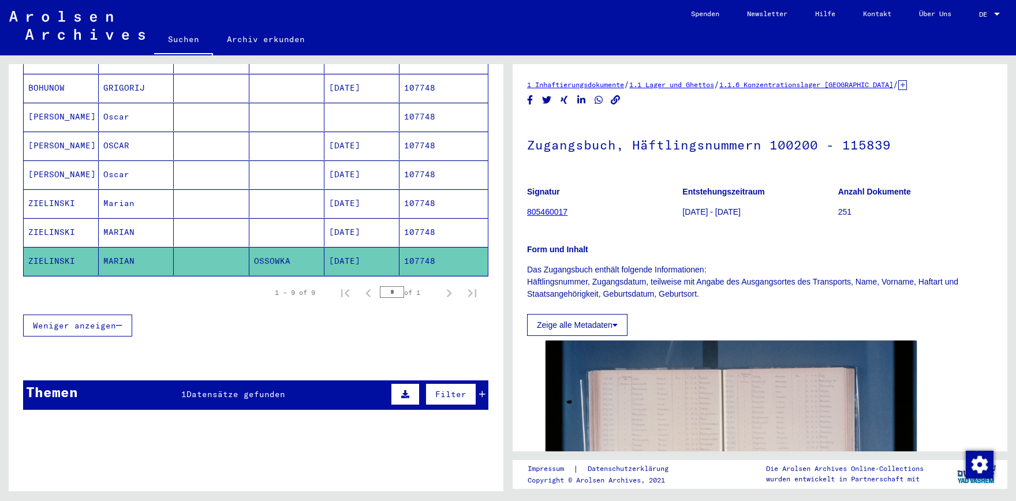
click at [164, 219] on mat-cell "MARIAN" at bounding box center [136, 232] width 75 height 28
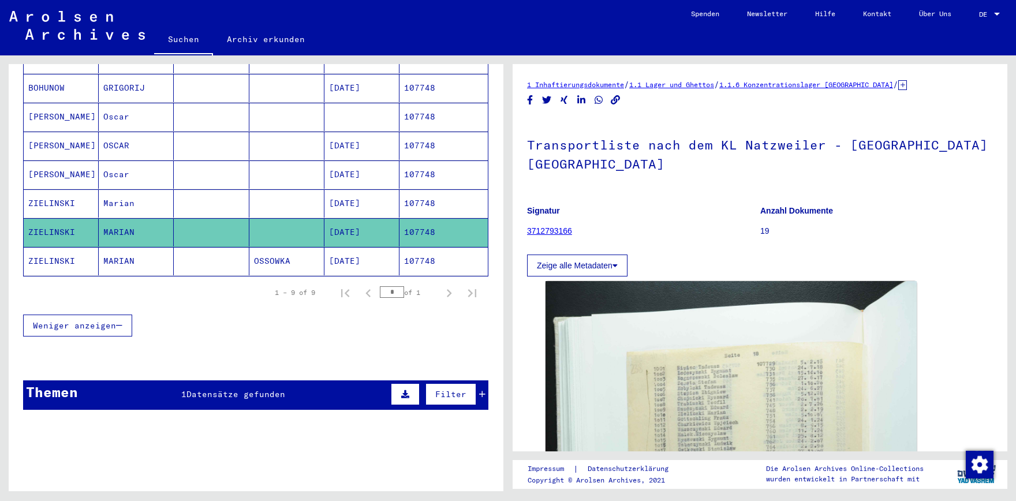
click at [160, 190] on mat-cell "Marian" at bounding box center [136, 203] width 75 height 28
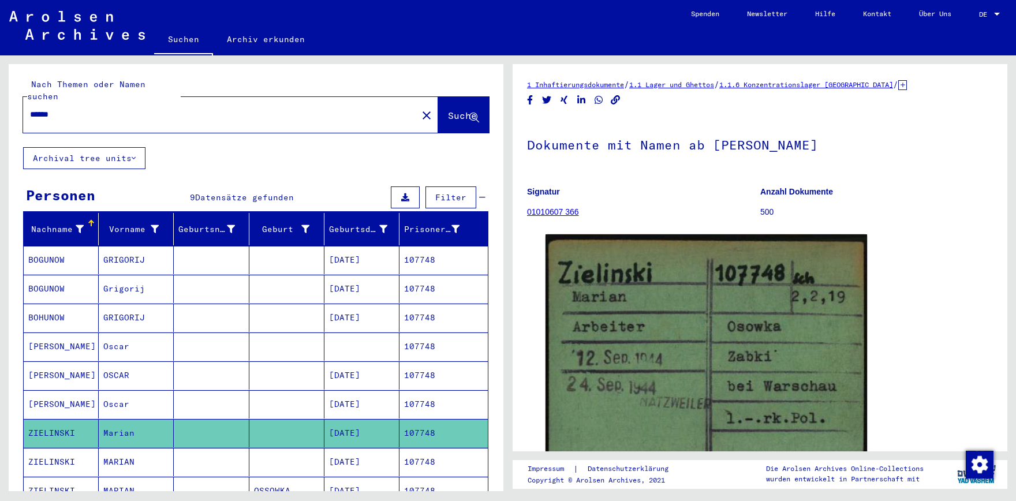
click at [197, 109] on input "******" at bounding box center [220, 115] width 381 height 12
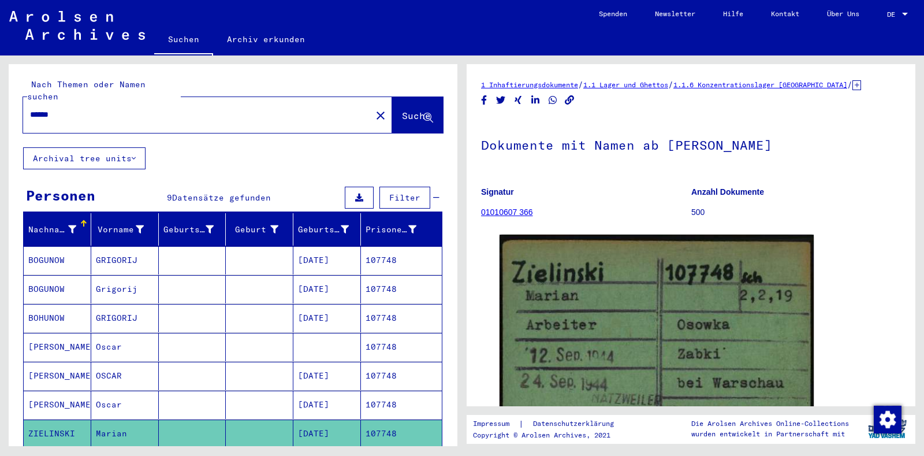
paste input "text"
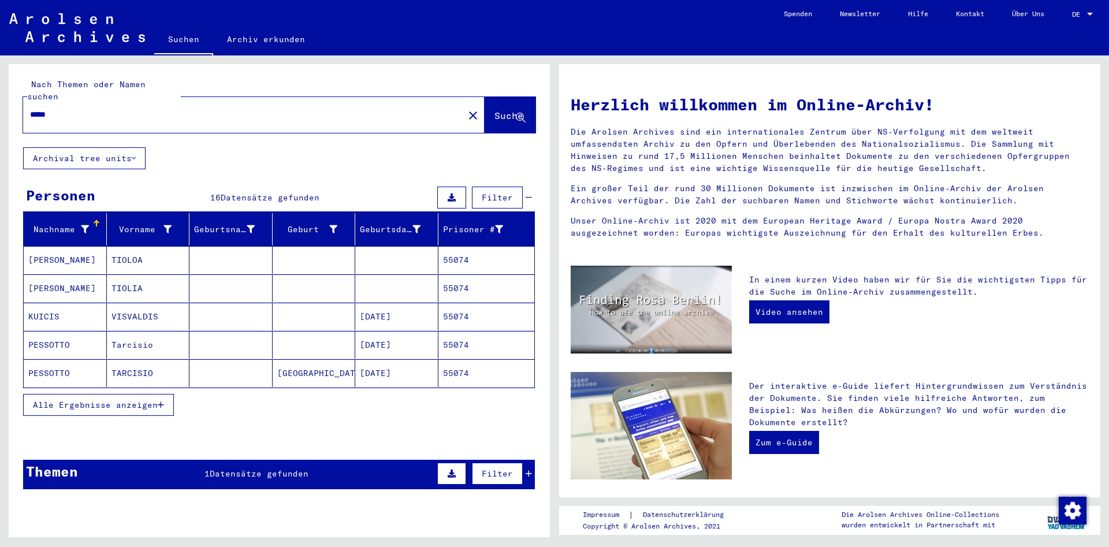
click at [114, 400] on span "Alle Ergebnisse anzeigen" at bounding box center [95, 405] width 125 height 10
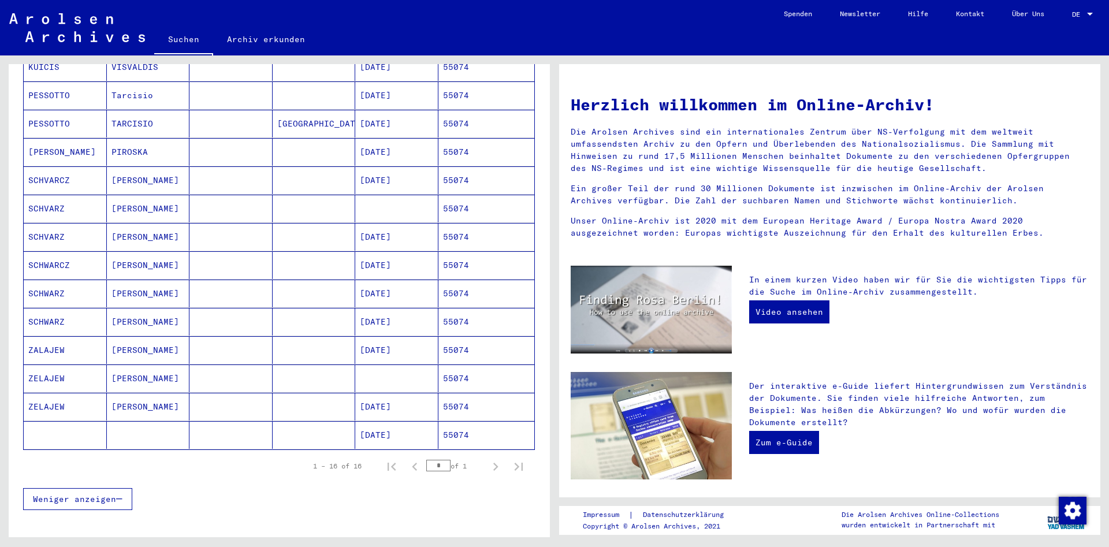
click at [173, 393] on mat-cell "[PERSON_NAME]" at bounding box center [148, 407] width 83 height 28
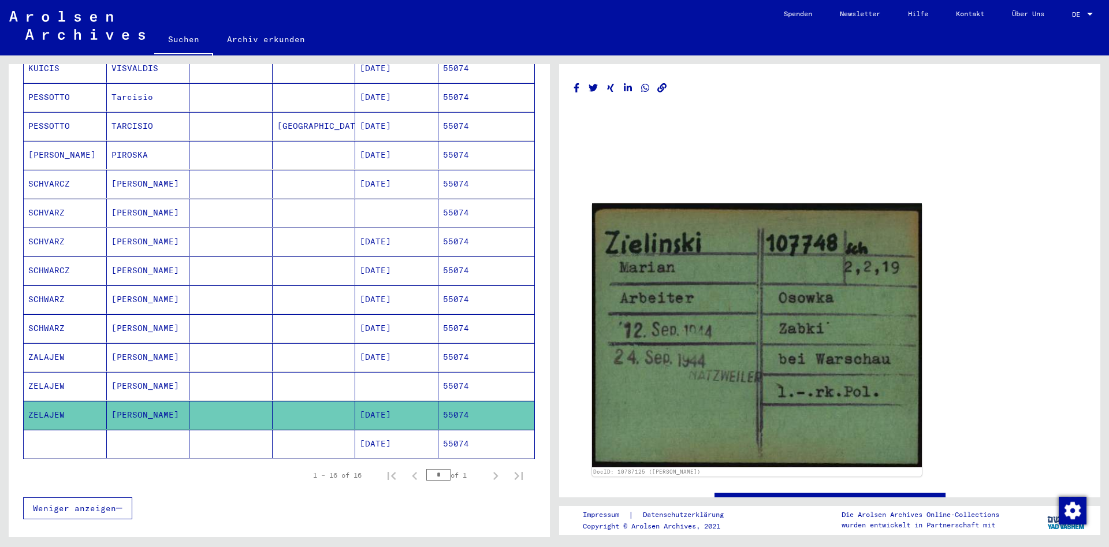
scroll to position [251, 0]
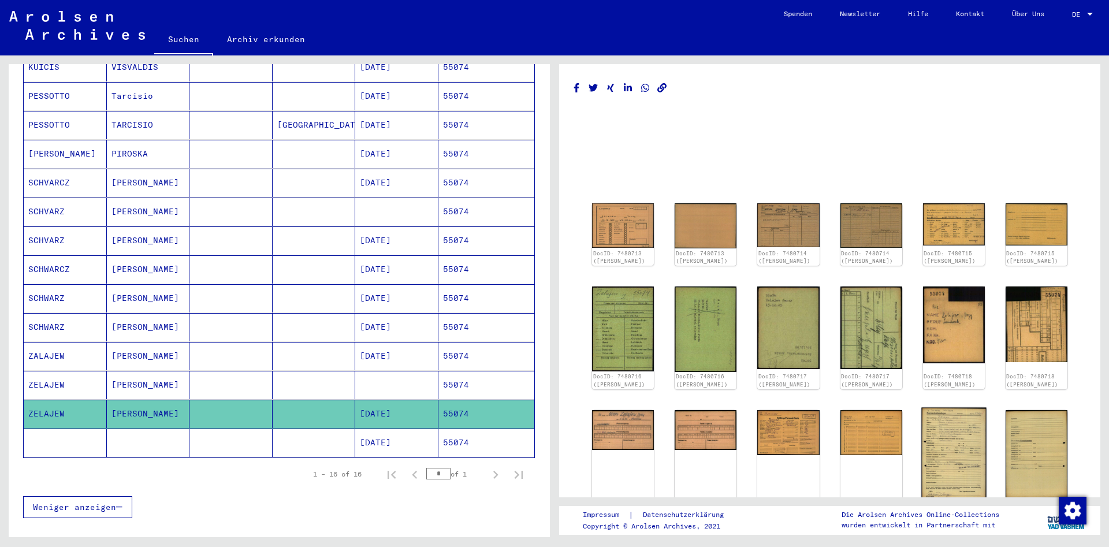
click at [925, 449] on img at bounding box center [953, 453] width 65 height 92
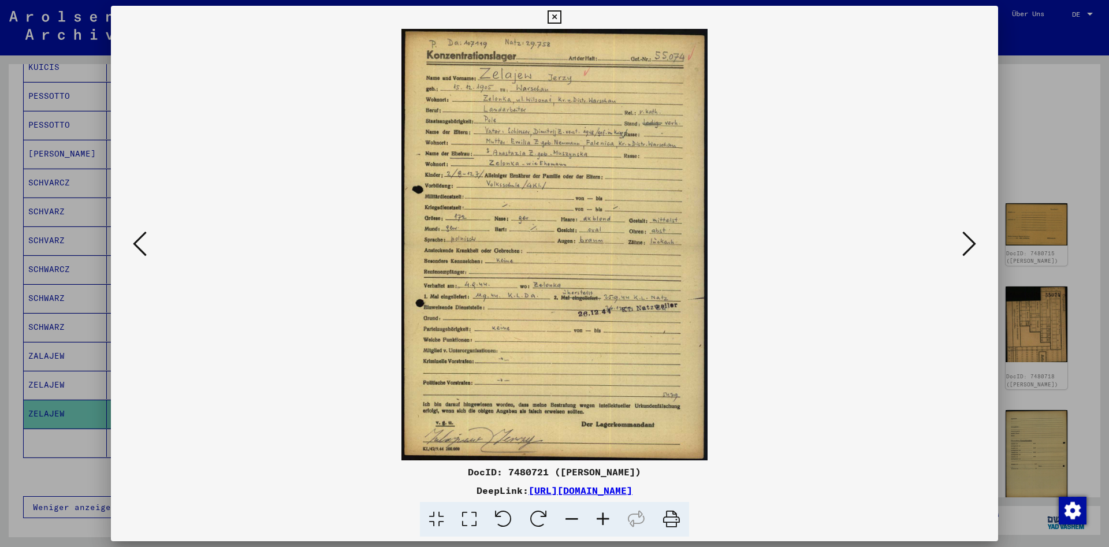
click at [561, 18] on icon at bounding box center [553, 17] width 13 height 14
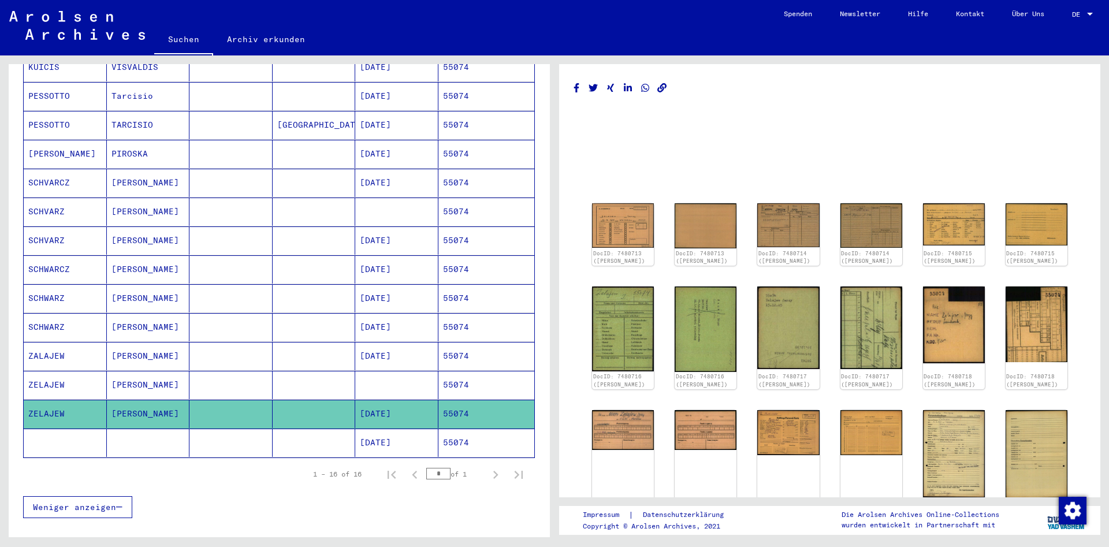
click at [247, 346] on mat-cell at bounding box center [230, 356] width 83 height 28
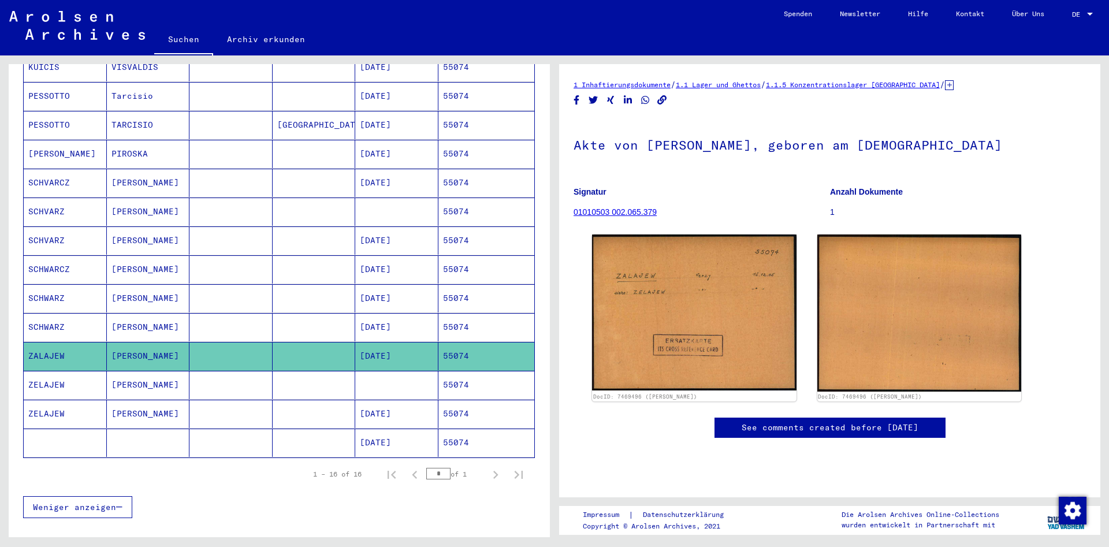
click at [242, 400] on mat-cell at bounding box center [230, 414] width 83 height 28
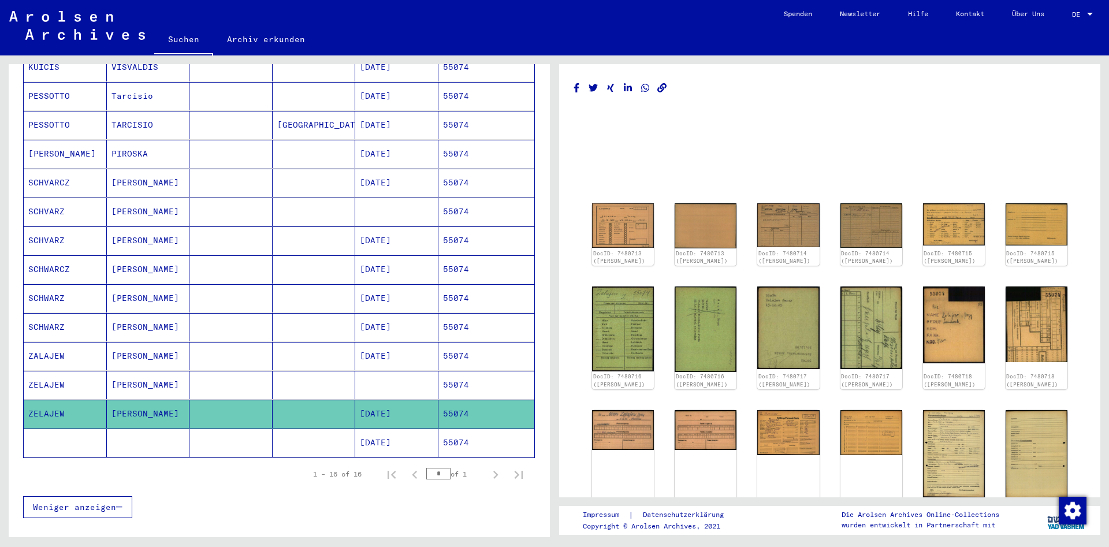
click at [244, 376] on mat-cell at bounding box center [230, 385] width 83 height 28
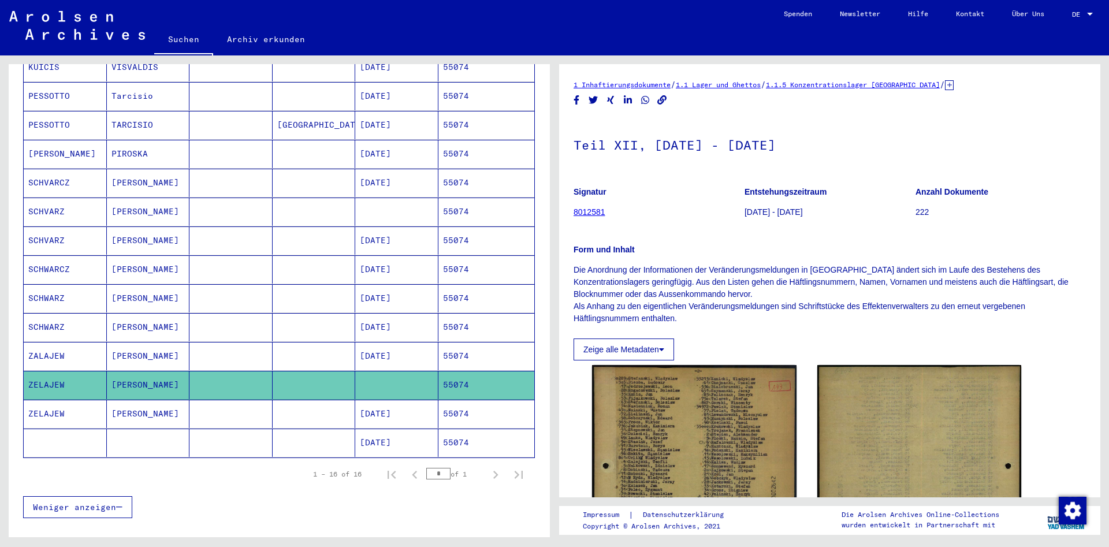
click at [239, 400] on mat-cell at bounding box center [230, 414] width 83 height 28
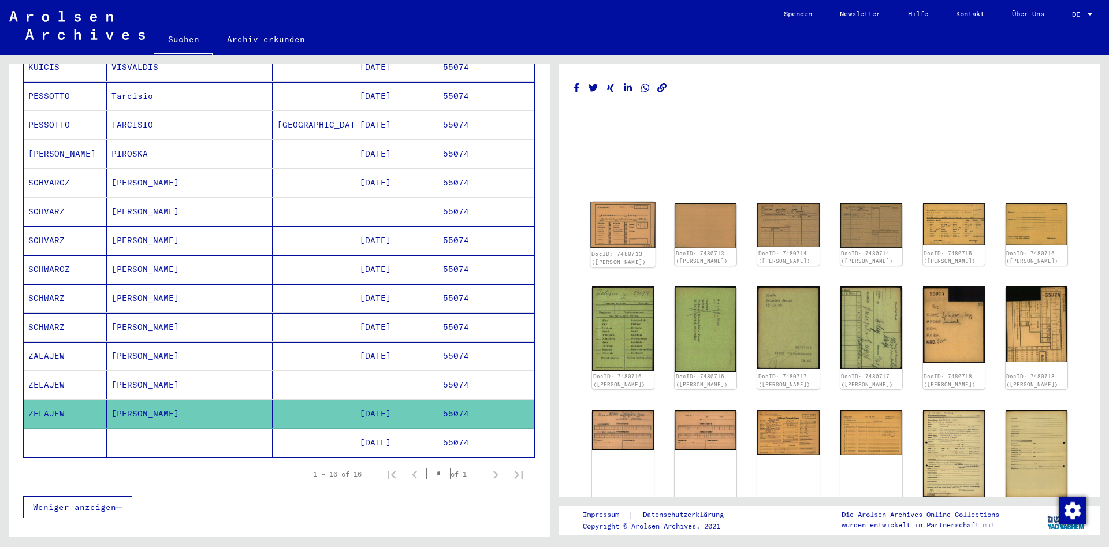
click at [640, 229] on img at bounding box center [622, 225] width 65 height 46
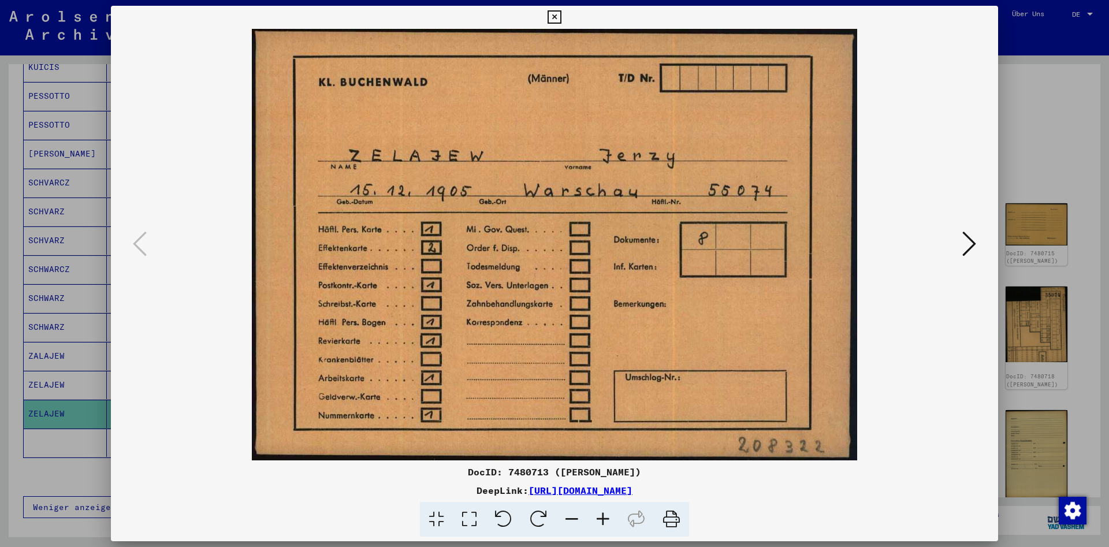
click at [963, 239] on icon at bounding box center [969, 244] width 14 height 28
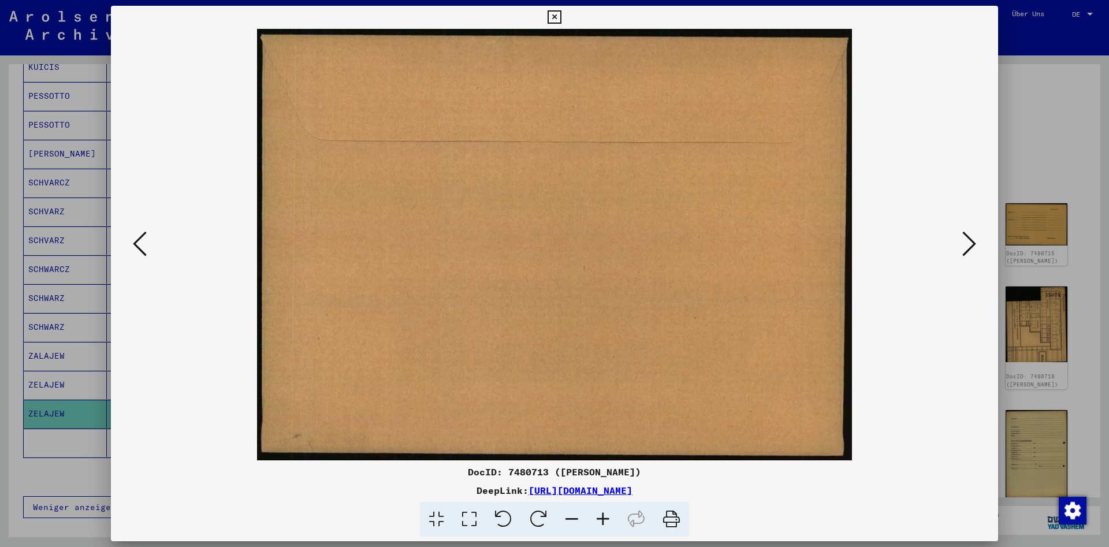
click at [963, 239] on icon at bounding box center [969, 244] width 14 height 28
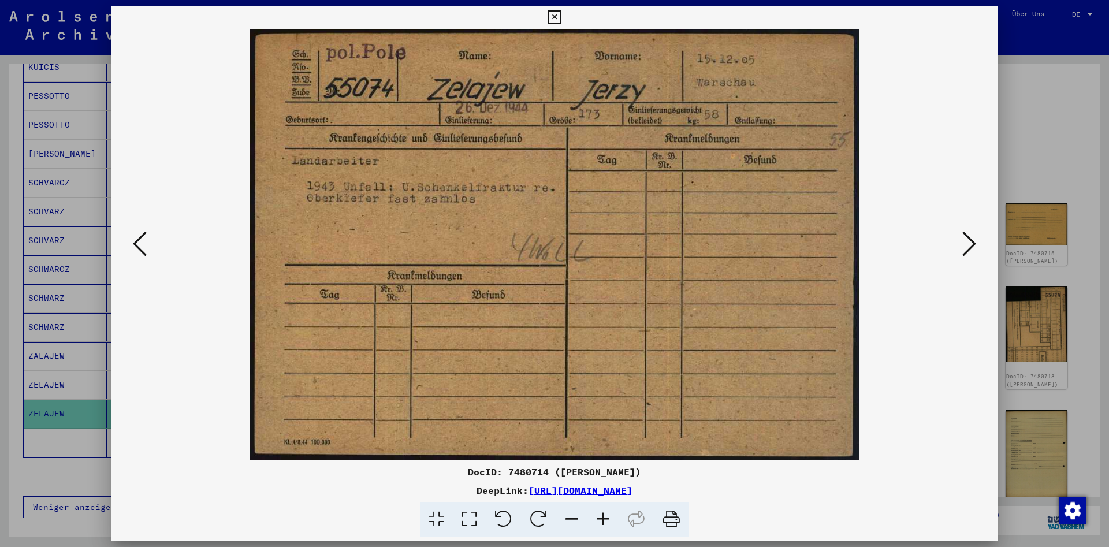
click at [963, 239] on icon at bounding box center [969, 244] width 14 height 28
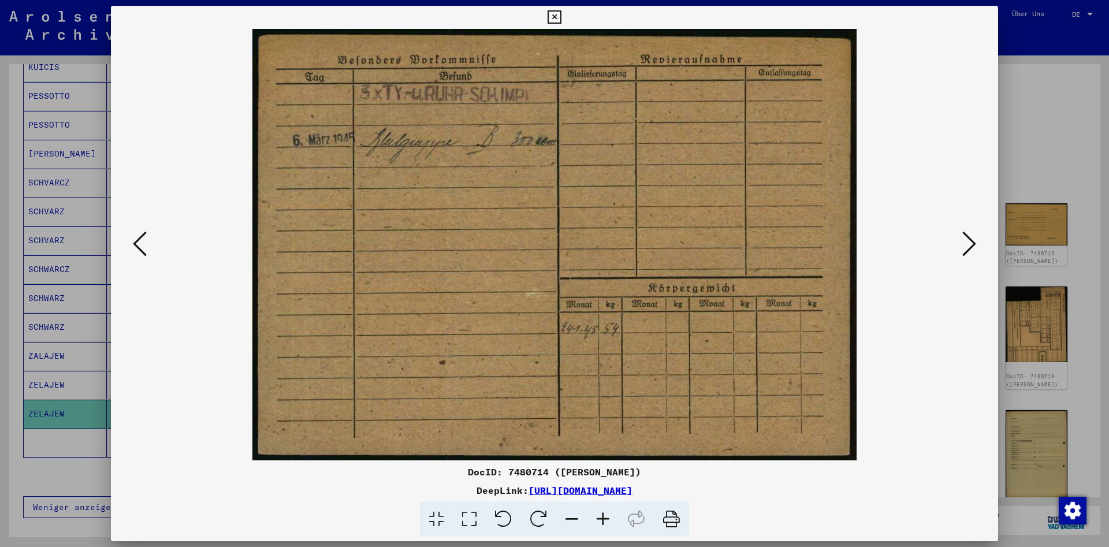
click at [963, 239] on icon at bounding box center [969, 244] width 14 height 28
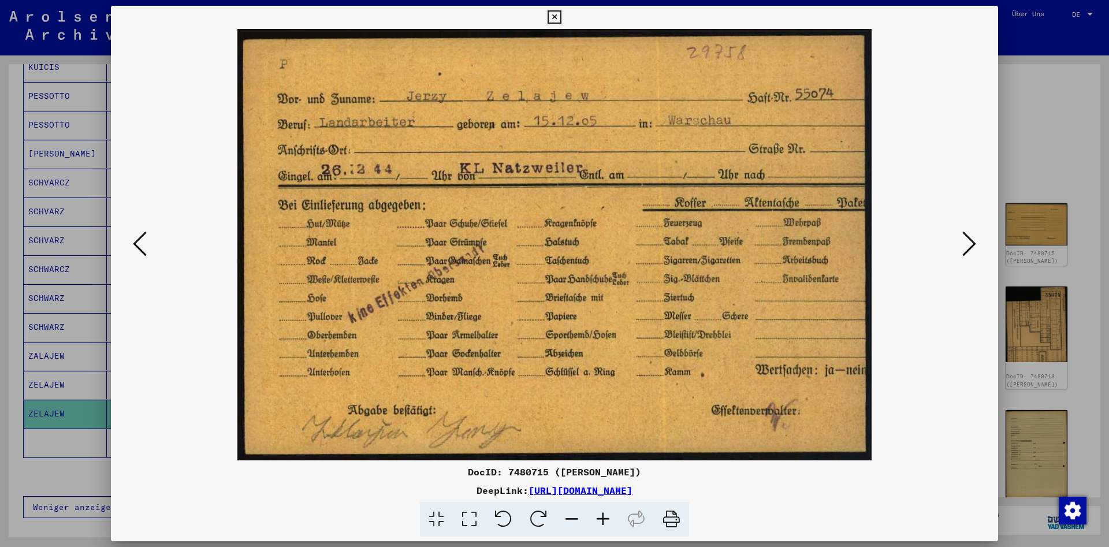
click at [963, 239] on icon at bounding box center [969, 244] width 14 height 28
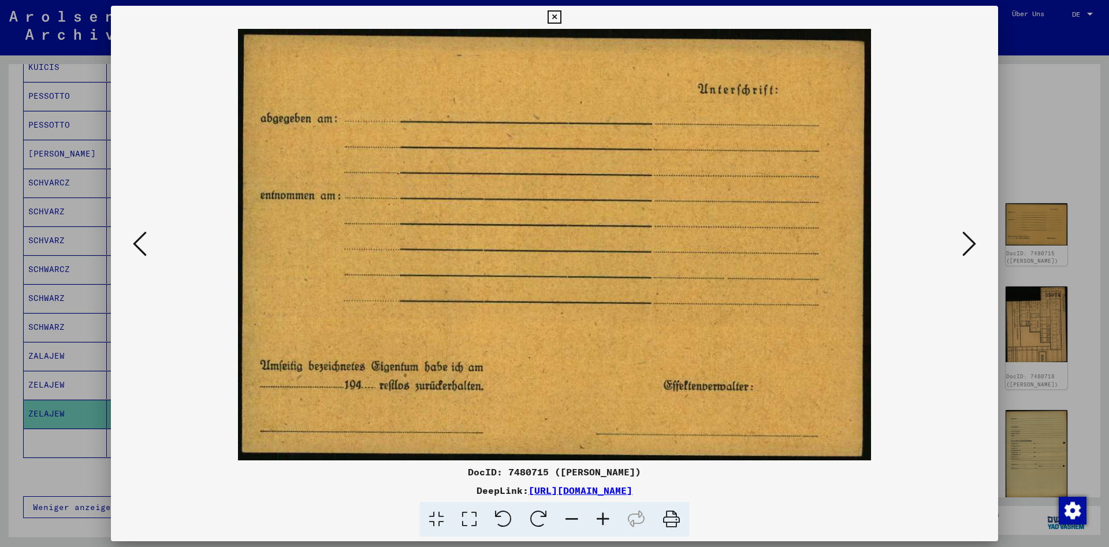
click at [963, 239] on icon at bounding box center [969, 244] width 14 height 28
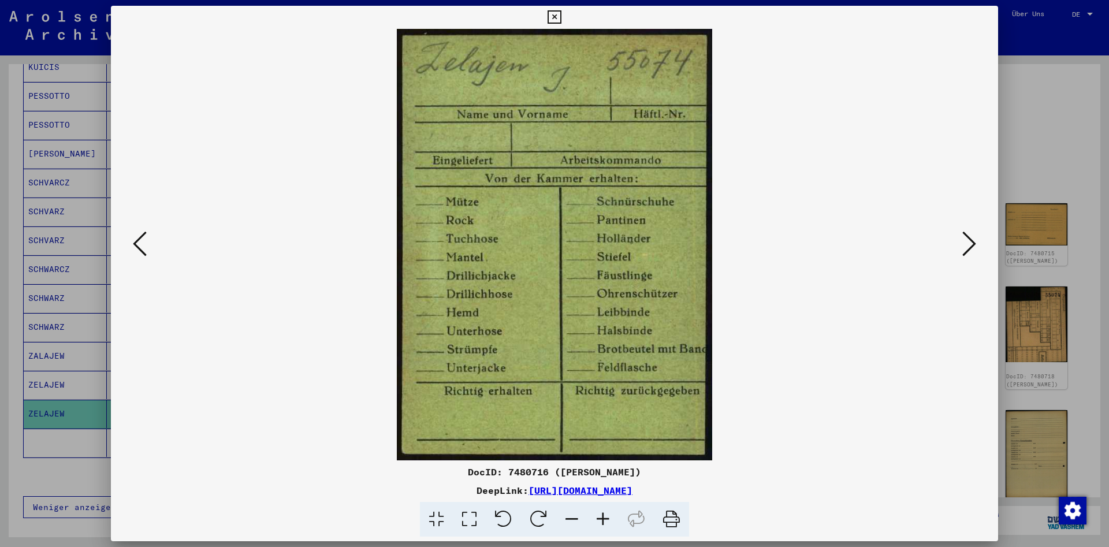
click at [963, 239] on icon at bounding box center [969, 244] width 14 height 28
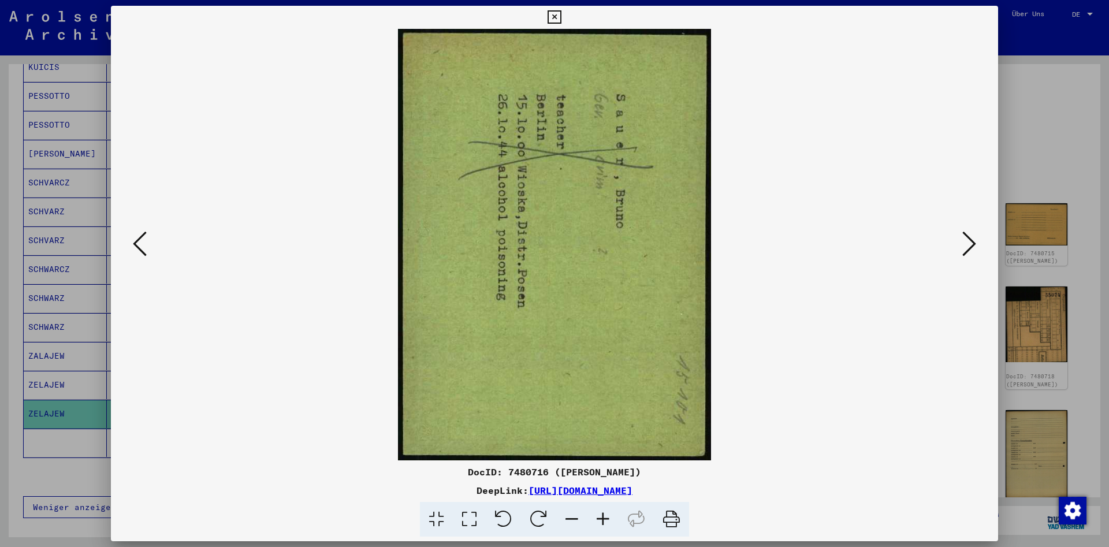
click at [963, 239] on icon at bounding box center [969, 244] width 14 height 28
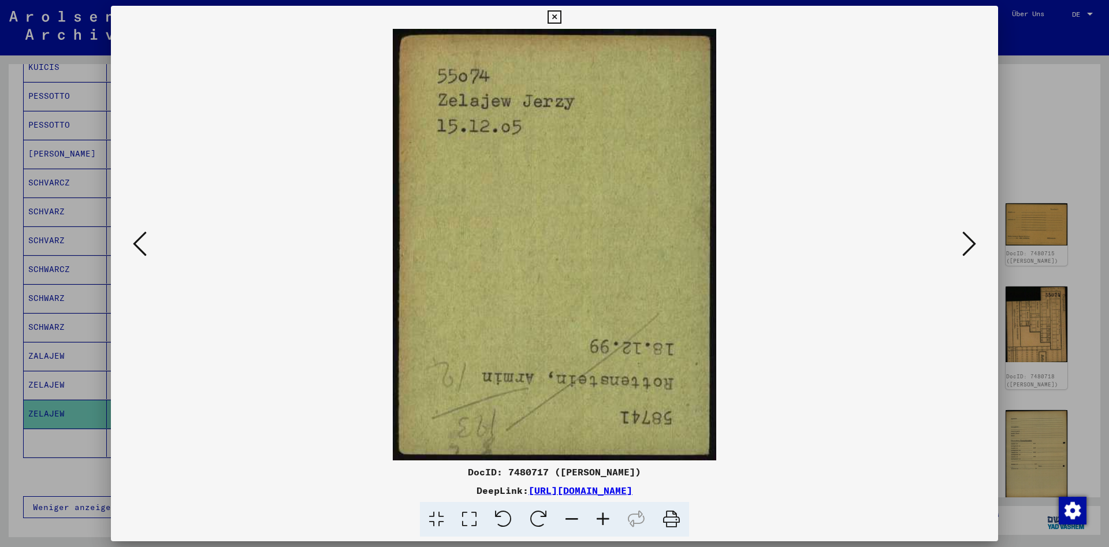
click at [963, 239] on icon at bounding box center [969, 244] width 14 height 28
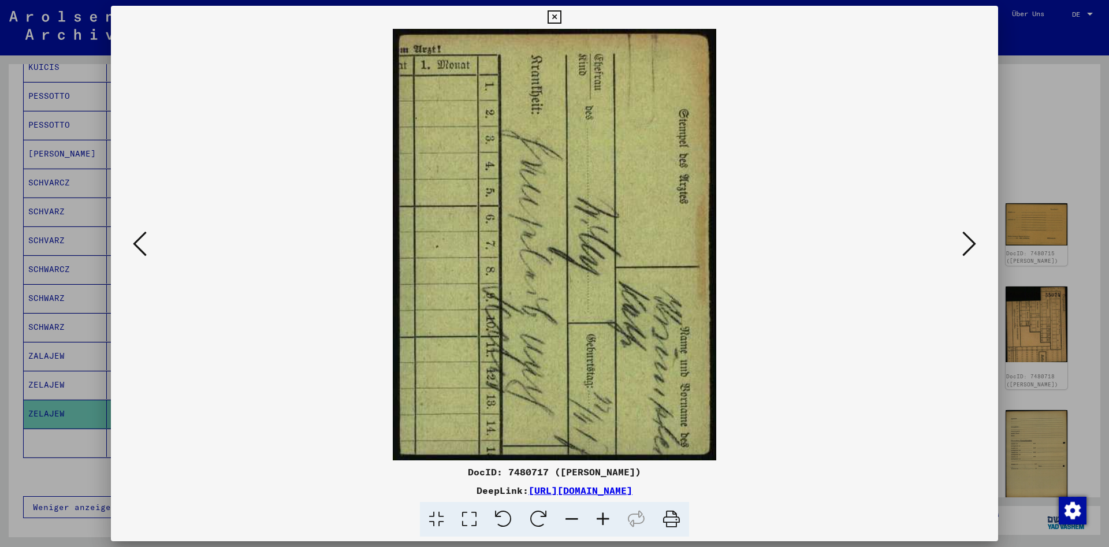
click at [963, 239] on icon at bounding box center [969, 244] width 14 height 28
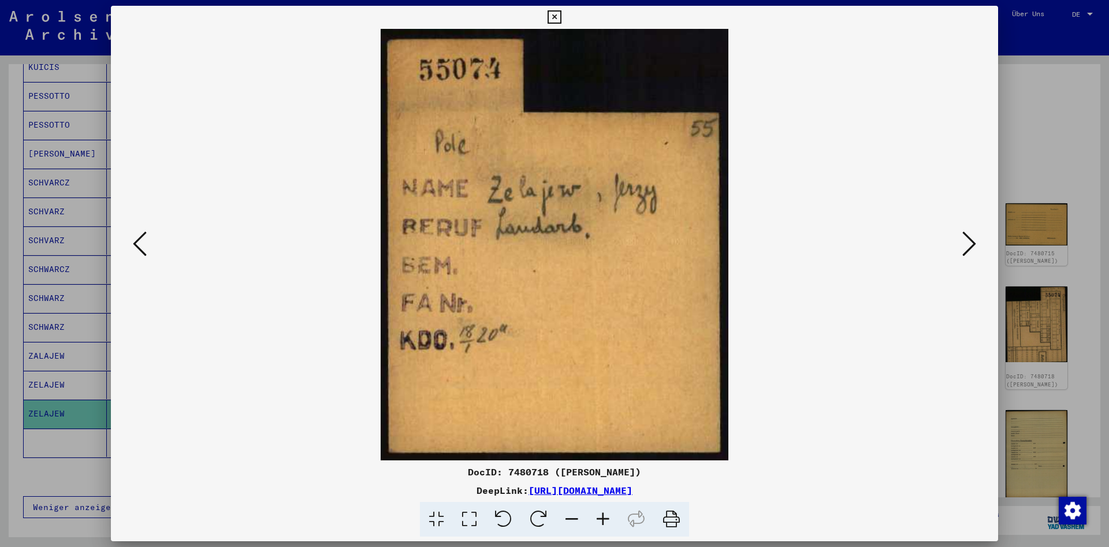
click at [963, 239] on icon at bounding box center [969, 244] width 14 height 28
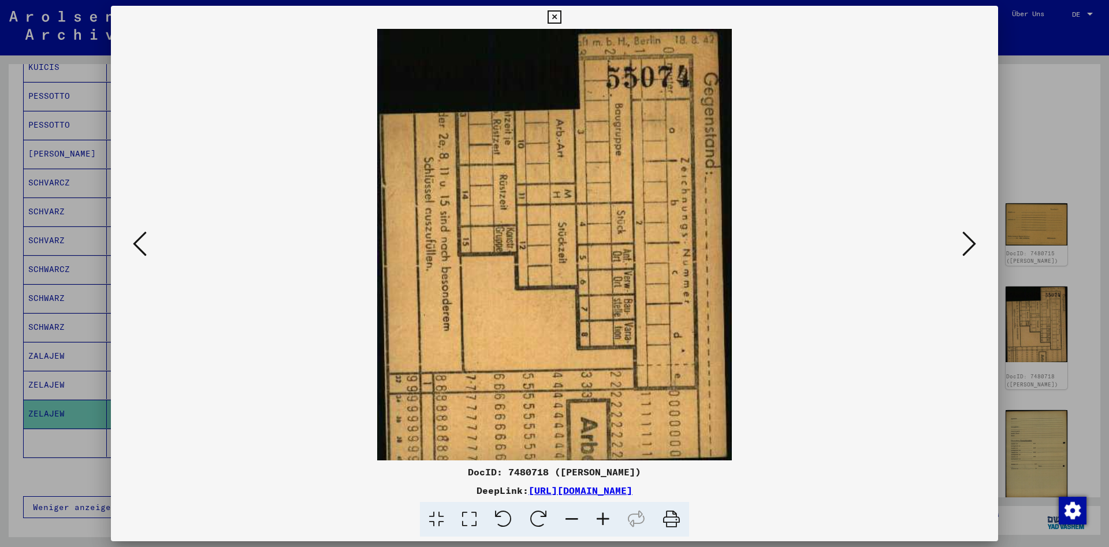
click at [963, 239] on icon at bounding box center [969, 244] width 14 height 28
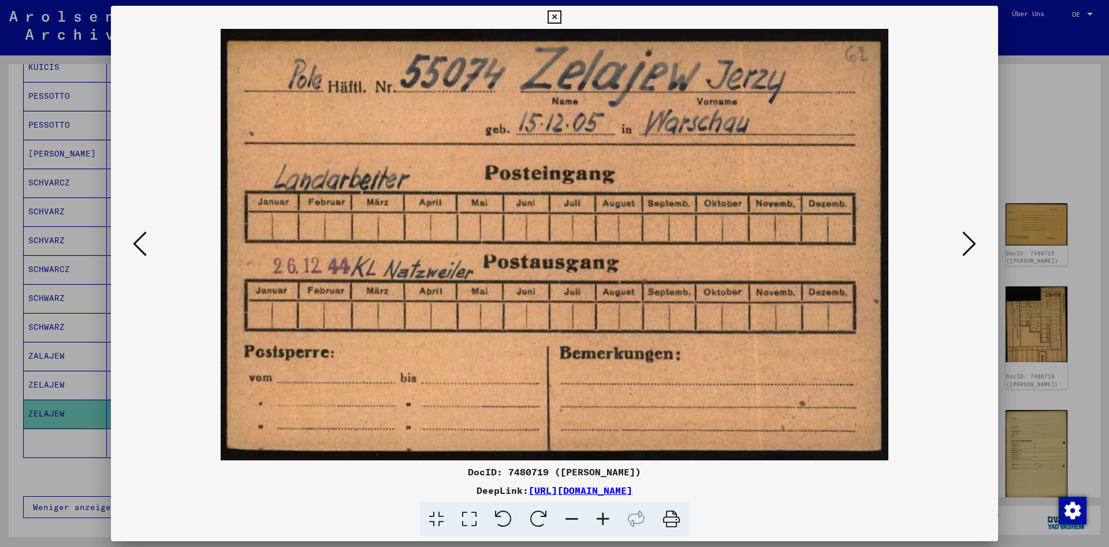
click at [963, 239] on icon at bounding box center [969, 244] width 14 height 28
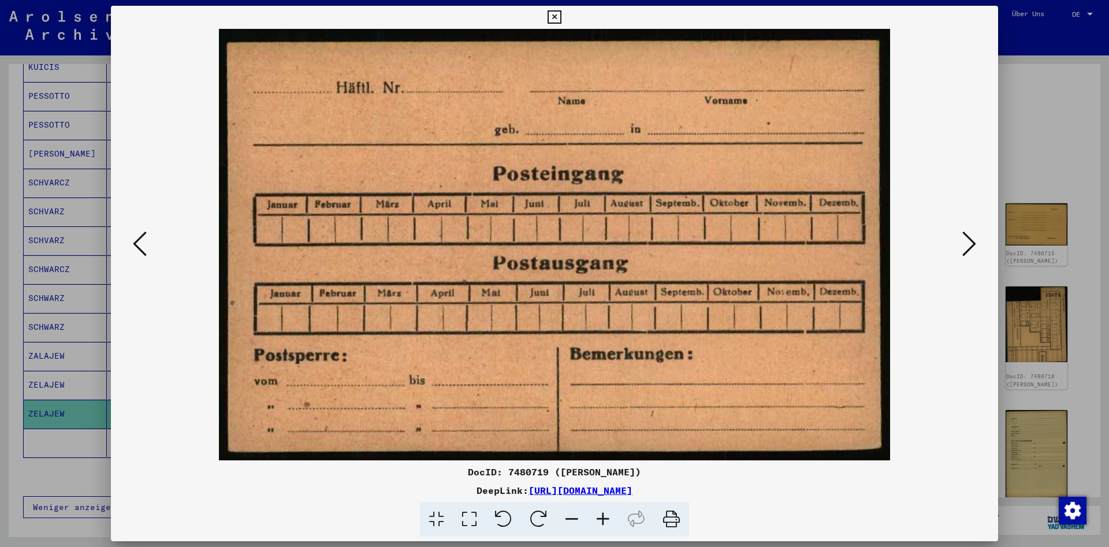
click at [963, 239] on icon at bounding box center [969, 244] width 14 height 28
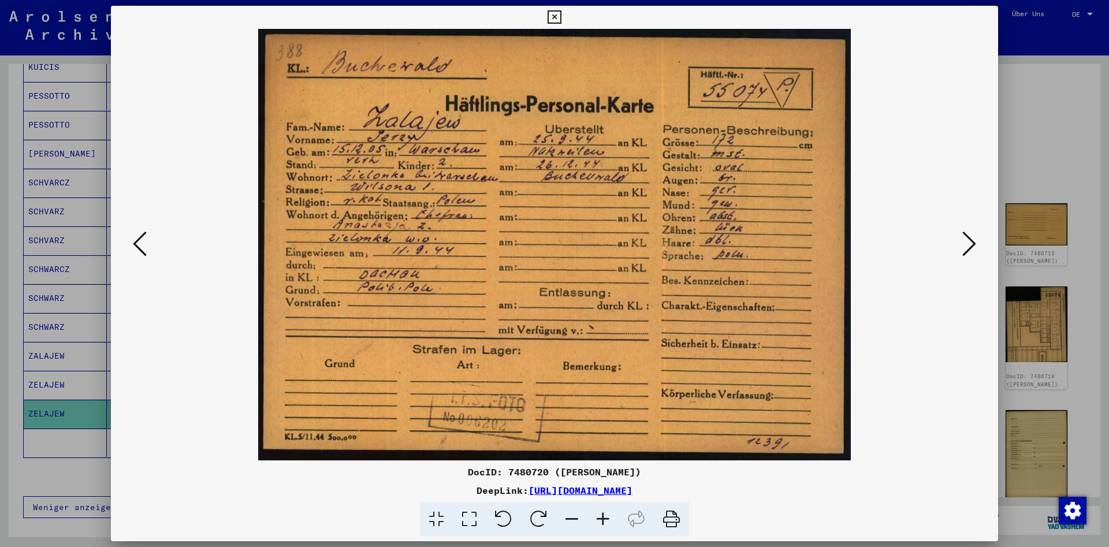
click at [963, 239] on icon at bounding box center [969, 244] width 14 height 28
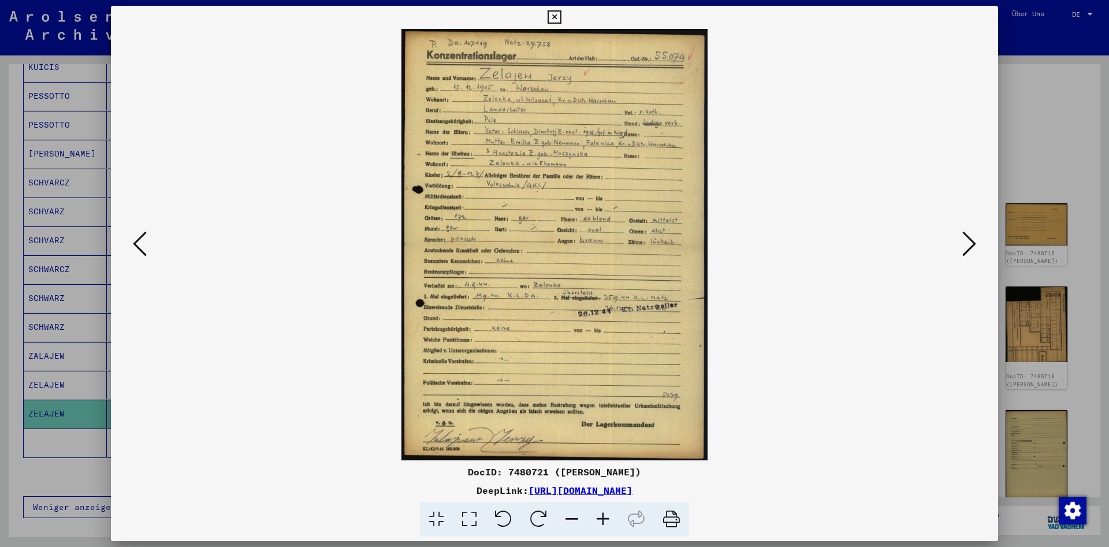
click at [68, 467] on div at bounding box center [554, 273] width 1109 height 547
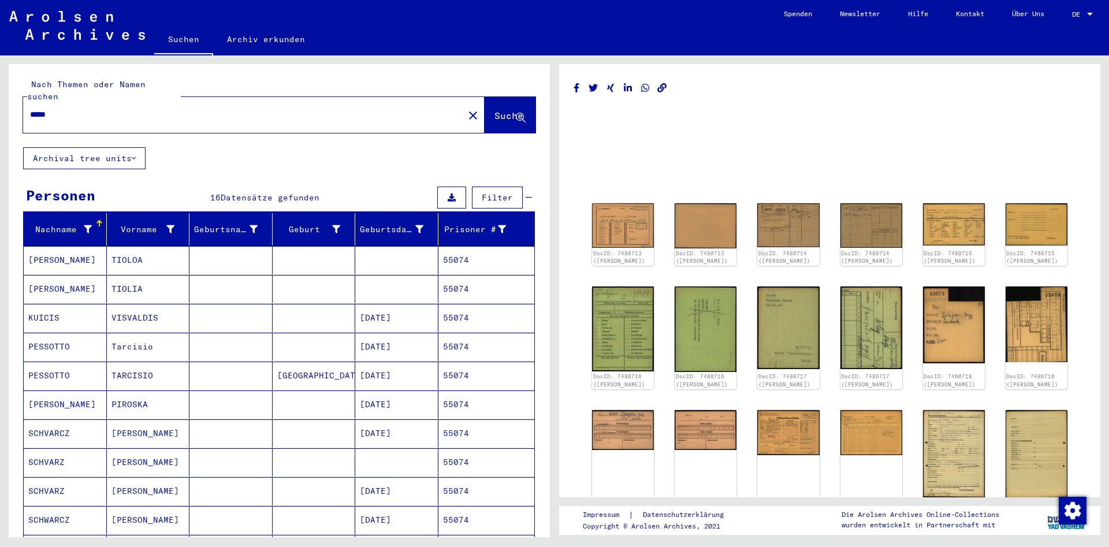
click at [263, 109] on input "*****" at bounding box center [243, 115] width 427 height 12
paste input "*"
type input "******"
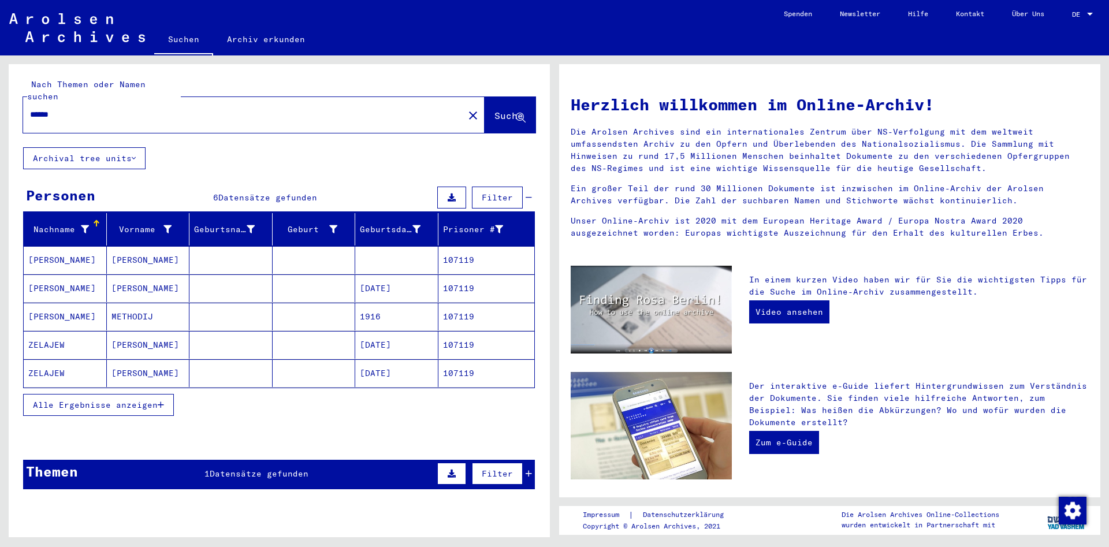
click at [148, 361] on mat-cell "[PERSON_NAME]" at bounding box center [148, 373] width 83 height 28
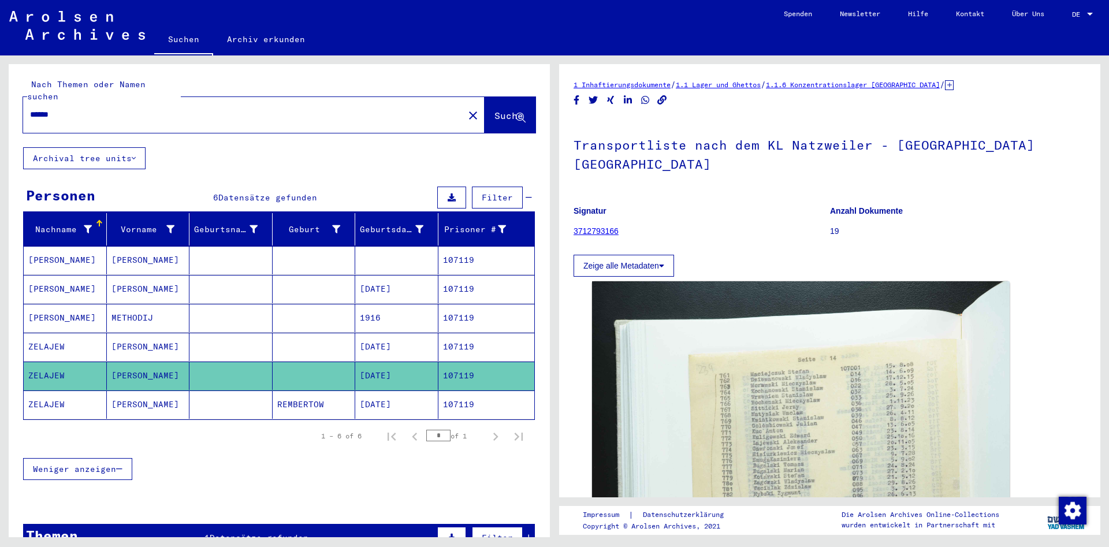
click at [205, 390] on mat-cell at bounding box center [230, 404] width 83 height 28
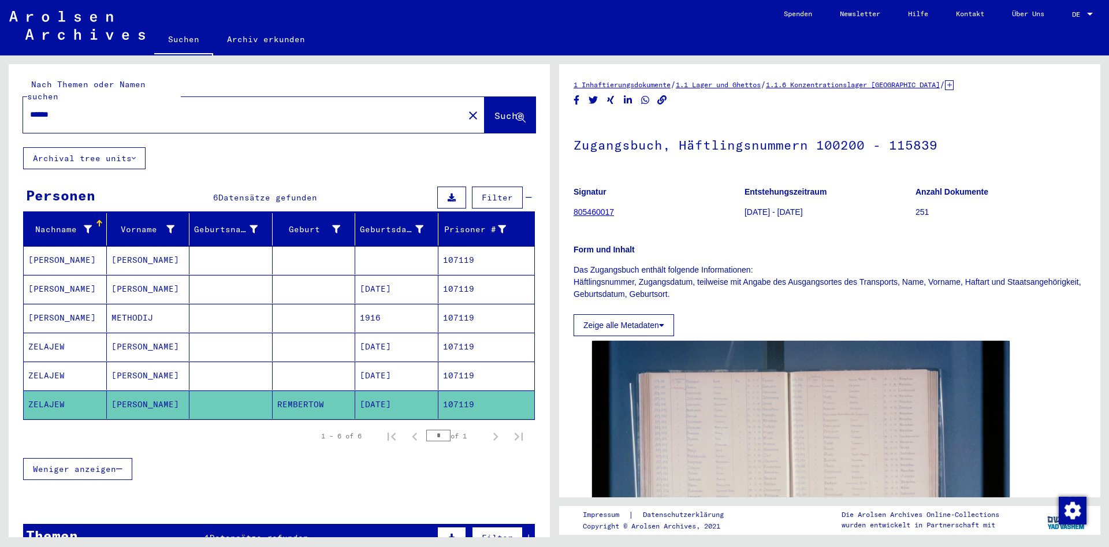
click at [203, 333] on mat-cell at bounding box center [230, 347] width 83 height 28
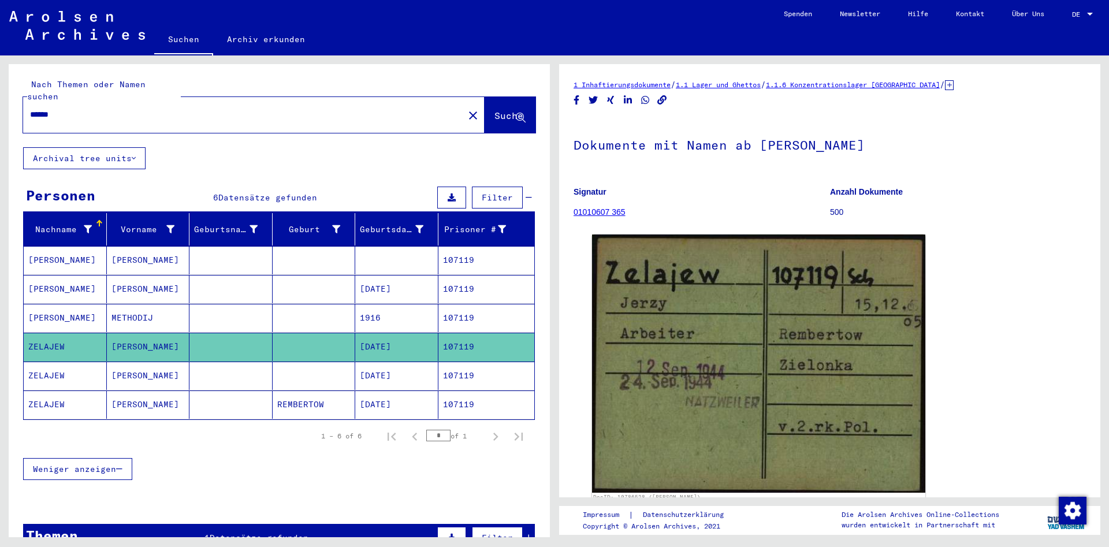
click at [204, 377] on mat-cell at bounding box center [230, 376] width 83 height 28
